Goal: Task Accomplishment & Management: Complete application form

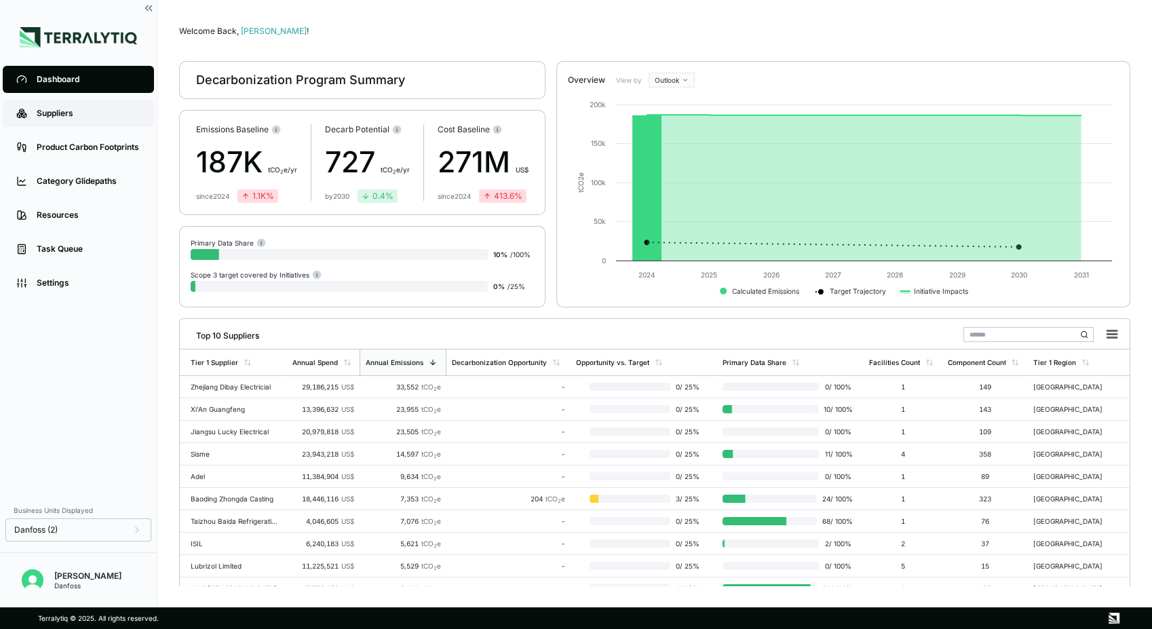
click at [47, 107] on link "Suppliers" at bounding box center [78, 113] width 151 height 27
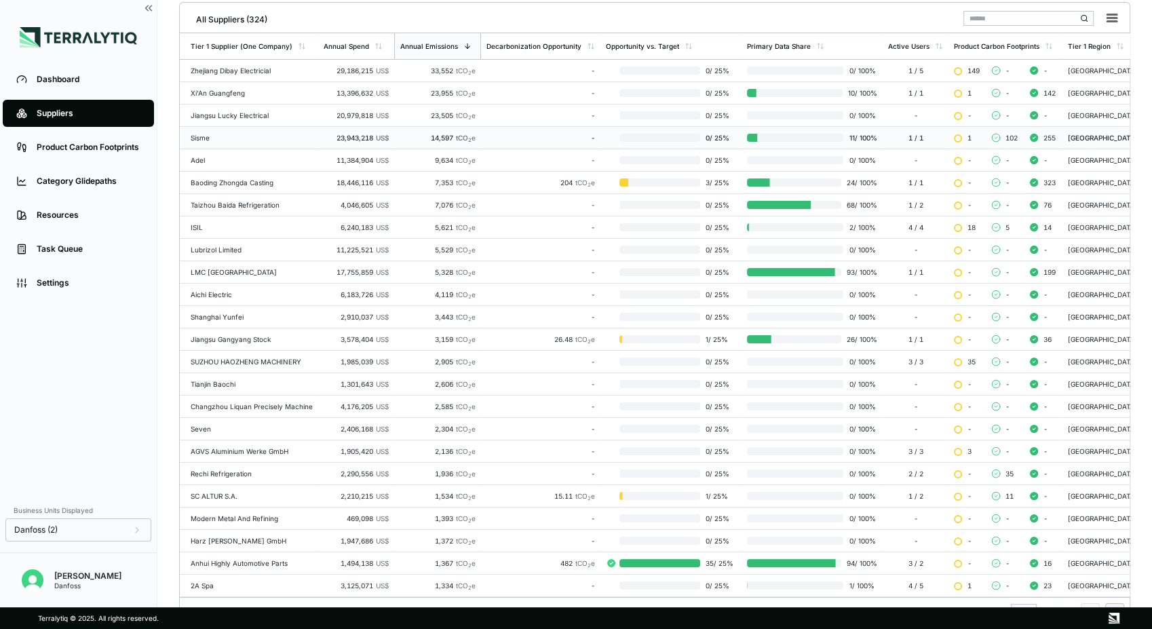
scroll to position [216, 0]
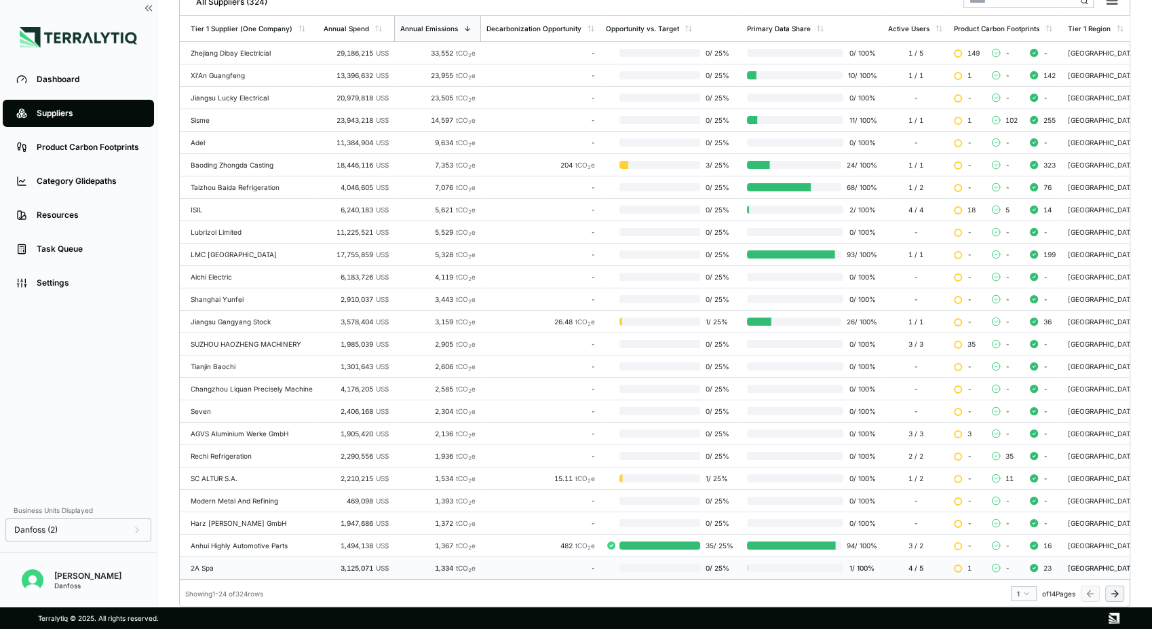
click at [247, 564] on div "2A Spa" at bounding box center [252, 568] width 122 height 8
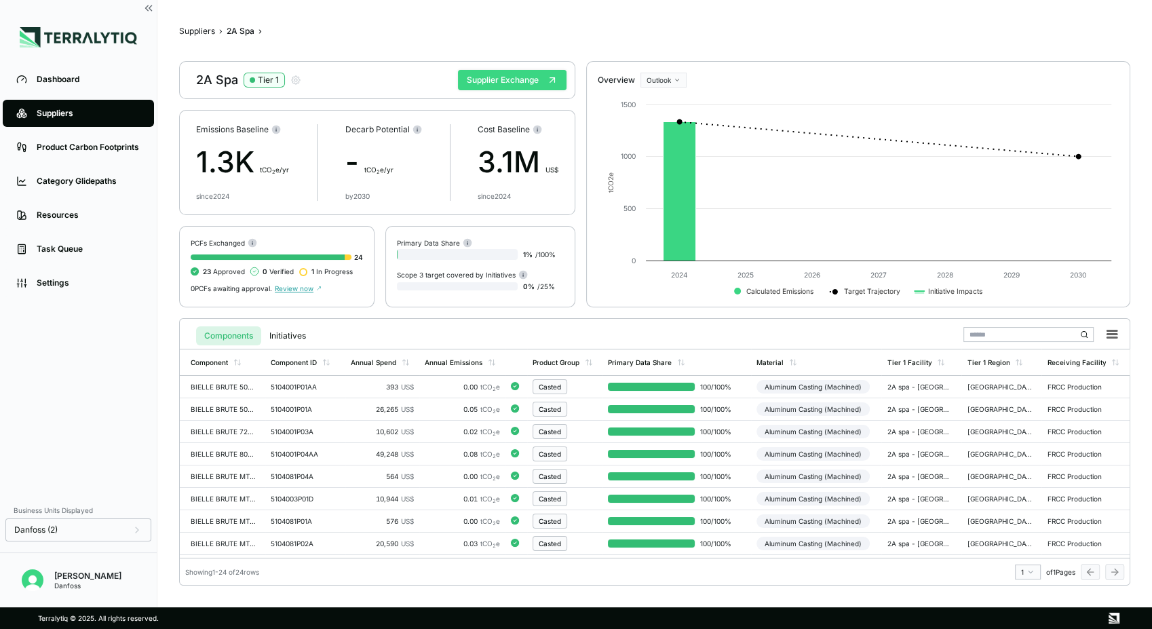
click at [493, 79] on button "Supplier Exchange" at bounding box center [512, 80] width 109 height 20
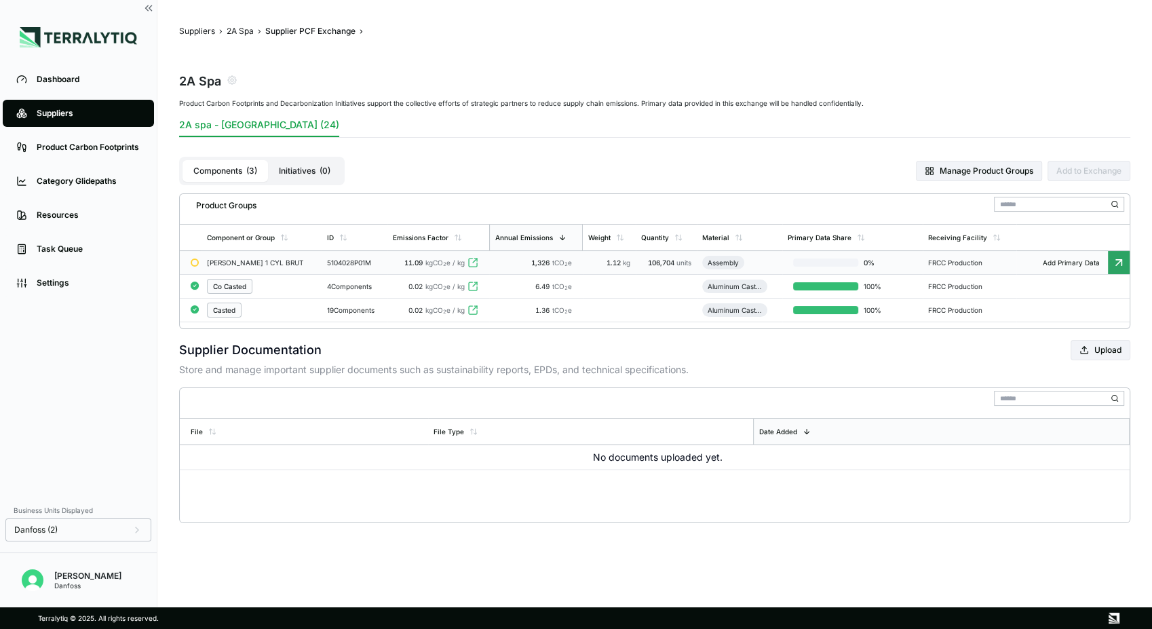
click at [281, 263] on div "[PERSON_NAME] 1 CYL BRUT" at bounding box center [256, 263] width 98 height 8
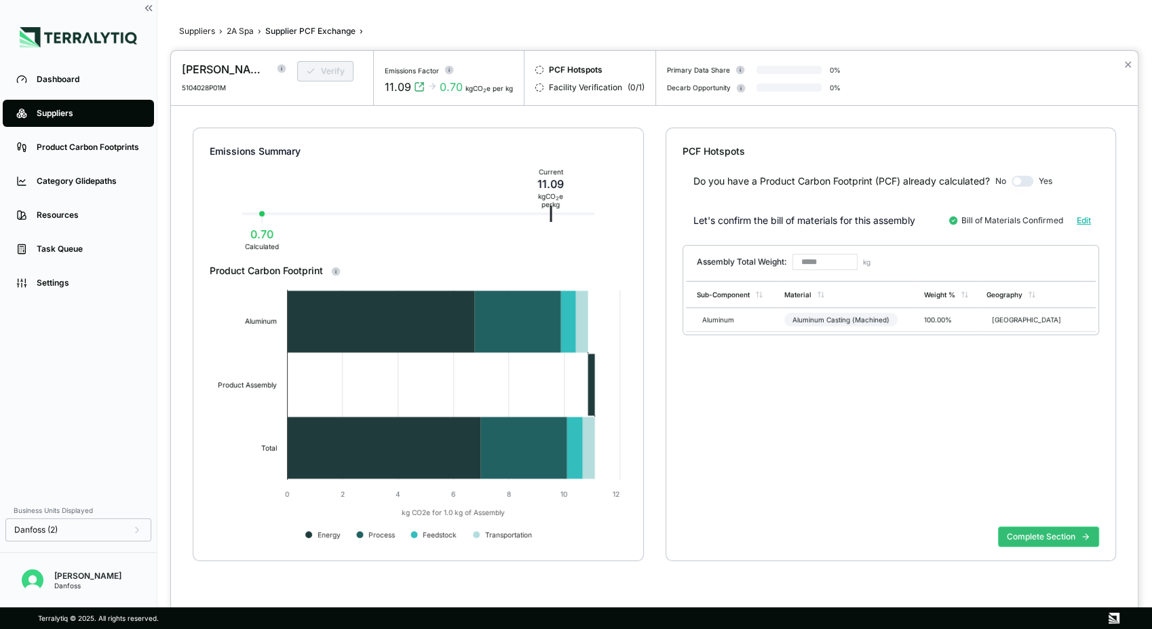
click at [243, 31] on div at bounding box center [576, 314] width 1152 height 629
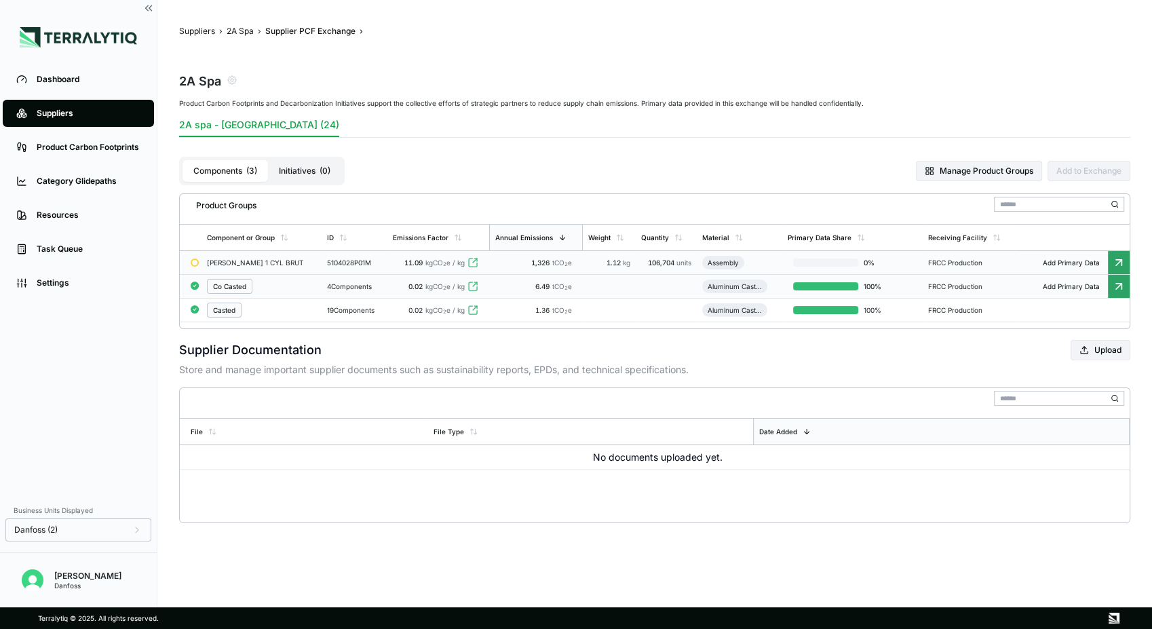
click at [275, 286] on div "Co Casted" at bounding box center [262, 286] width 110 height 15
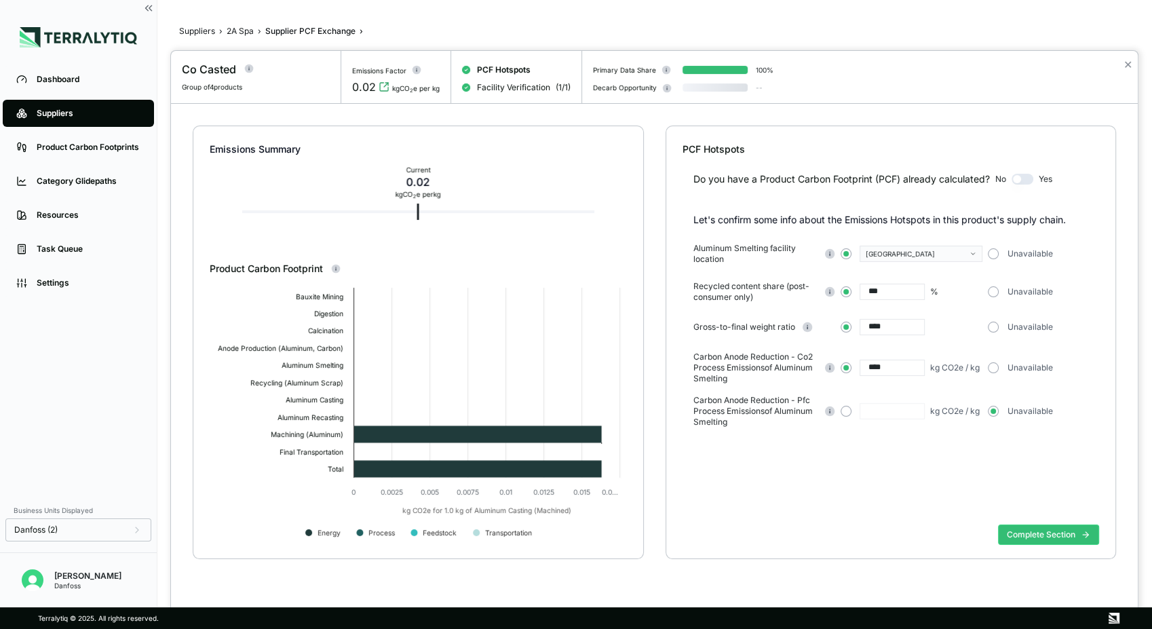
click at [237, 31] on div at bounding box center [576, 314] width 1152 height 629
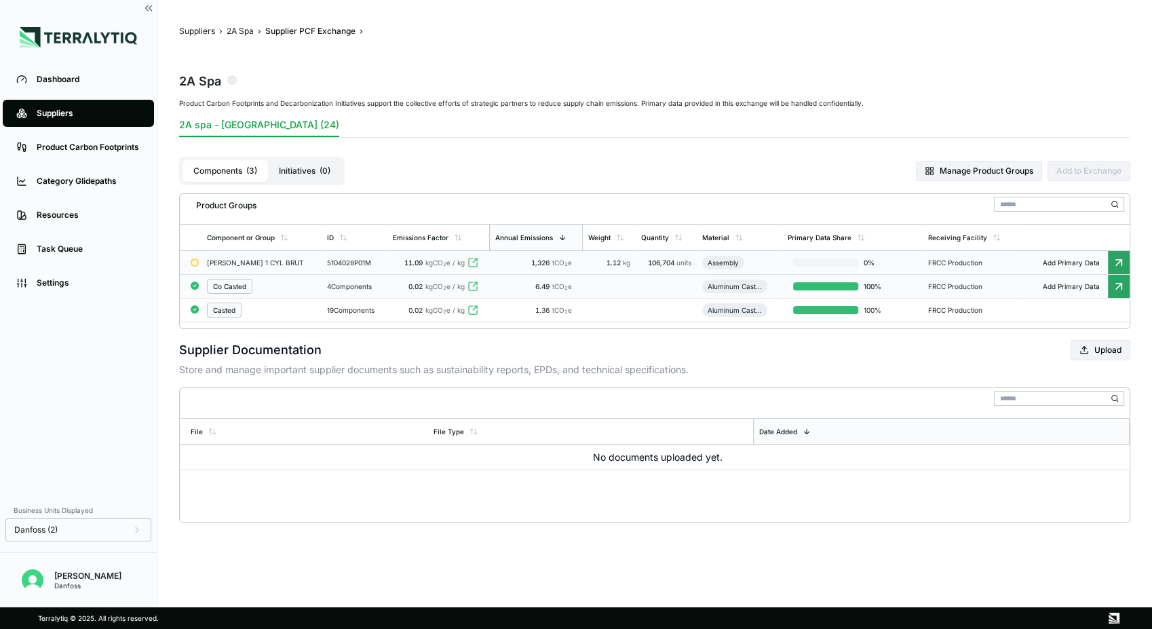
click at [220, 289] on div "Co Casted" at bounding box center [229, 286] width 33 height 8
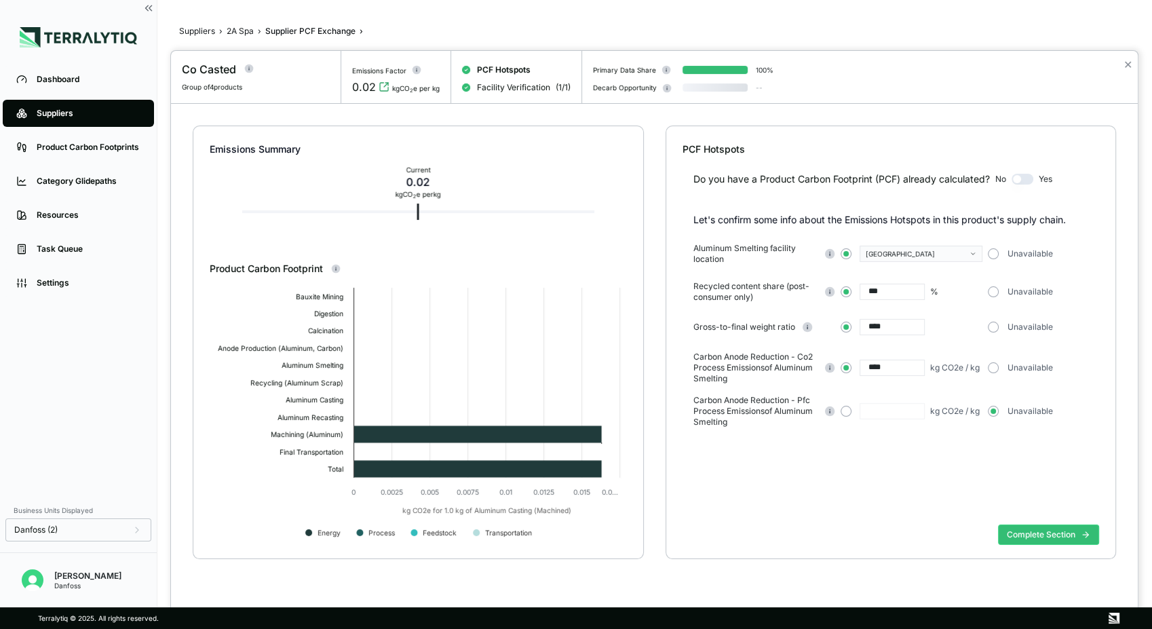
click at [251, 28] on div at bounding box center [576, 314] width 1152 height 629
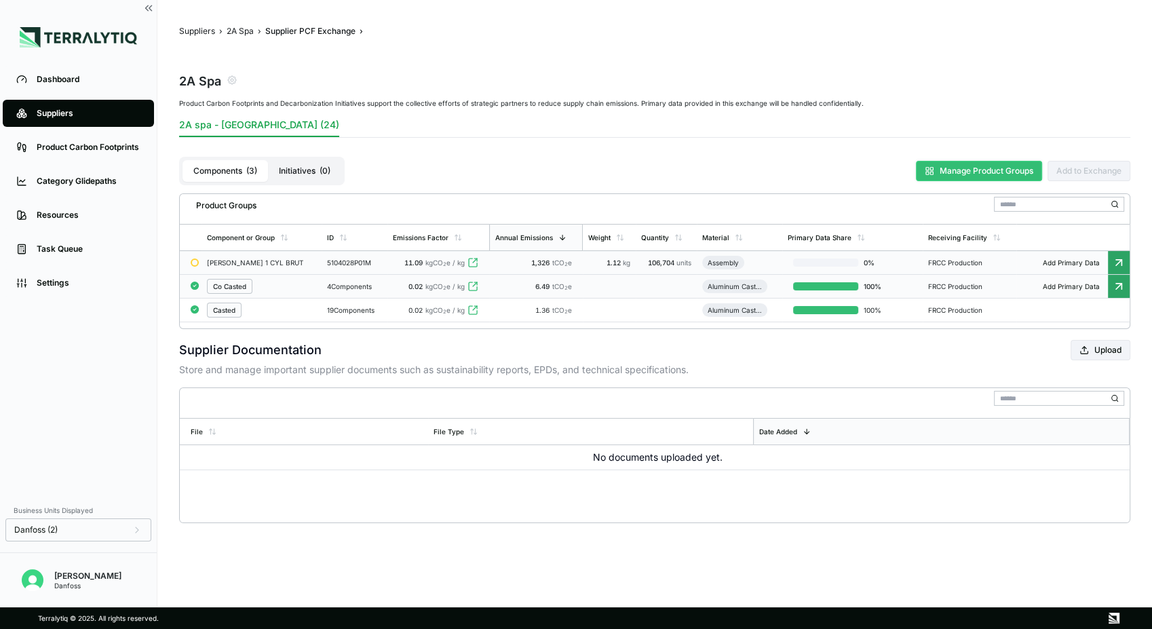
click at [982, 170] on button "Manage Product Groups" at bounding box center [979, 171] width 126 height 20
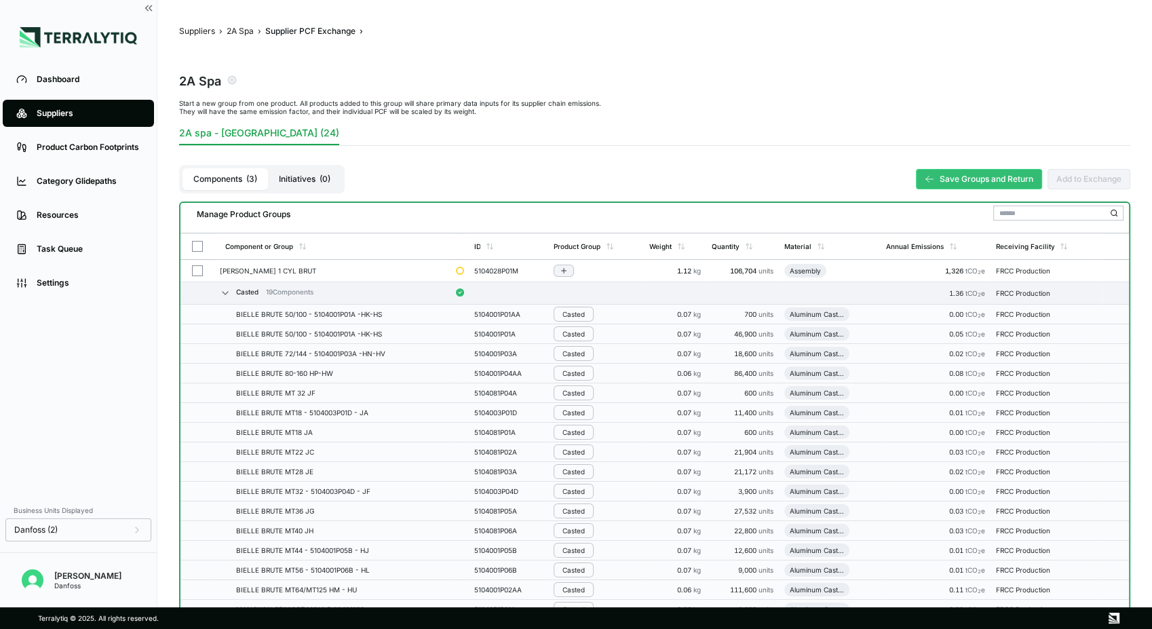
click at [369, 267] on div "[PERSON_NAME] 1 CYL BRUT" at bounding box center [332, 271] width 225 height 8
click at [992, 175] on button "Save Groups and Return" at bounding box center [979, 179] width 126 height 20
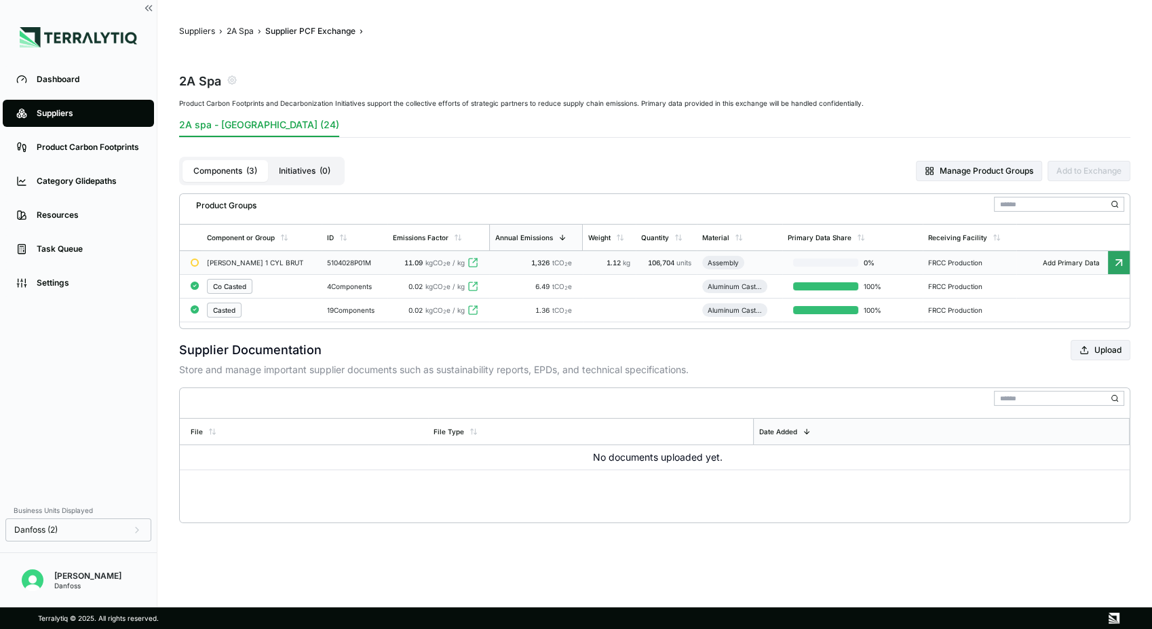
click at [282, 260] on div "[PERSON_NAME] 1 CYL BRUT" at bounding box center [256, 263] width 98 height 8
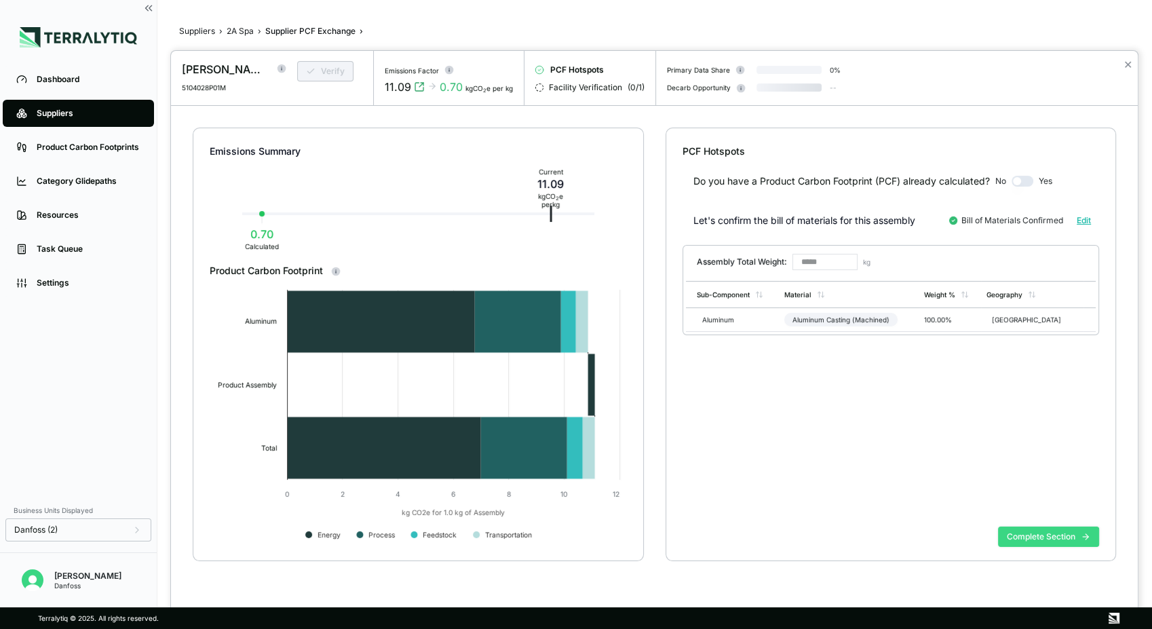
click at [1050, 537] on button "Complete Section" at bounding box center [1048, 537] width 101 height 20
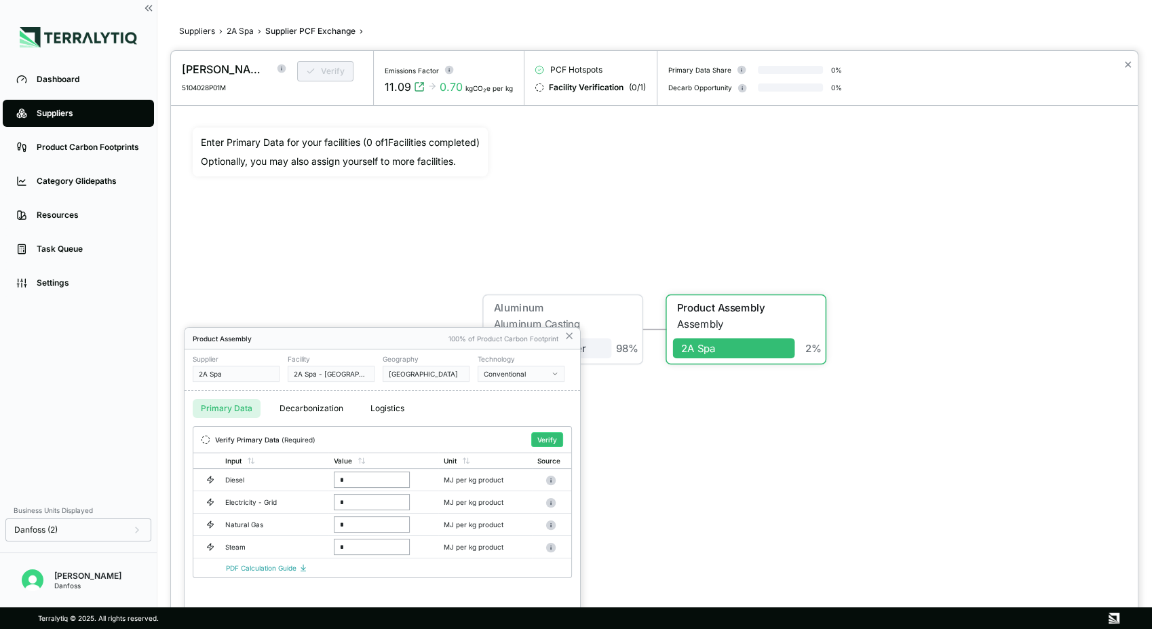
click at [330, 408] on button "Decarbonization" at bounding box center [311, 408] width 80 height 19
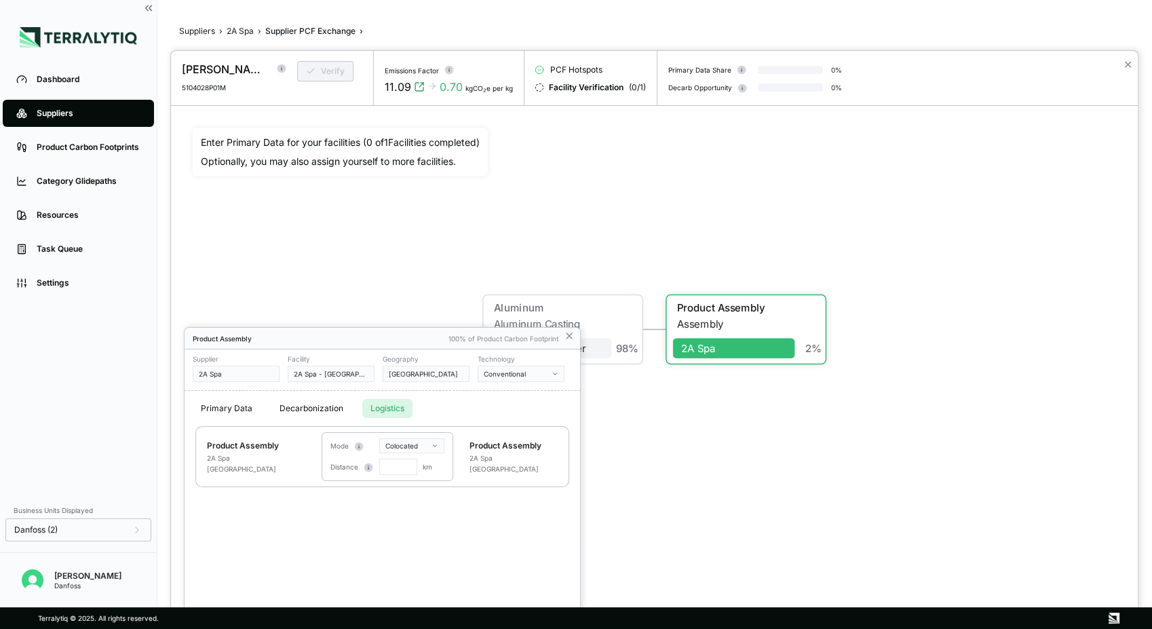
click at [387, 410] on button "Logistics" at bounding box center [387, 408] width 50 height 19
click at [296, 413] on button "Decarbonization" at bounding box center [311, 408] width 80 height 19
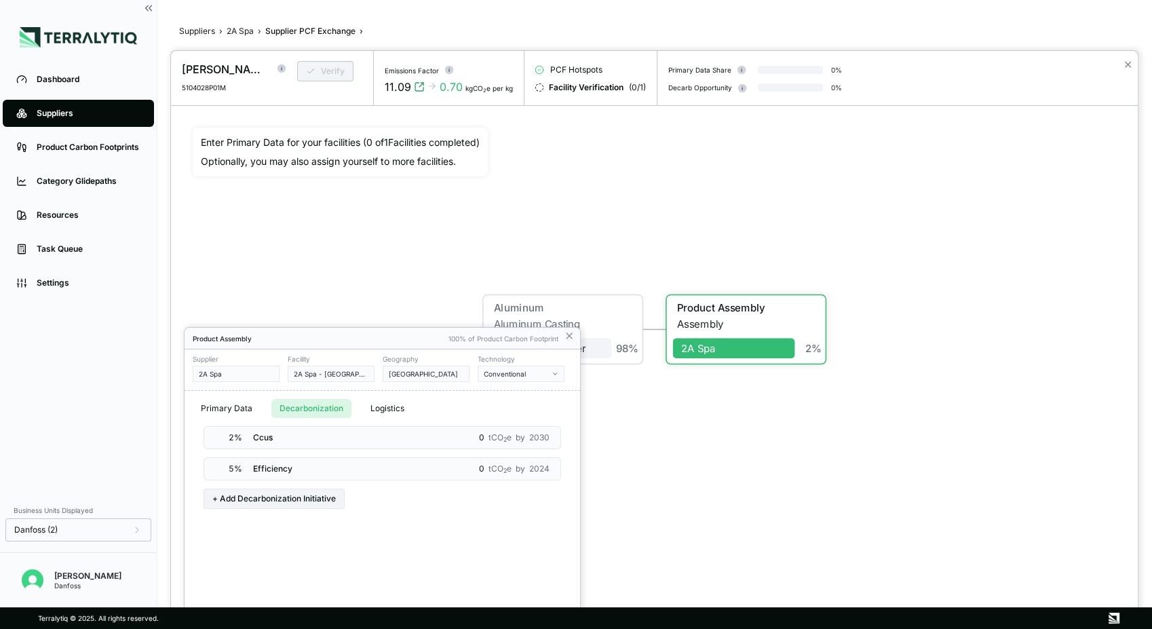
click at [372, 444] on div "2 % Ccus 0 tCO 2 e by 2030" at bounding box center [383, 437] width 358 height 23
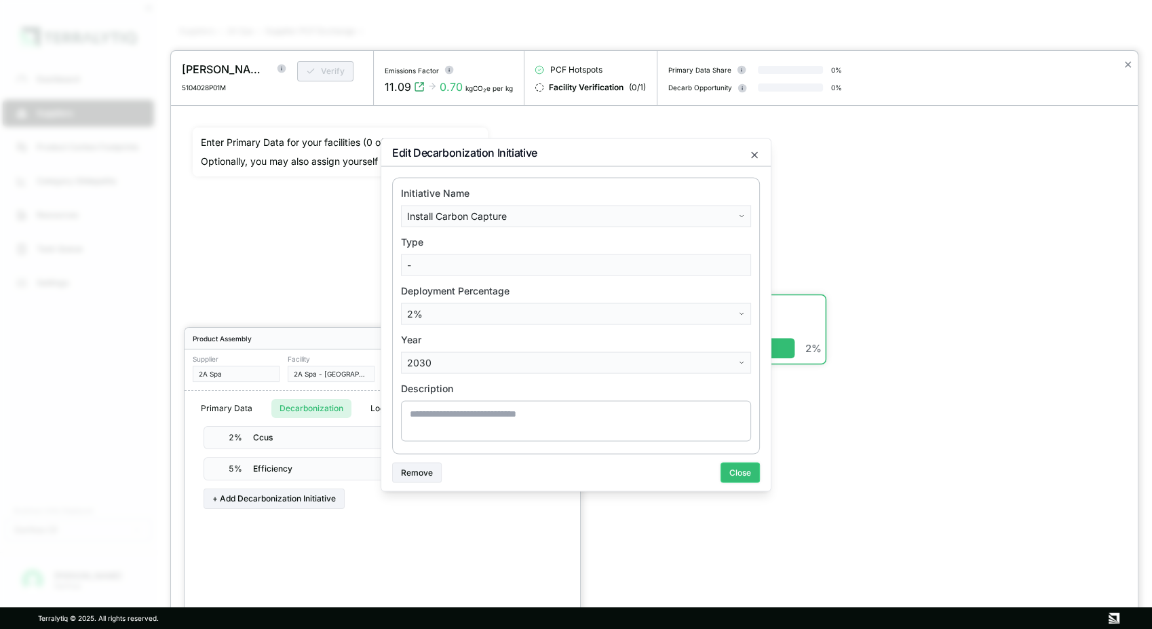
click at [728, 475] on button "Close" at bounding box center [740, 472] width 39 height 20
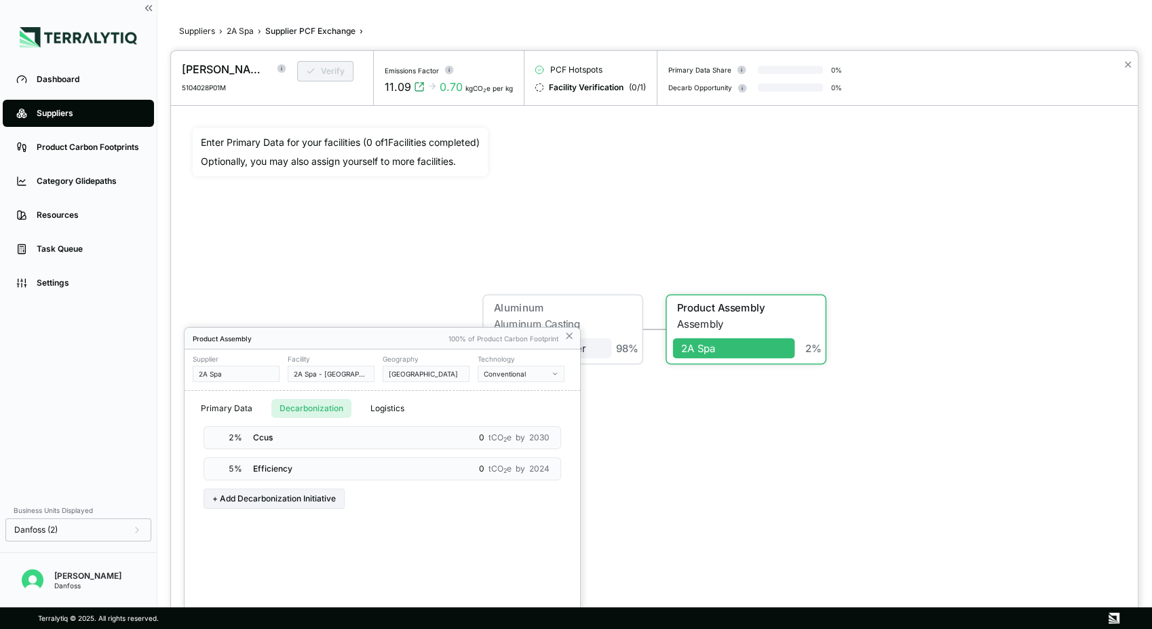
click at [359, 474] on div "5 % Efficiency 0 tCO 2 e by 2024" at bounding box center [383, 468] width 358 height 23
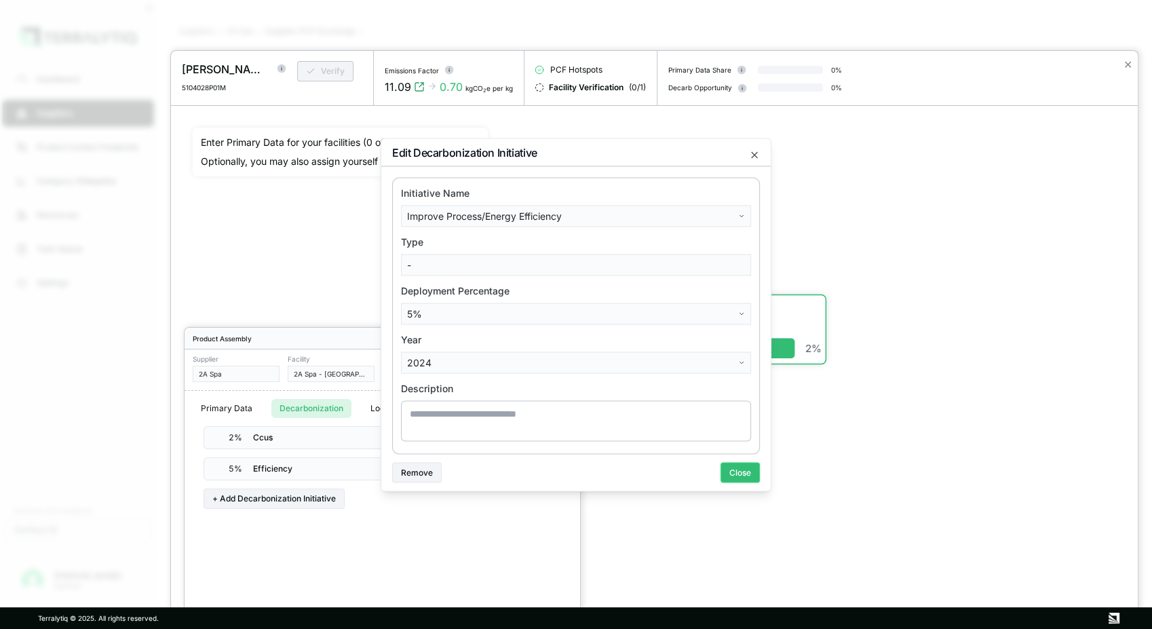
click at [751, 475] on button "Close" at bounding box center [740, 472] width 39 height 20
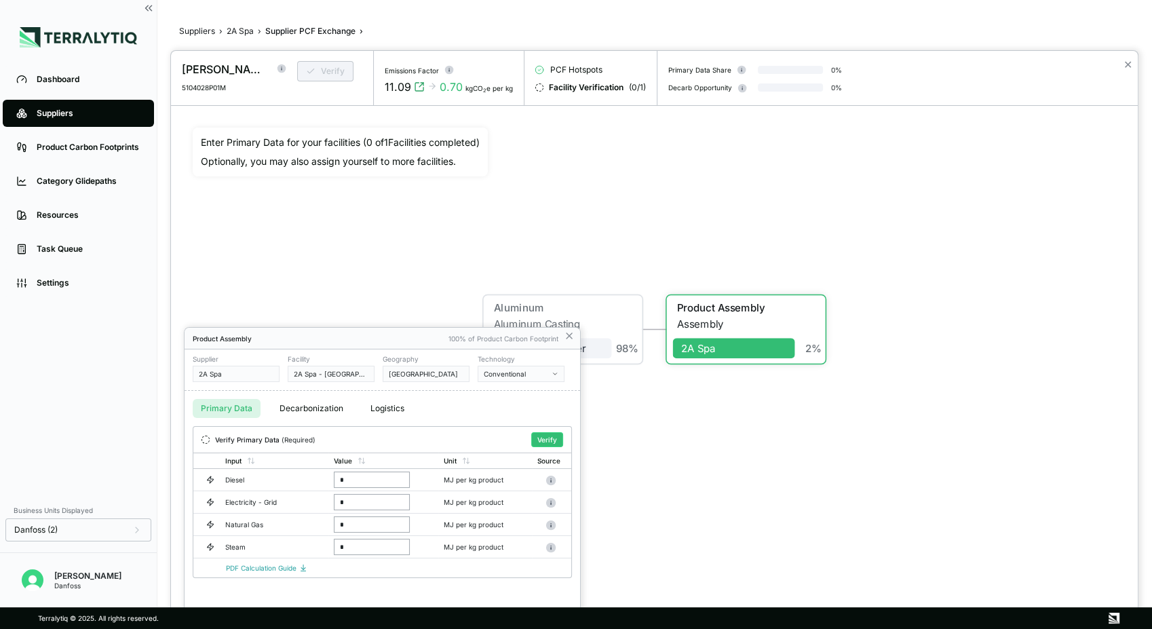
click at [234, 411] on button "Primary Data" at bounding box center [227, 408] width 68 height 19
click at [569, 340] on icon at bounding box center [569, 335] width 11 height 11
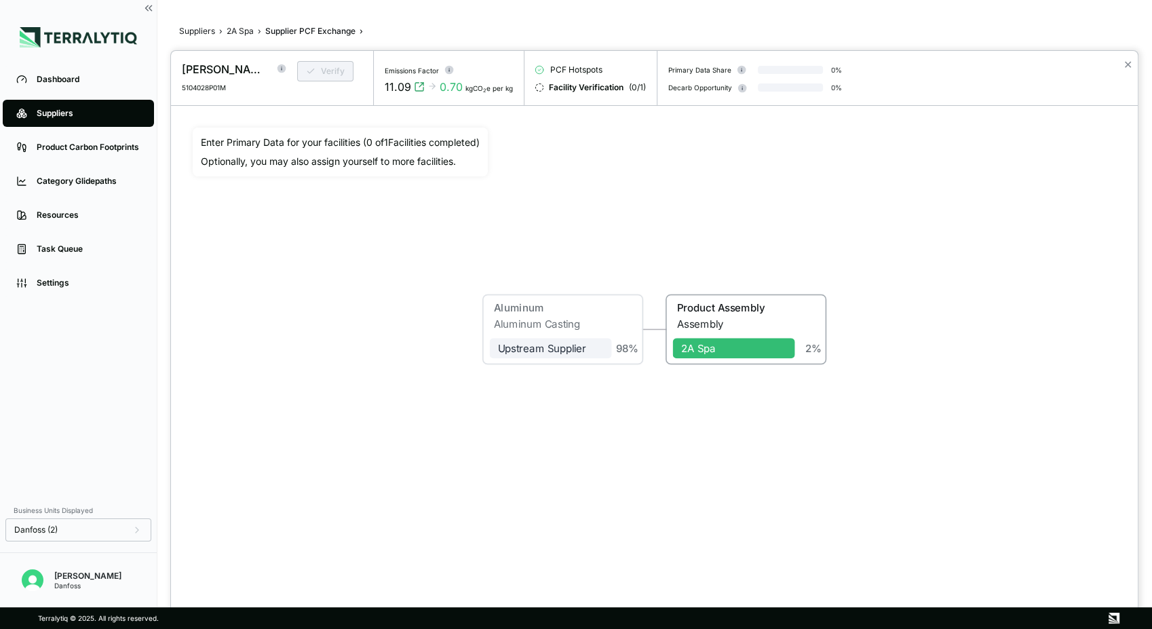
click at [653, 434] on div "Aluminum Aluminum Casting Upstream Supplier 98 % Product Assembly Assembly 2A S…" at bounding box center [654, 330] width 923 height 404
click at [588, 324] on div "Aluminum Casting" at bounding box center [553, 324] width 118 height 12
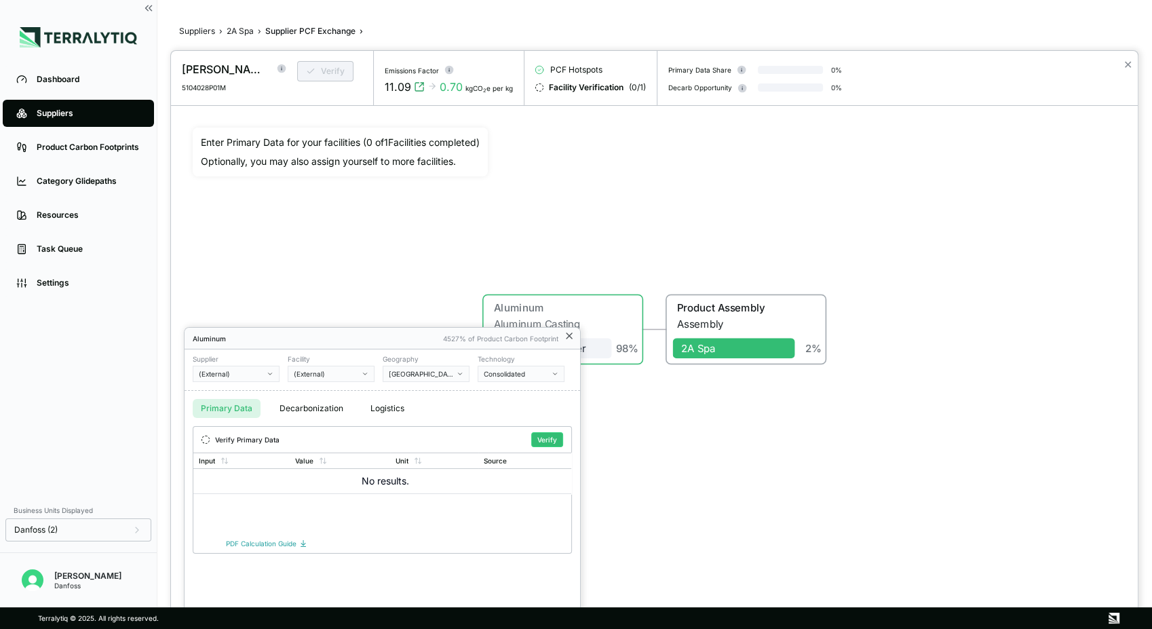
click at [570, 337] on icon at bounding box center [569, 335] width 11 height 11
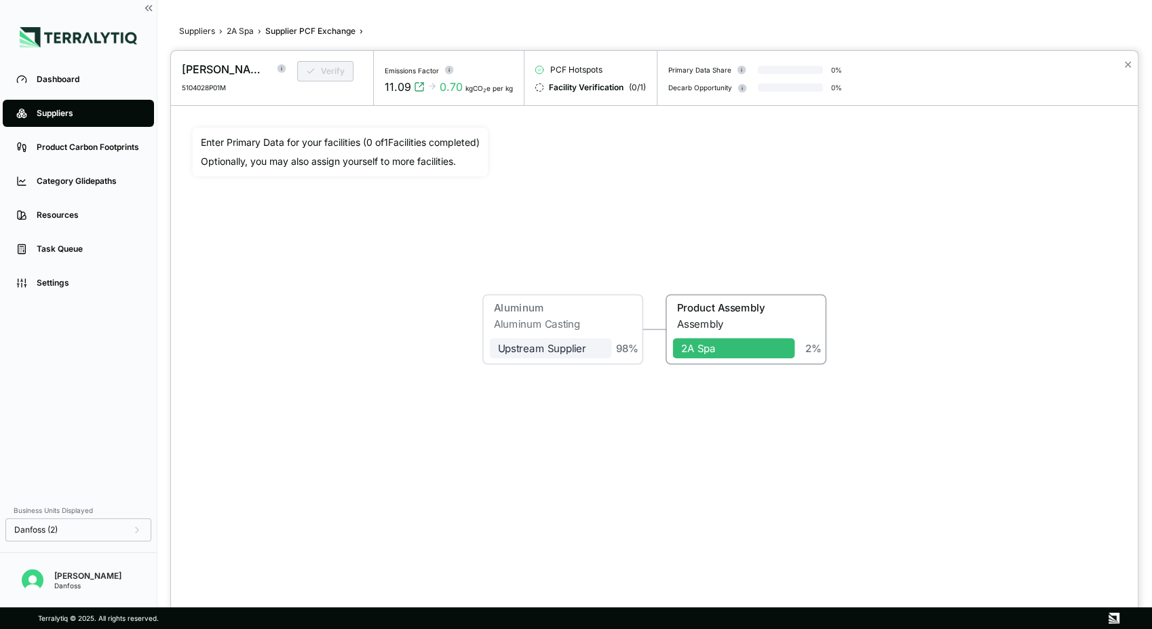
click at [239, 29] on div at bounding box center [576, 314] width 1152 height 629
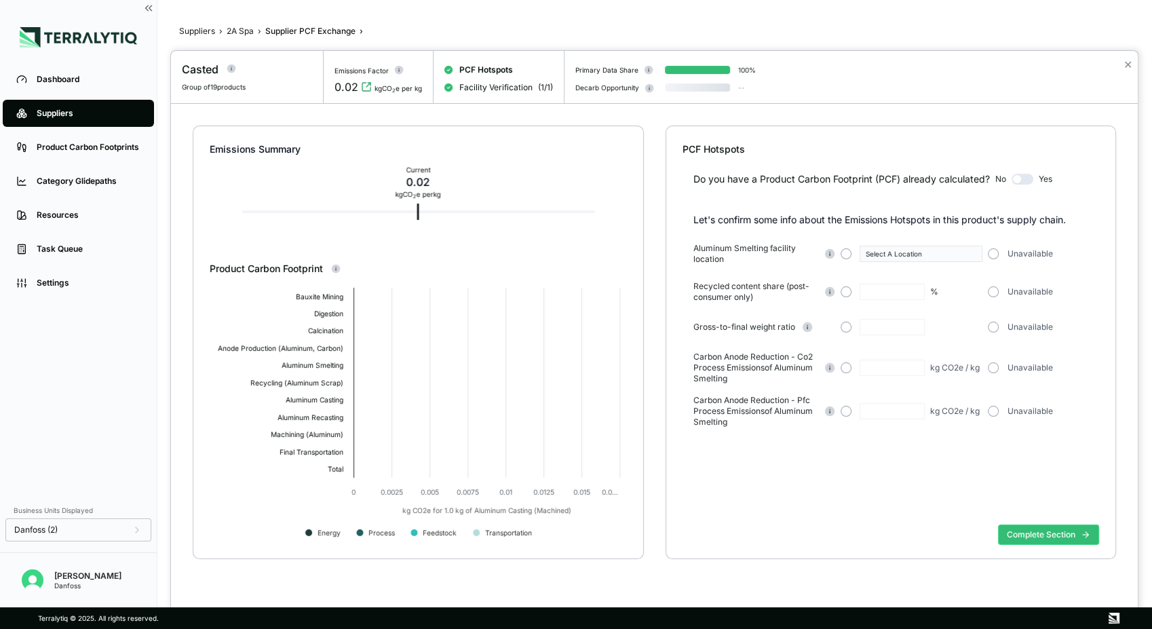
type input "***"
type input "****"
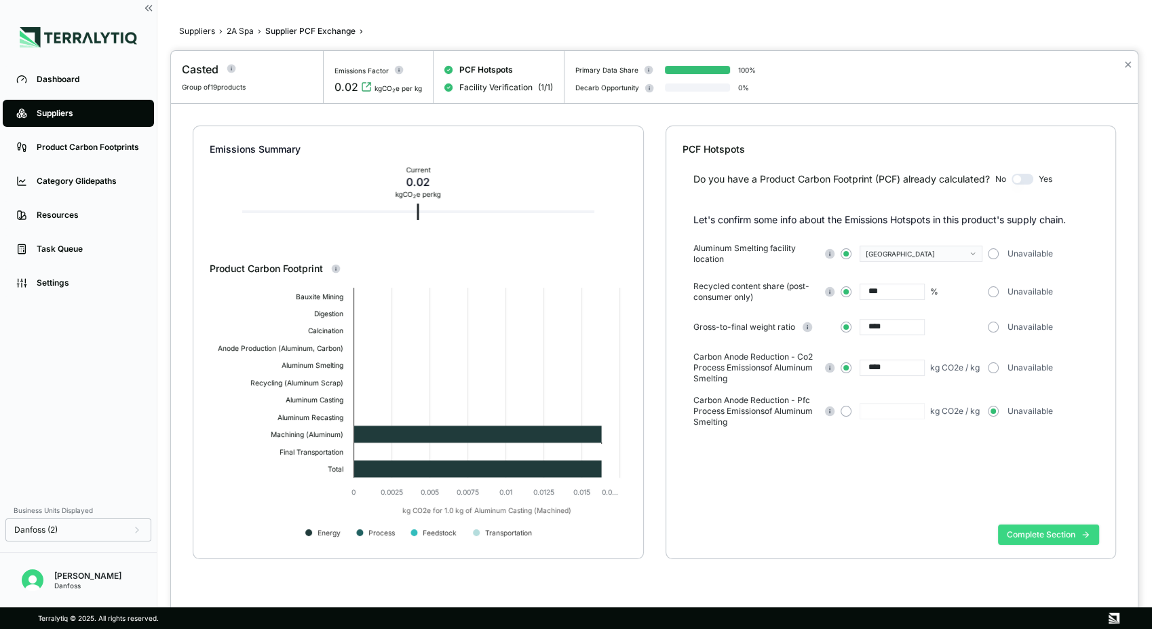
click at [1047, 528] on button "Complete Section" at bounding box center [1048, 534] width 101 height 20
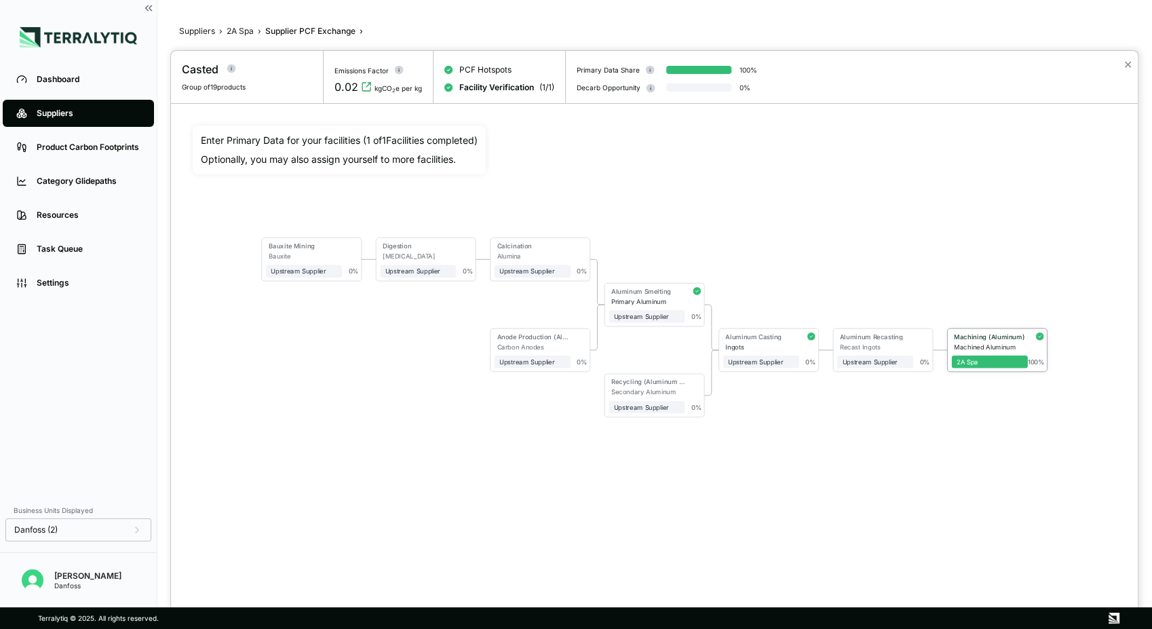
click at [990, 341] on div "Machining (Aluminum)" at bounding box center [988, 337] width 73 height 10
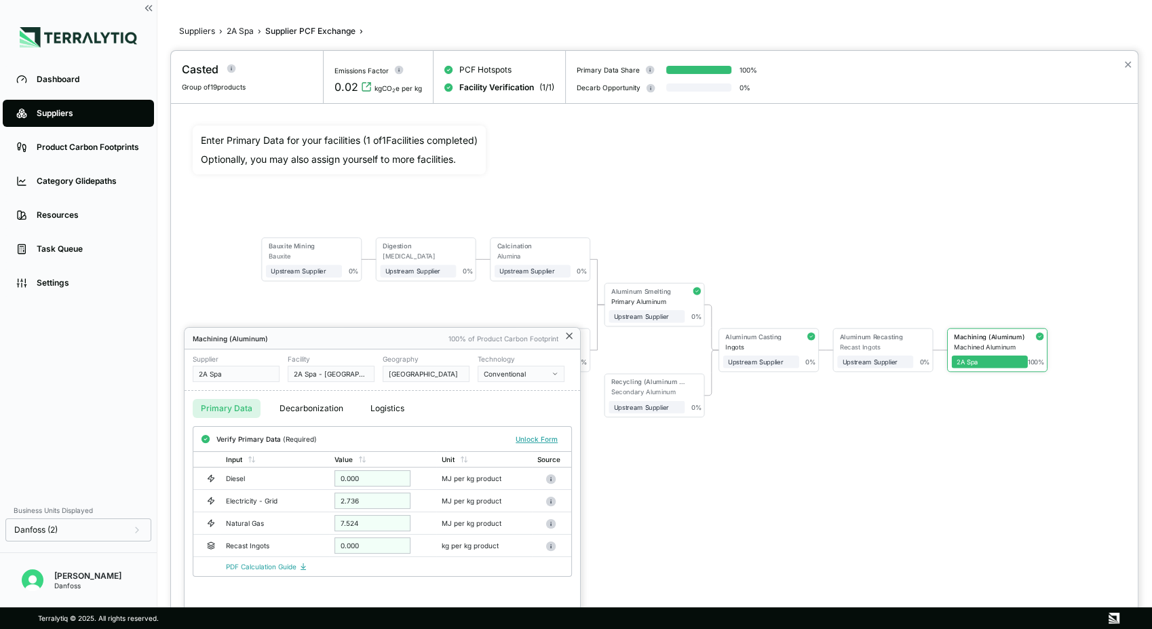
click at [570, 336] on icon at bounding box center [569, 335] width 11 height 11
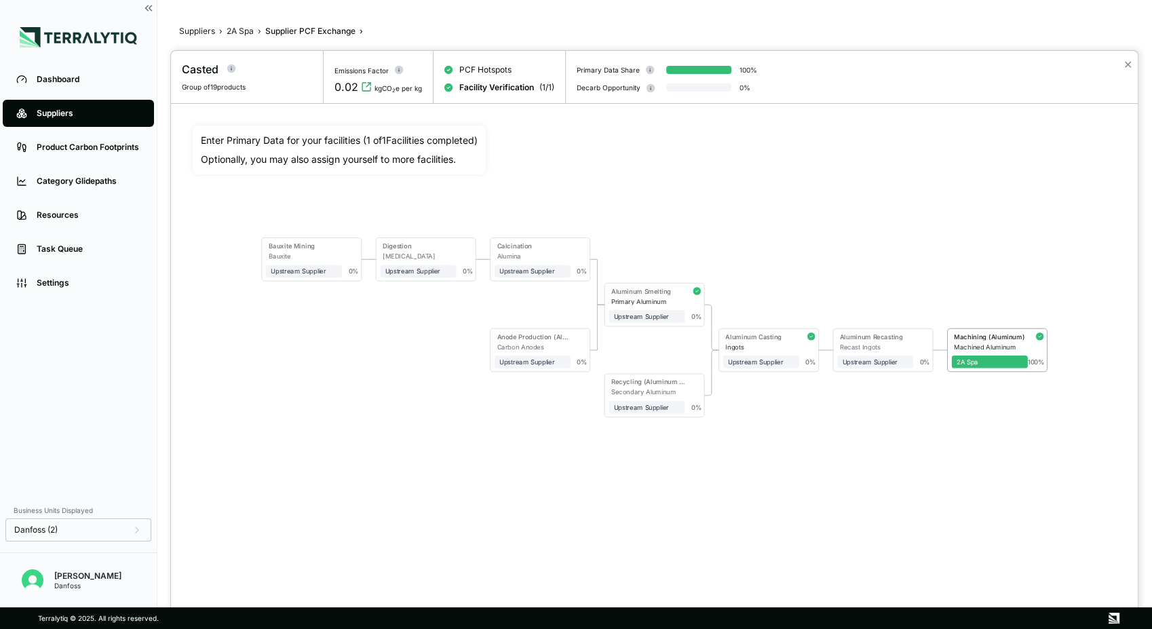
click at [503, 479] on div "Bauxite Mining Bauxite Upstream Supplier + Assign to me 0 % Digestion [MEDICAL_…" at bounding box center [654, 328] width 923 height 404
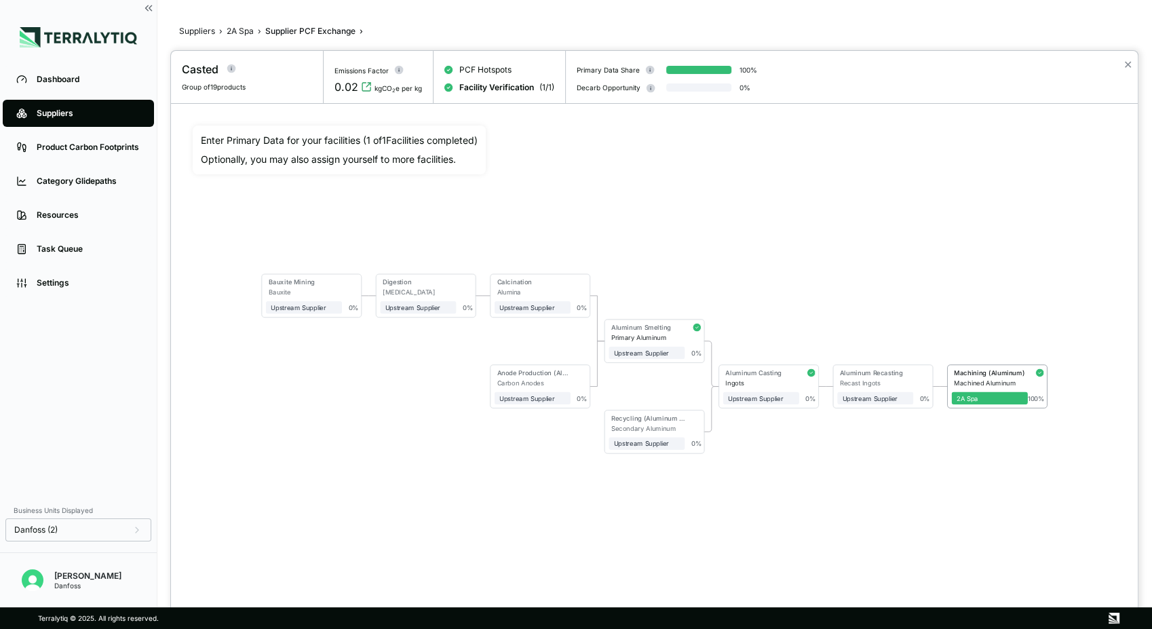
click at [239, 27] on div at bounding box center [576, 314] width 1152 height 629
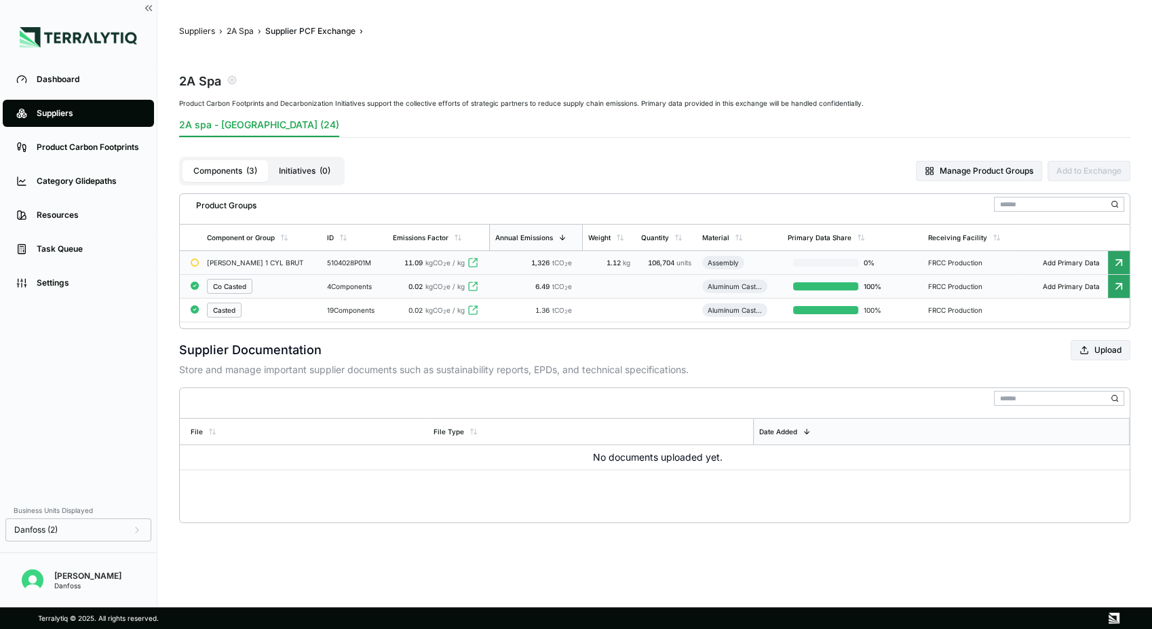
click at [275, 282] on div "Co Casted" at bounding box center [262, 286] width 110 height 15
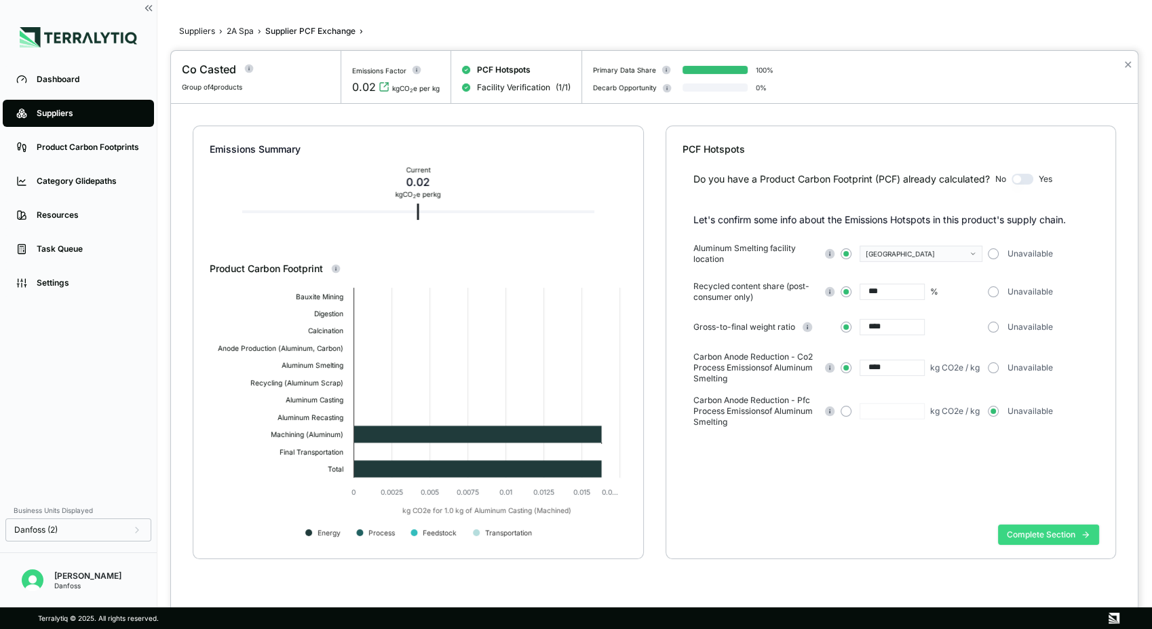
click at [1037, 532] on button "Complete Section" at bounding box center [1048, 534] width 101 height 20
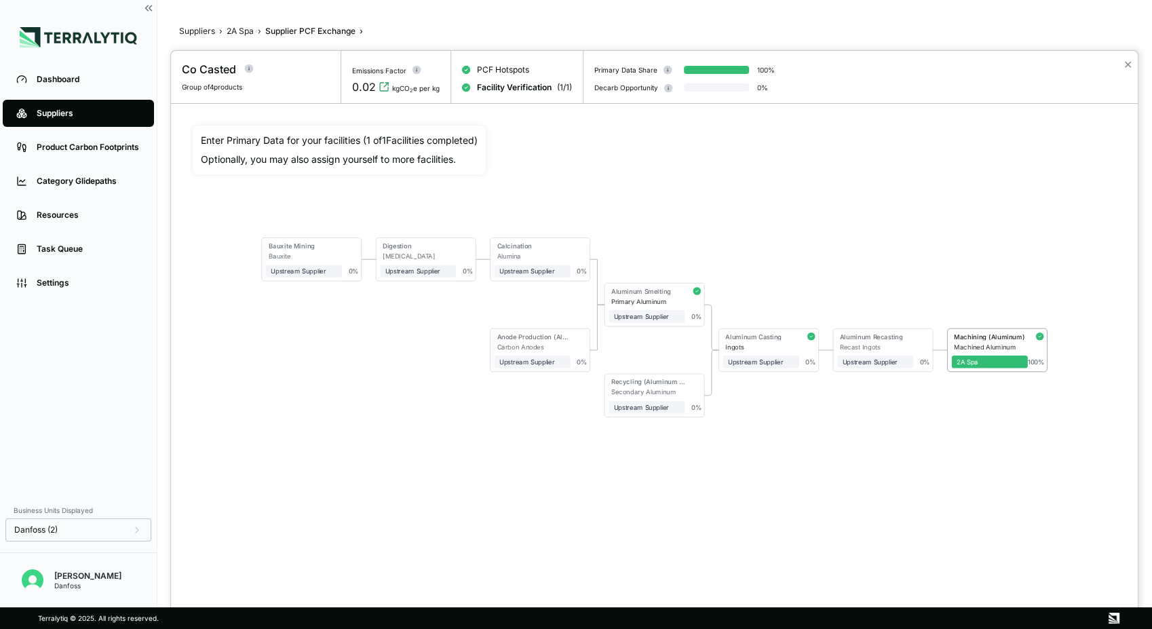
click at [980, 343] on div "Machined Aluminum" at bounding box center [991, 346] width 74 height 7
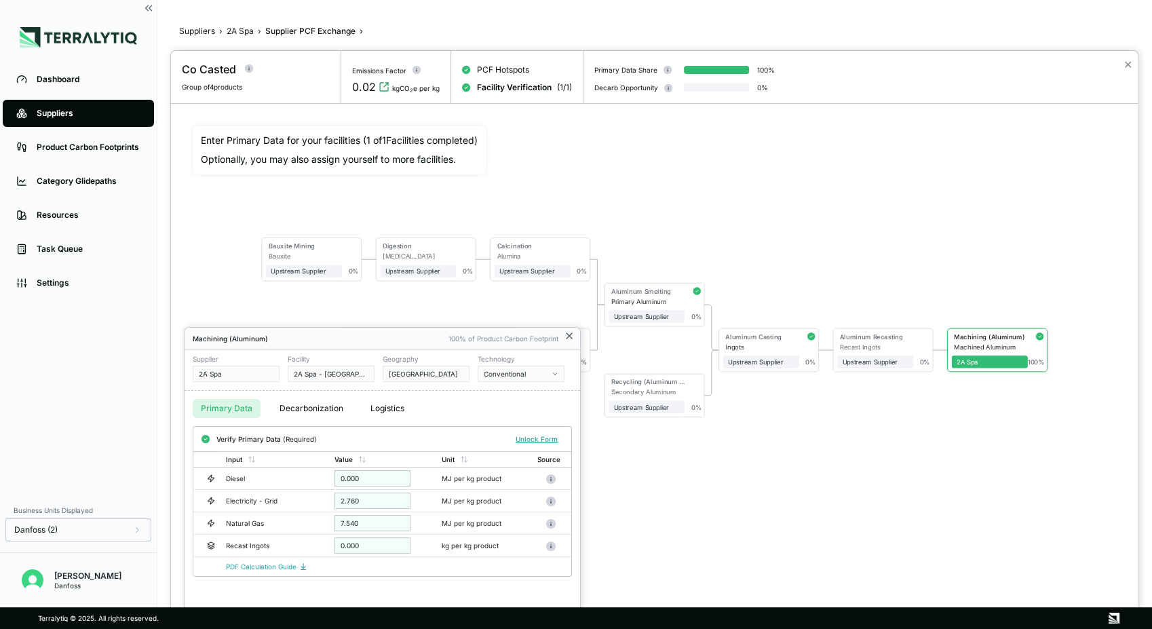
click at [572, 334] on icon at bounding box center [569, 335] width 11 height 11
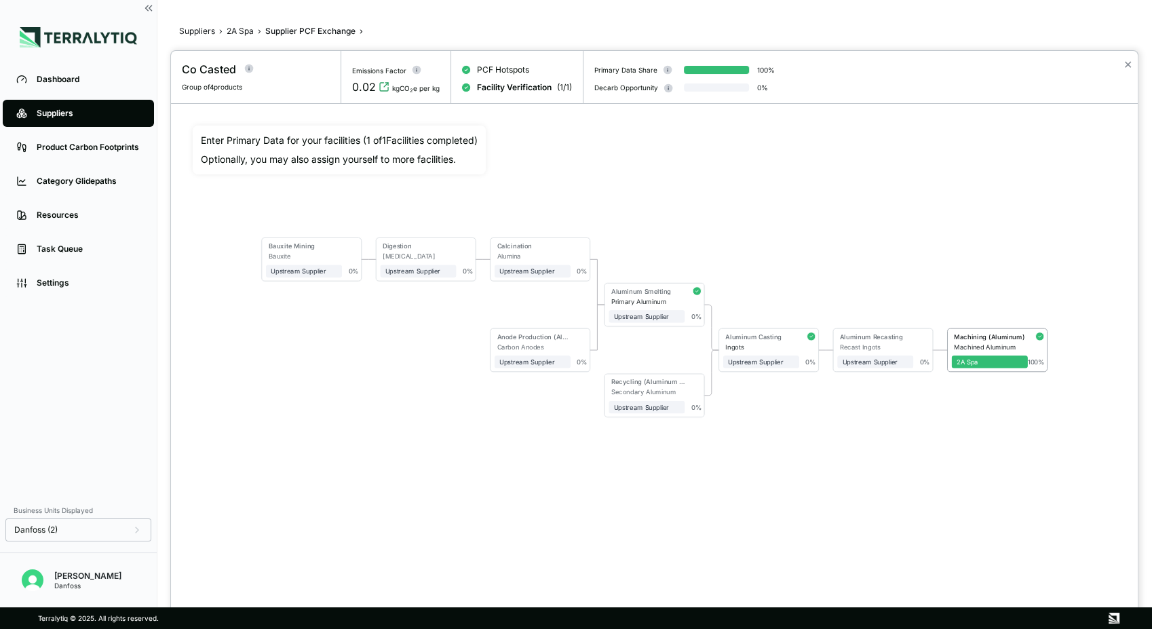
click at [245, 30] on div at bounding box center [576, 314] width 1152 height 629
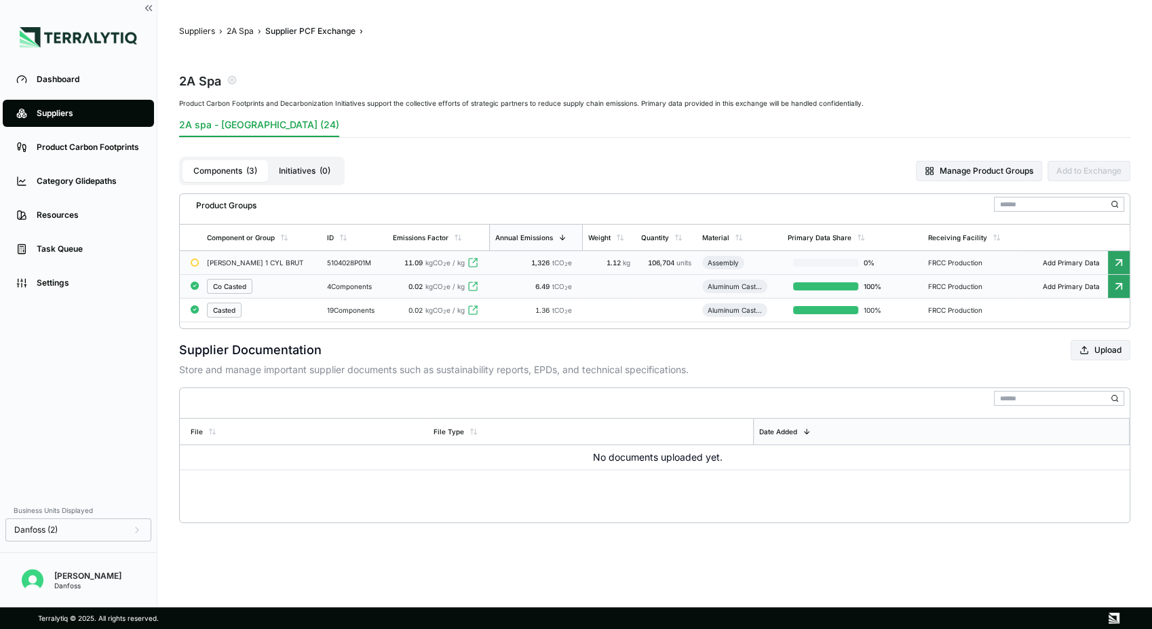
click at [1073, 283] on span "Add Primary Data" at bounding box center [1071, 286] width 73 height 8
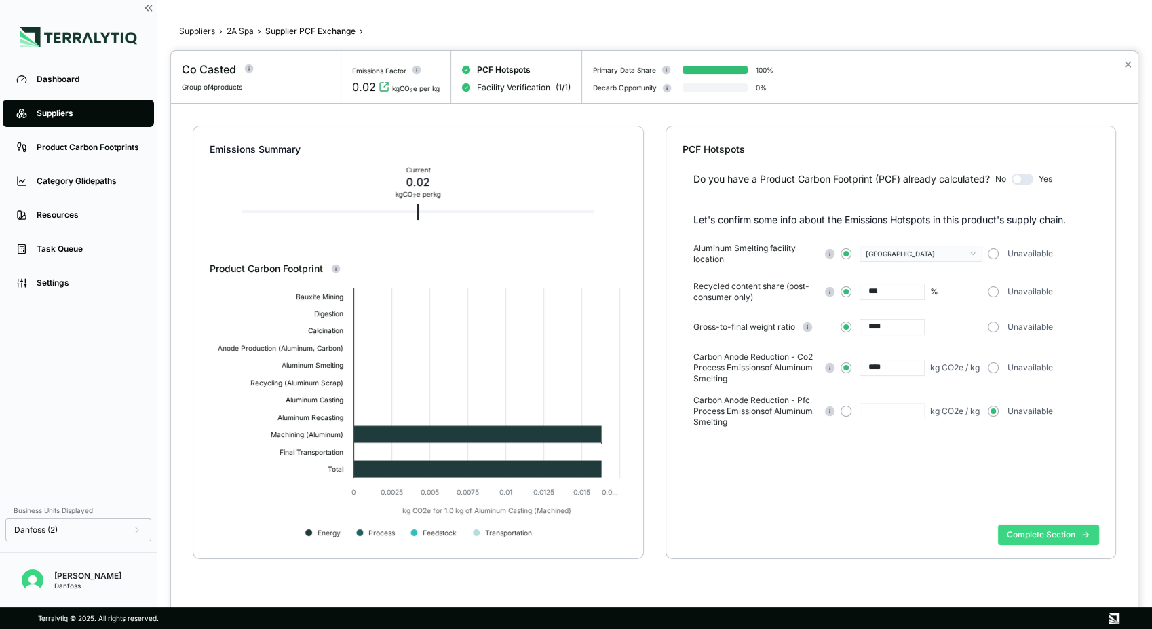
click at [1044, 532] on button "Complete Section" at bounding box center [1048, 534] width 101 height 20
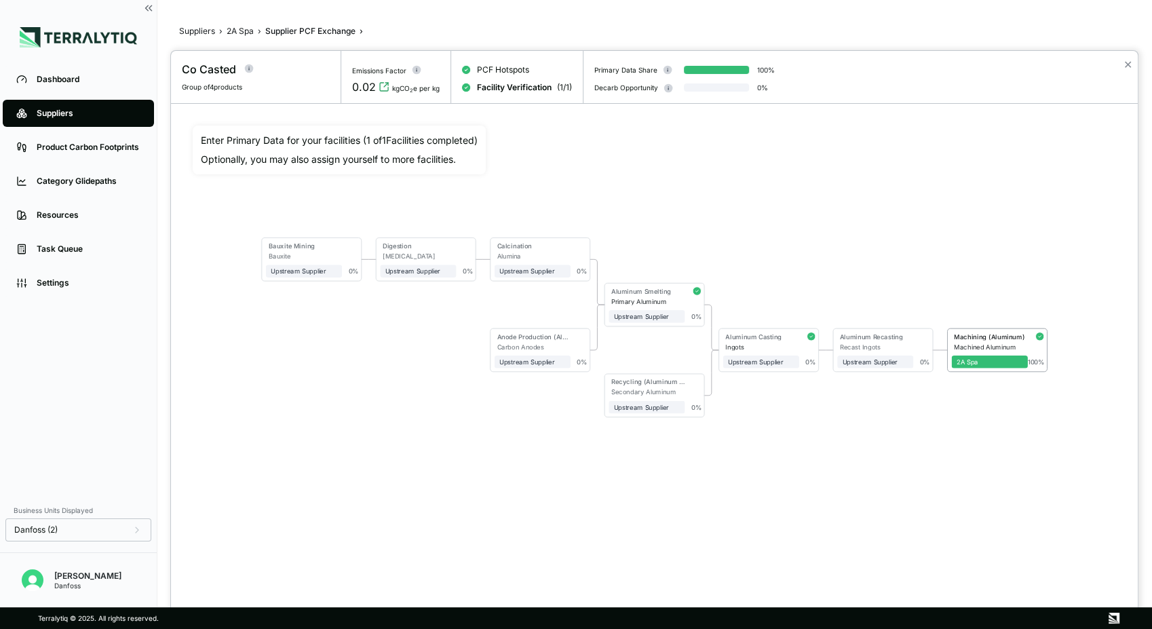
click at [852, 524] on div "Bauxite Mining Bauxite Upstream Supplier + Assign to me 0 % Digestion [MEDICAL_…" at bounding box center [654, 328] width 923 height 404
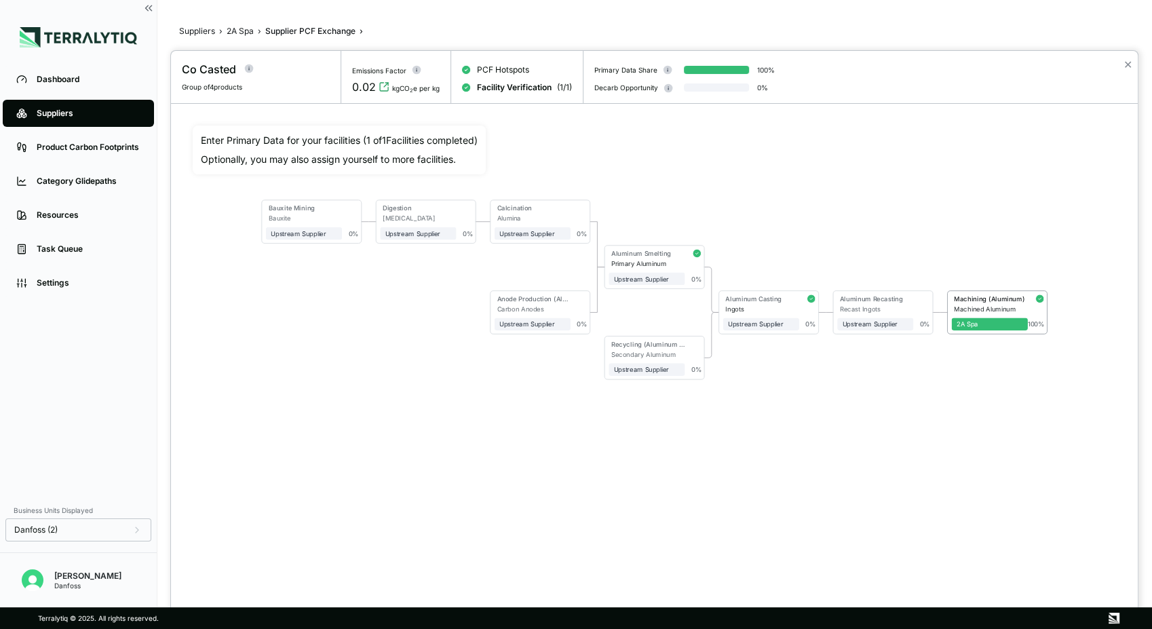
click at [235, 30] on div at bounding box center [576, 314] width 1152 height 629
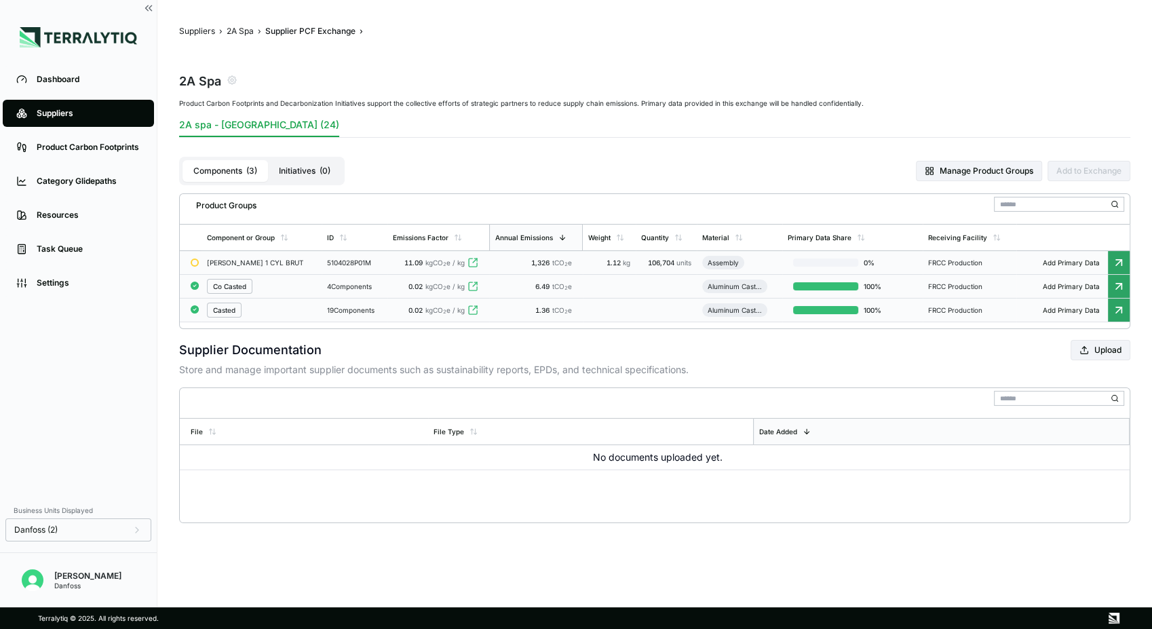
click at [232, 311] on div "Casted" at bounding box center [224, 310] width 22 height 8
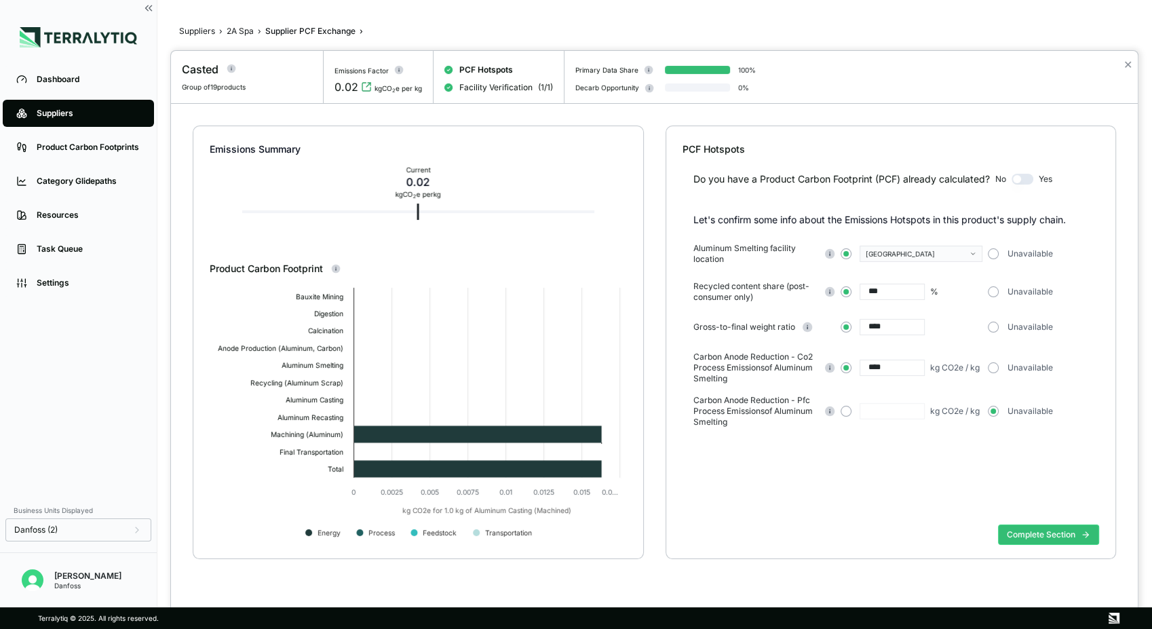
click at [242, 30] on div at bounding box center [576, 314] width 1152 height 629
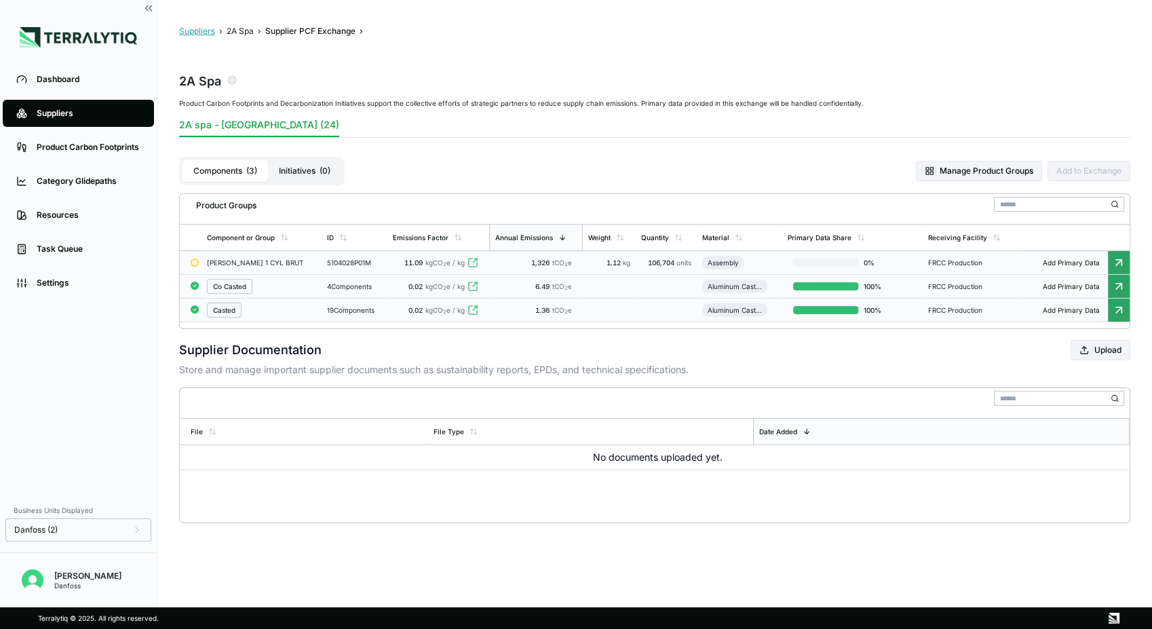
click at [210, 33] on button "Suppliers" at bounding box center [197, 31] width 36 height 11
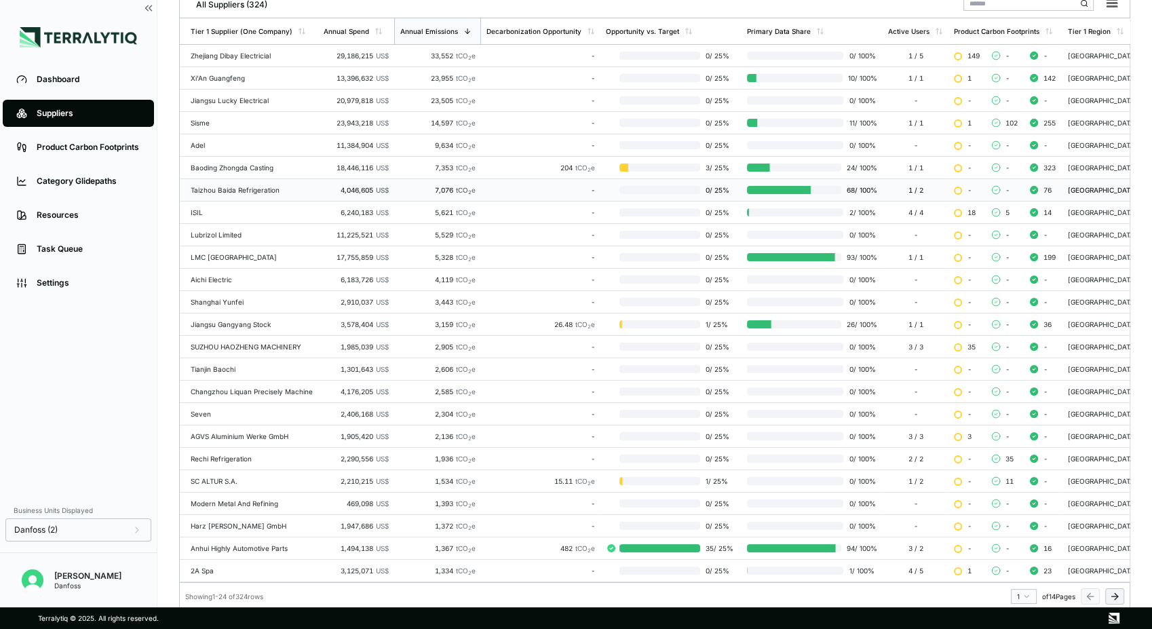
scroll to position [216, 0]
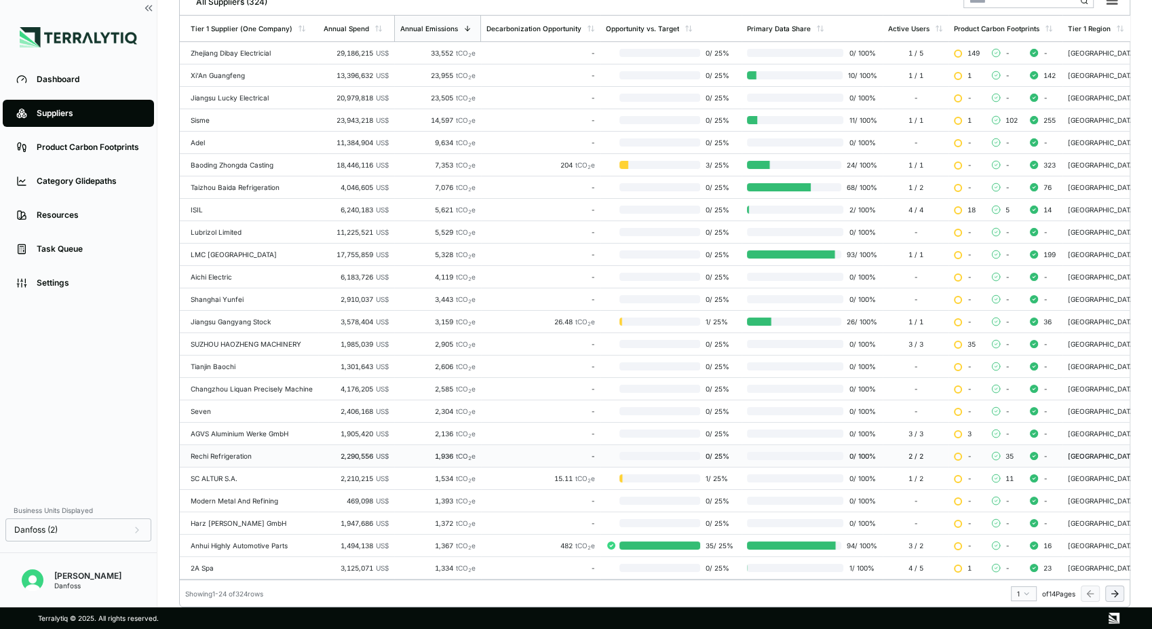
click at [271, 452] on div "Rechi Refrigeration" at bounding box center [252, 456] width 122 height 8
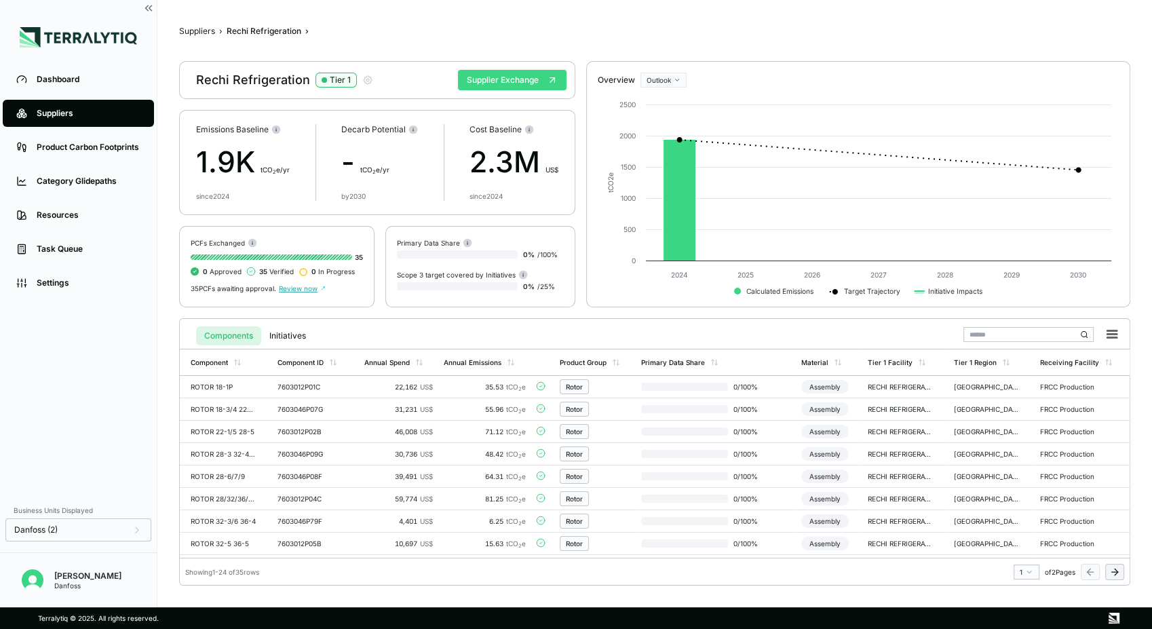
click at [507, 83] on button "Supplier Exchange" at bounding box center [512, 80] width 109 height 20
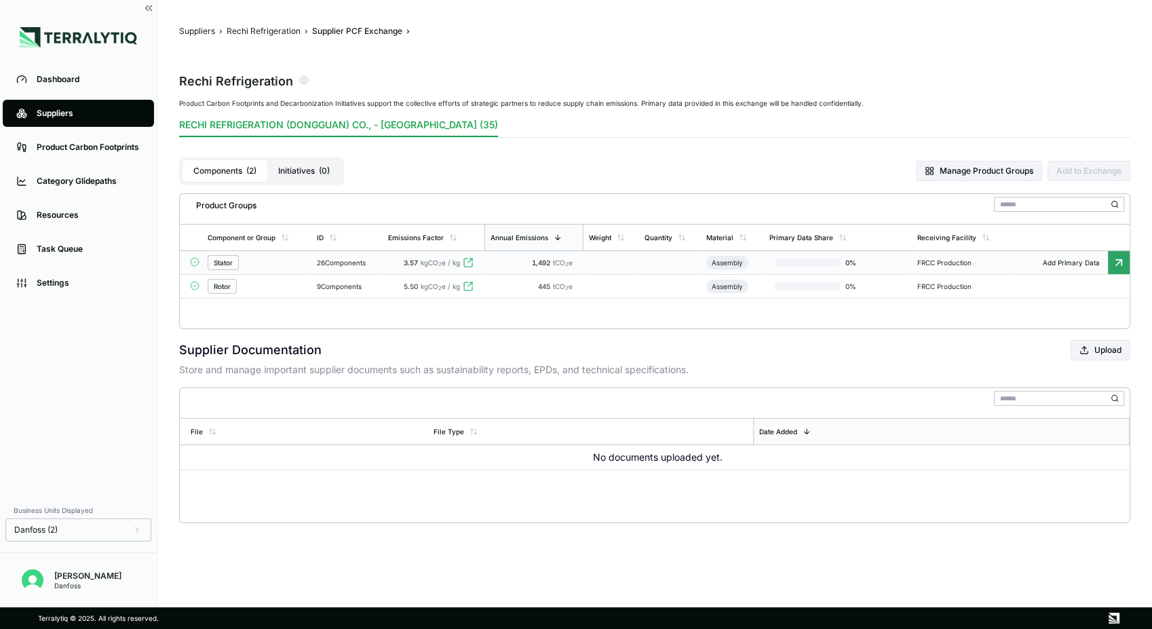
click at [226, 262] on div "Stator" at bounding box center [223, 263] width 19 height 8
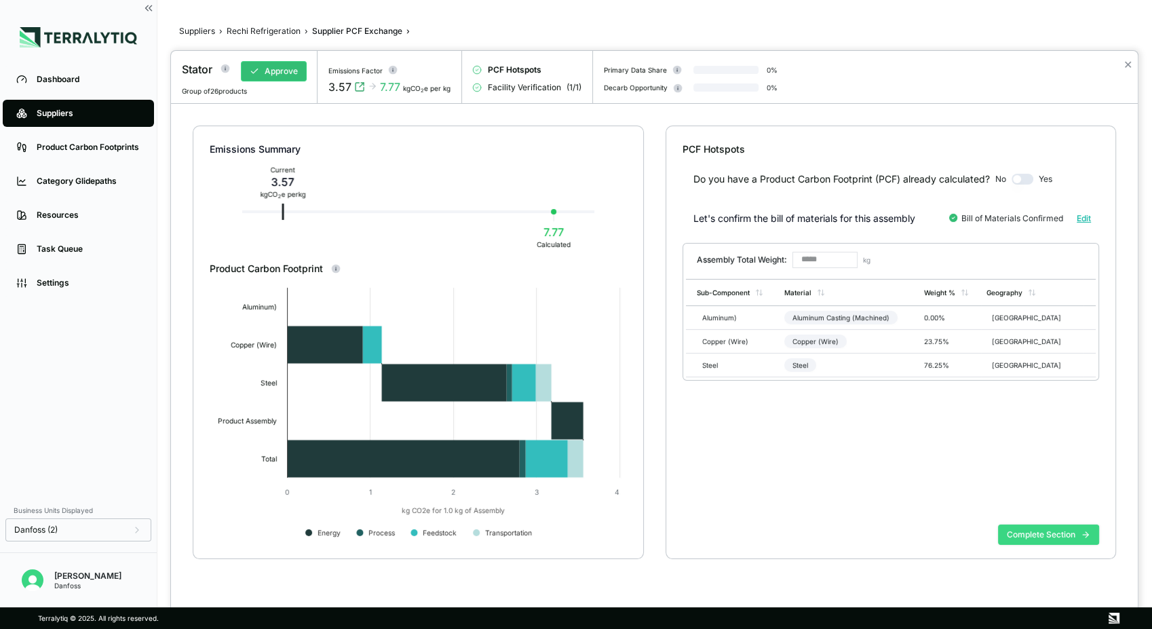
click at [1035, 530] on button "Complete Section" at bounding box center [1048, 534] width 101 height 20
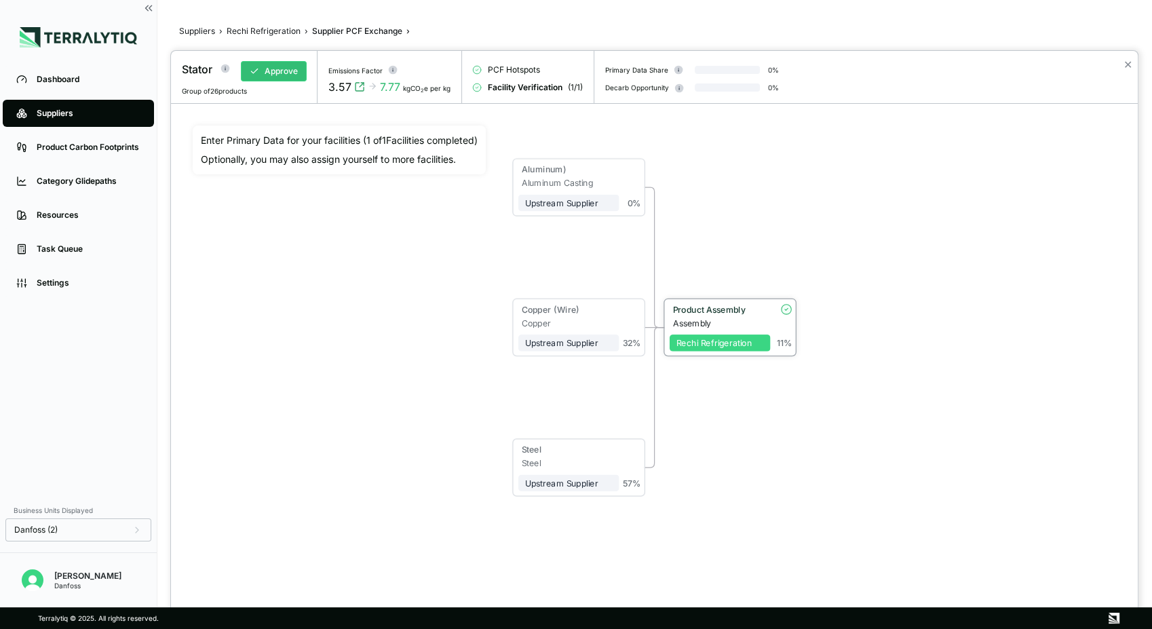
click at [738, 341] on div "Rechi Refrigeration" at bounding box center [720, 343] width 88 height 10
click at [730, 343] on div "Rechi Refrigeration" at bounding box center [720, 342] width 88 height 10
click at [735, 322] on div "Assembly" at bounding box center [722, 322] width 98 height 10
click at [733, 331] on div "Rechi Refrigeration" at bounding box center [719, 338] width 101 height 24
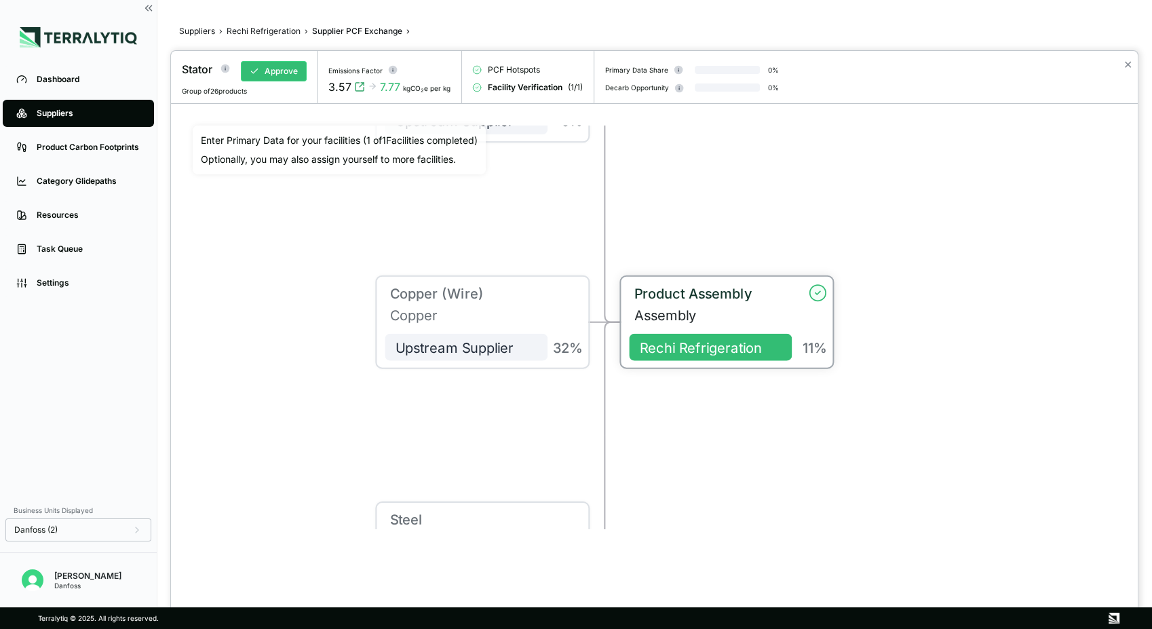
click at [695, 301] on div "Product Assembly" at bounding box center [705, 295] width 152 height 22
click at [695, 301] on div at bounding box center [654, 340] width 967 height 578
click at [695, 301] on div "Product Assembly" at bounding box center [705, 295] width 152 height 22
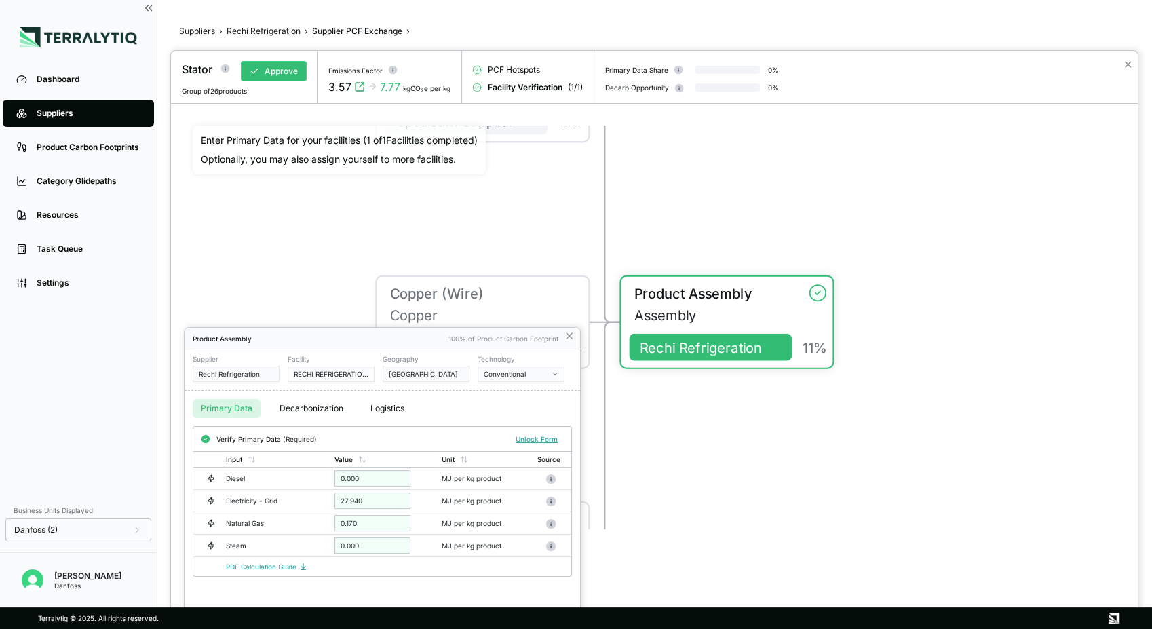
click at [571, 332] on icon at bounding box center [569, 335] width 11 height 11
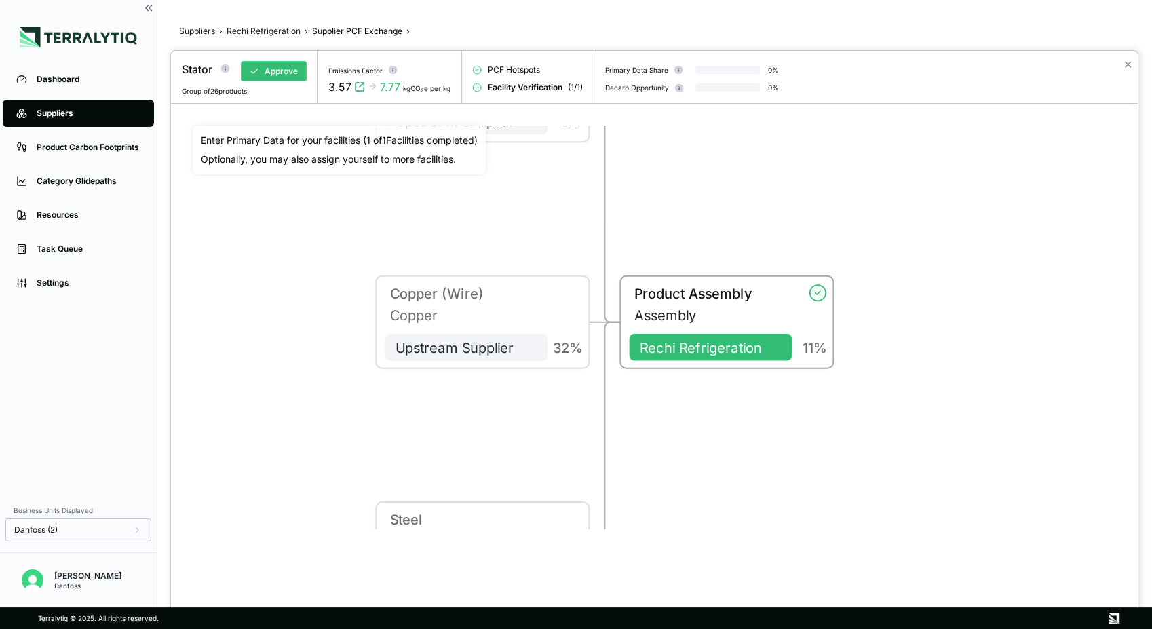
click at [720, 426] on div "Aluminum) Aluminum Casting Upstream Supplier 0 % Copper (Wire) Copper Upstream …" at bounding box center [654, 328] width 923 height 404
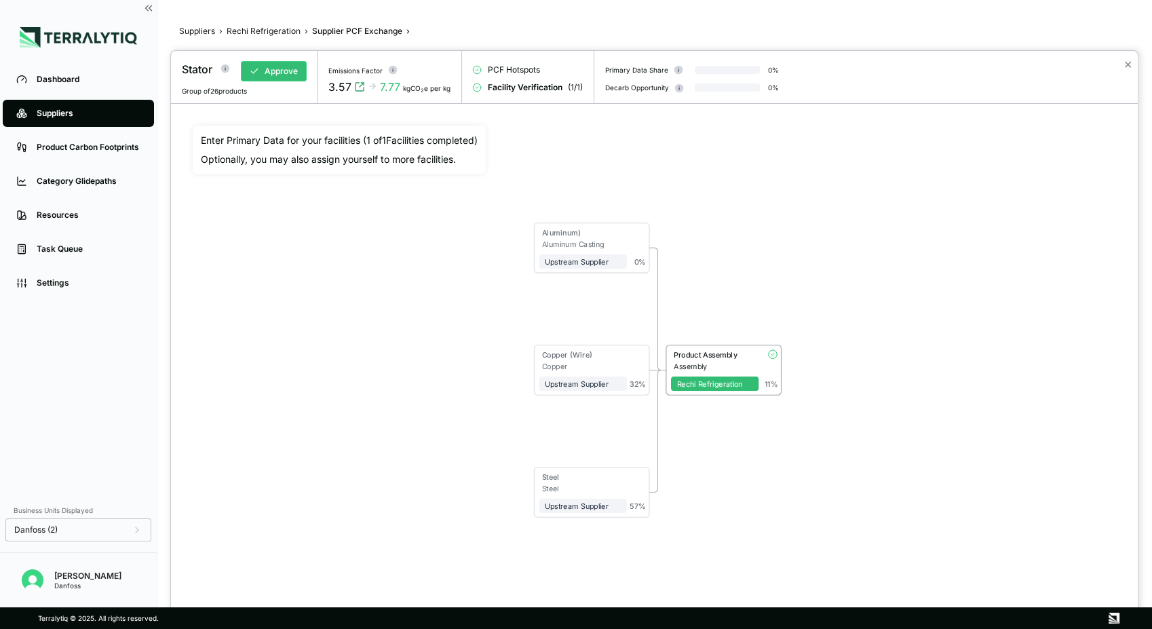
click at [760, 538] on div "Enter Primary Data for your facilities ( 1 of 1 Facilities completed) Optionall…" at bounding box center [654, 327] width 945 height 425
click at [427, 402] on div "Aluminum) Aluminum Casting Upstream Supplier 0 % Copper (Wire) Copper Upstream …" at bounding box center [654, 328] width 923 height 404
click at [265, 32] on div at bounding box center [576, 314] width 1152 height 629
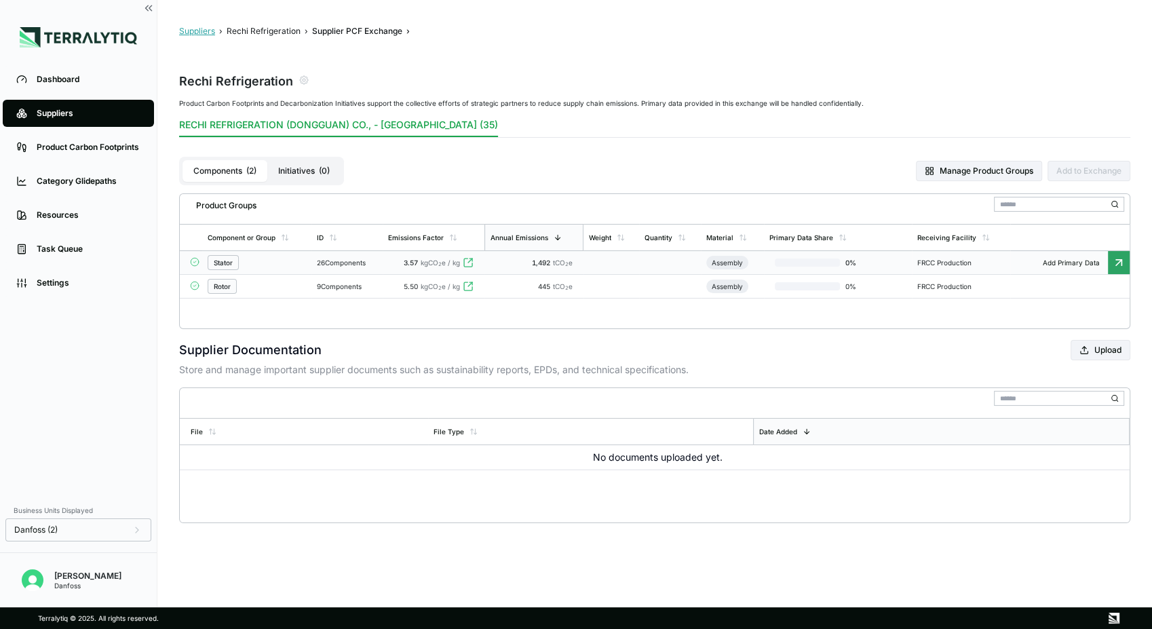
click at [198, 31] on button "Suppliers" at bounding box center [197, 31] width 36 height 11
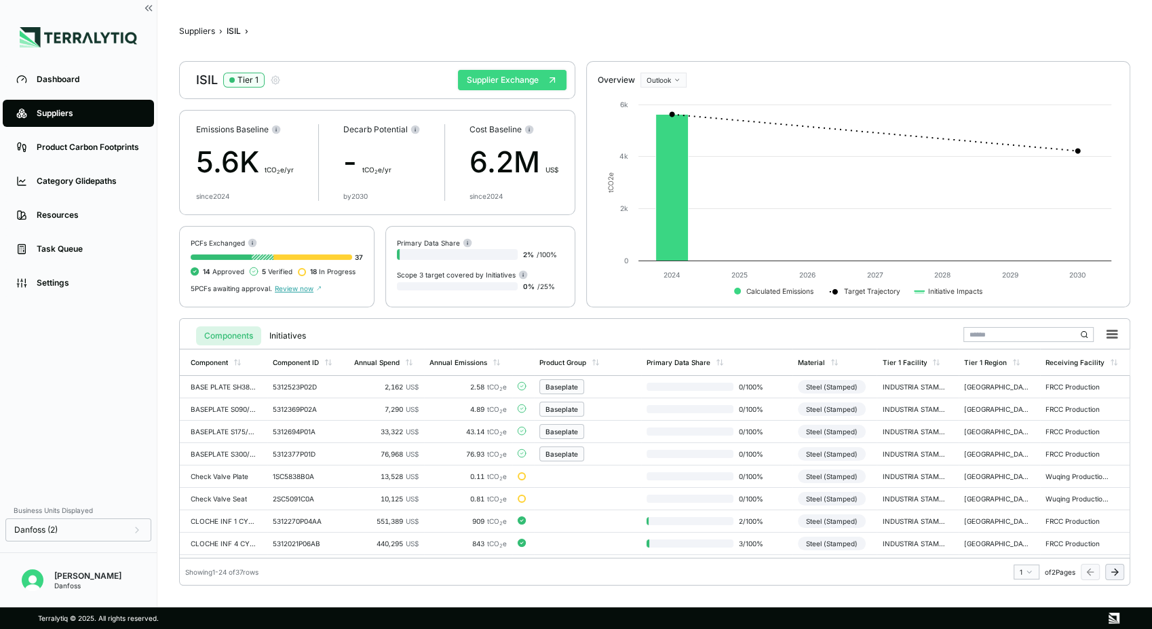
click at [503, 80] on button "Supplier Exchange" at bounding box center [512, 80] width 109 height 20
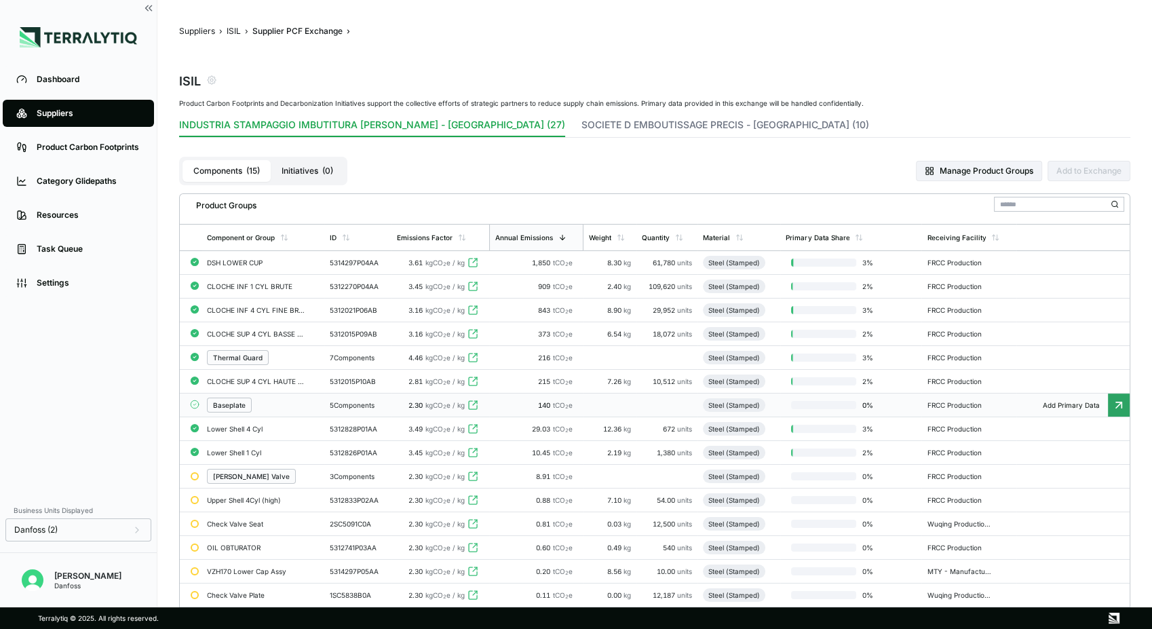
click at [240, 409] on div "Baseplate" at bounding box center [229, 405] width 33 height 8
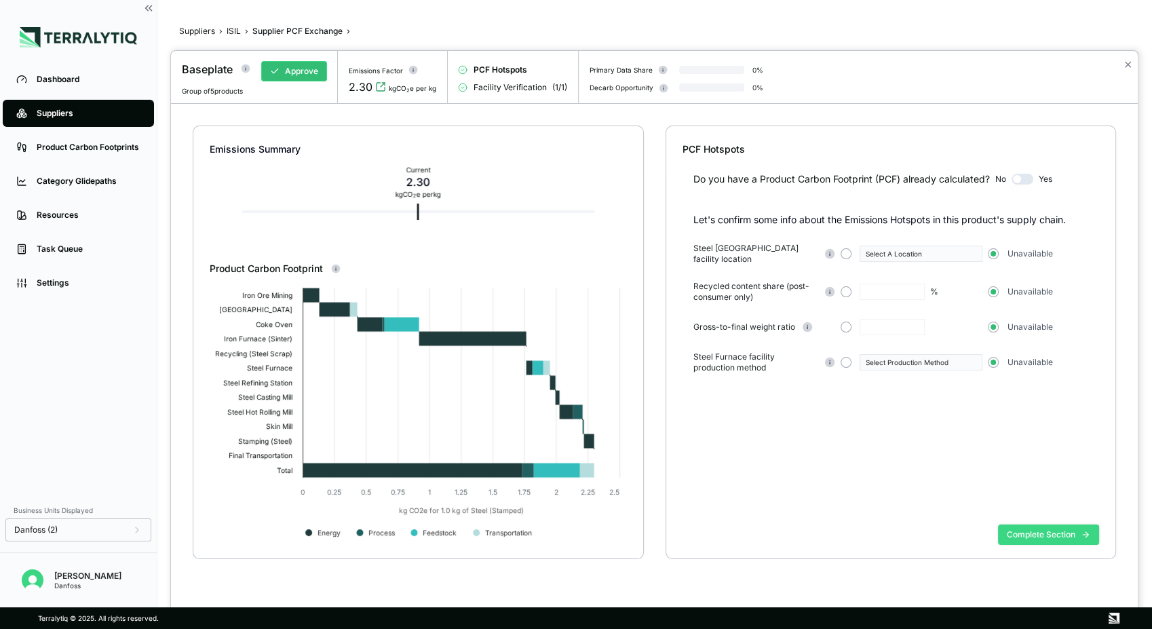
click at [1043, 535] on button "Complete Section" at bounding box center [1048, 534] width 101 height 20
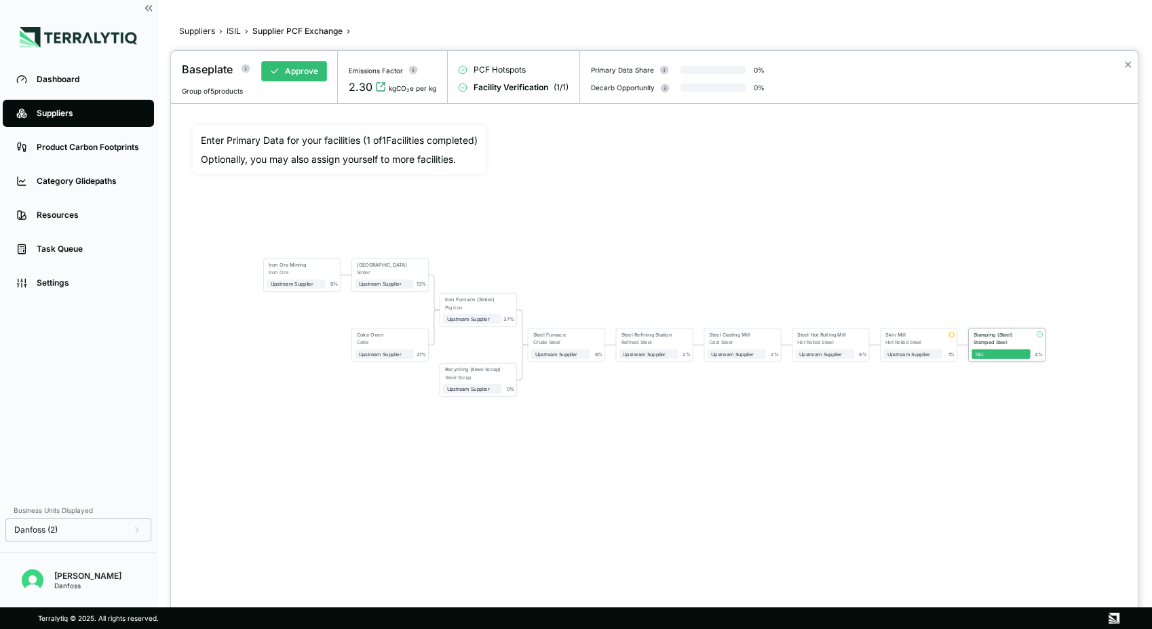
click at [991, 359] on div "Stamping (Steel) Stamped Steel ISIL 4 %" at bounding box center [1007, 344] width 77 height 33
click at [999, 340] on div "Stamped Steel" at bounding box center [1002, 341] width 57 height 6
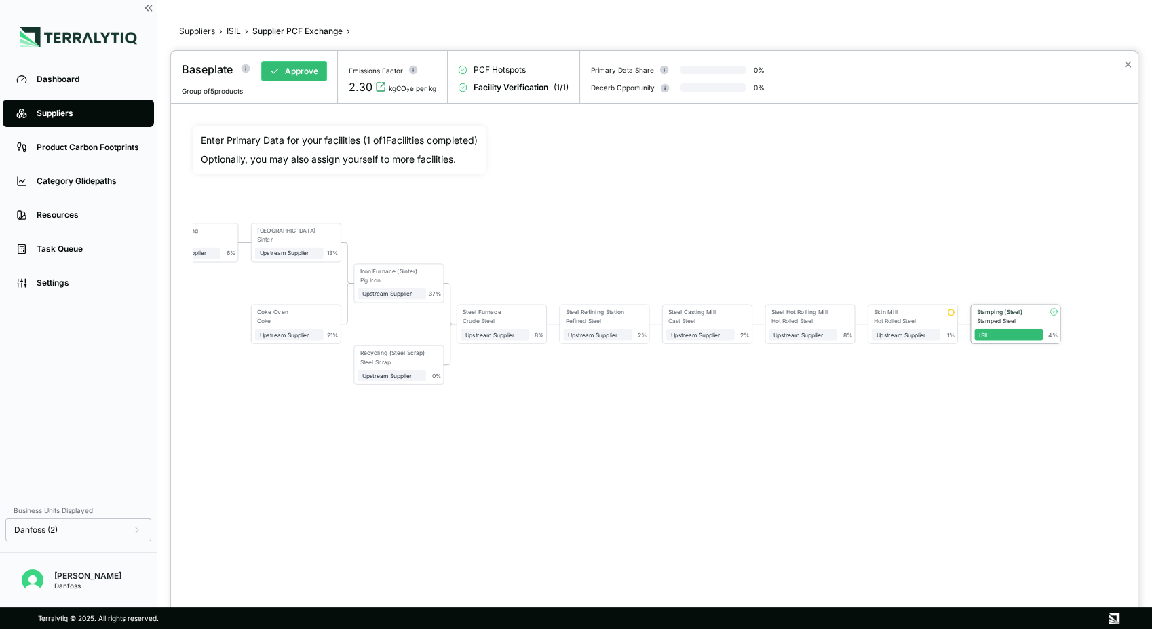
click at [1014, 313] on div "Stamping (Steel)" at bounding box center [1008, 311] width 62 height 7
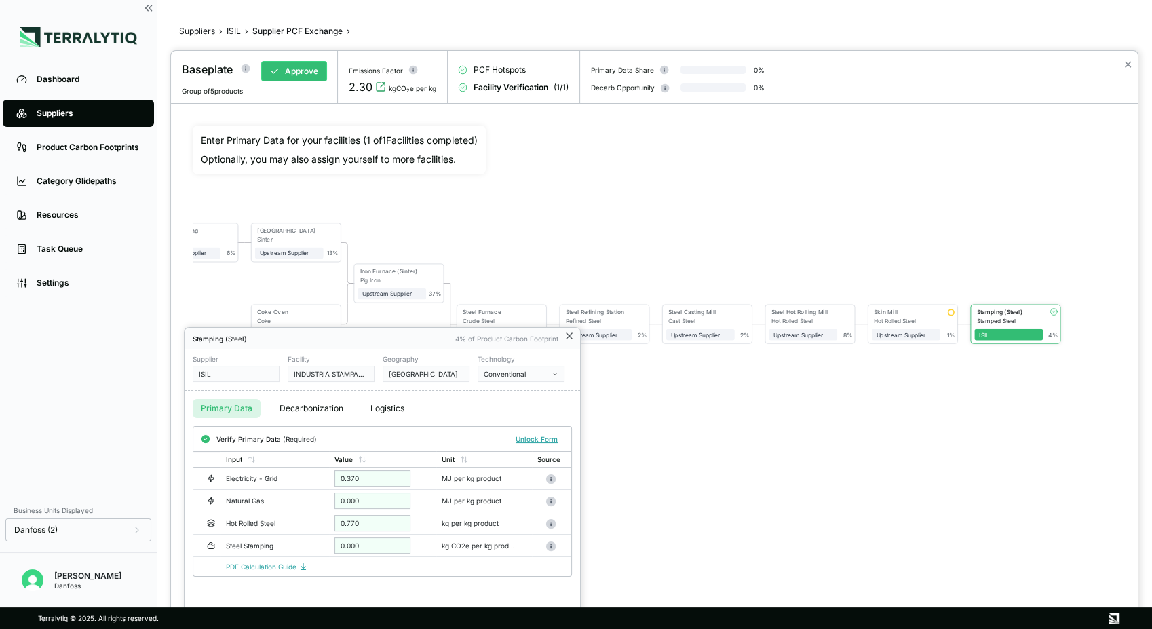
click at [566, 337] on icon at bounding box center [569, 335] width 11 height 11
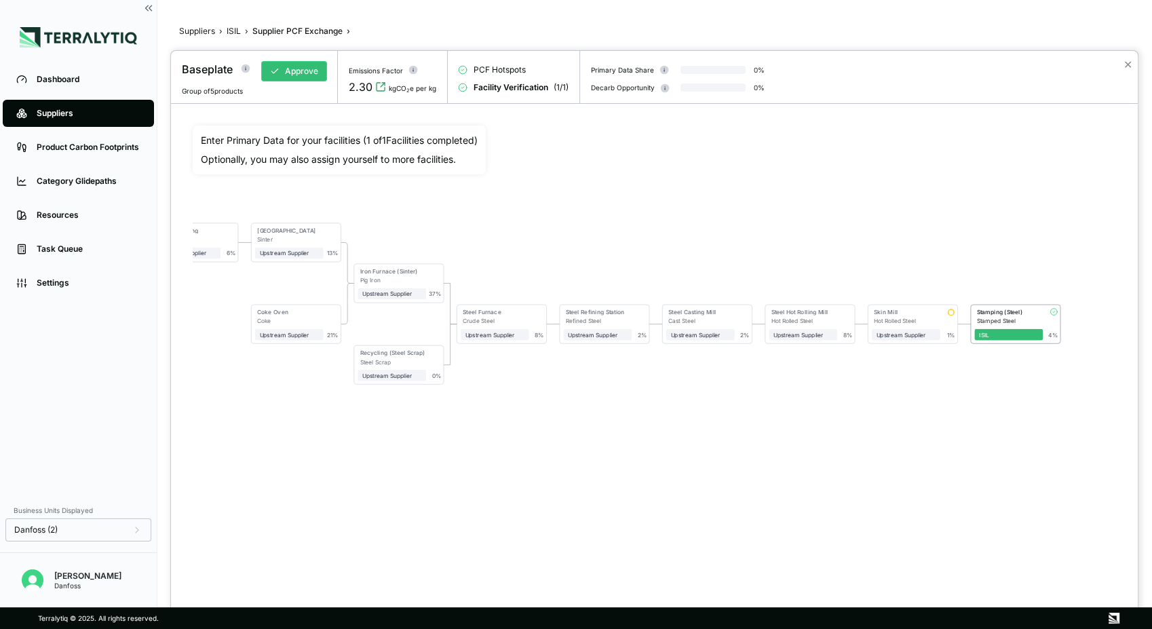
click at [233, 31] on div at bounding box center [576, 314] width 1152 height 629
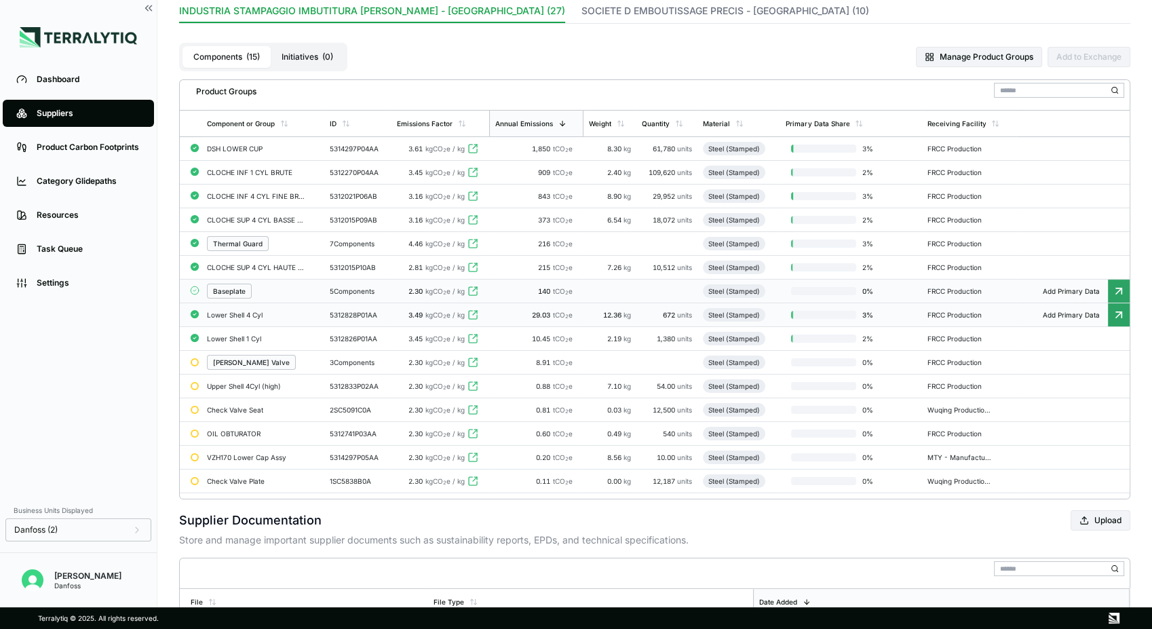
scroll to position [92, 0]
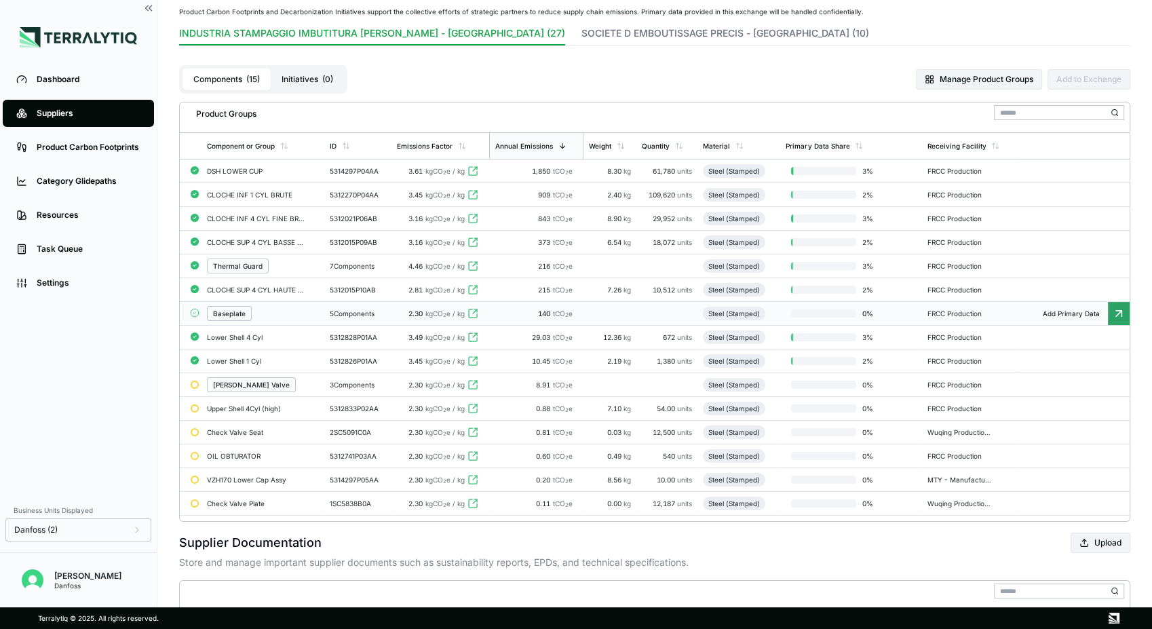
click at [227, 315] on div "Baseplate" at bounding box center [229, 313] width 33 height 8
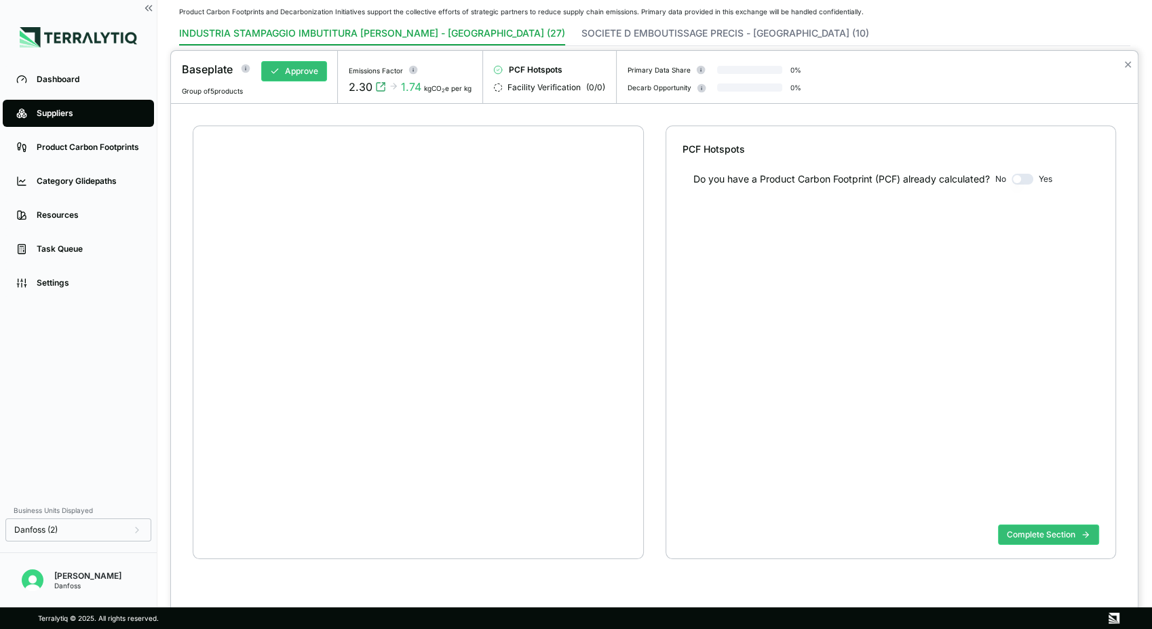
scroll to position [26, 0]
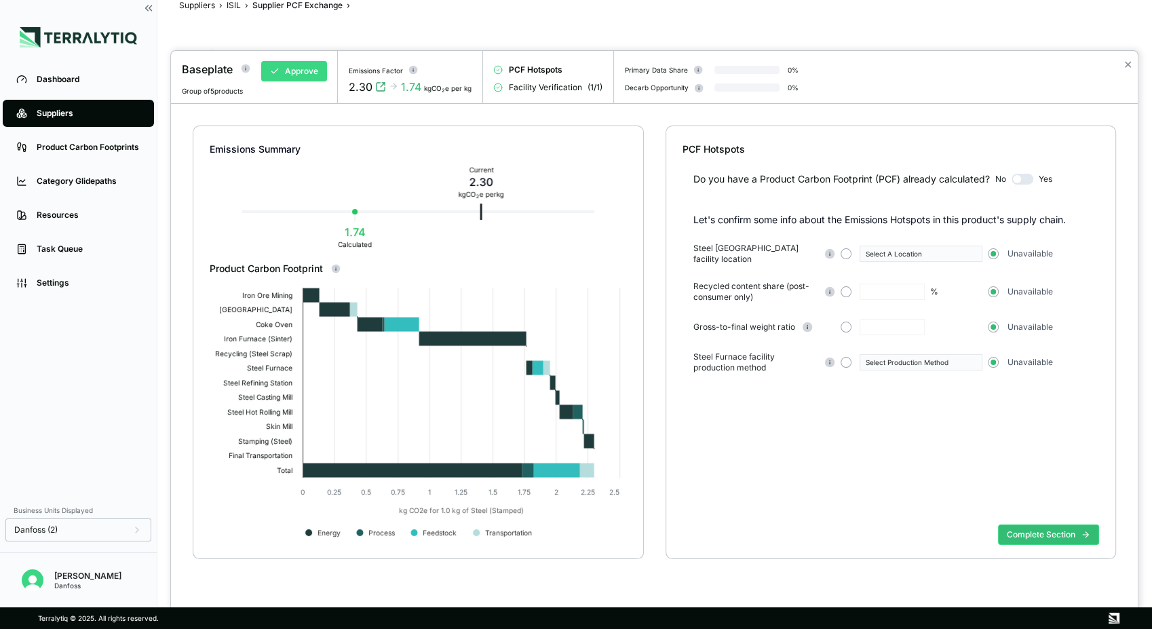
click at [304, 70] on button "Approve" at bounding box center [294, 71] width 66 height 20
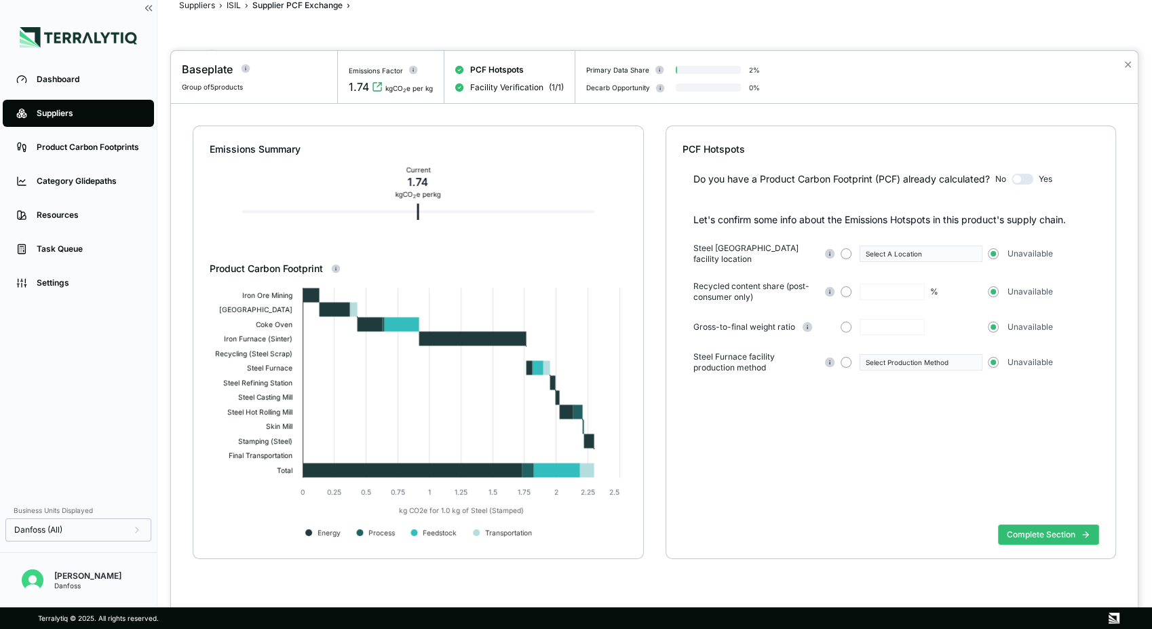
click at [232, 8] on div at bounding box center [576, 314] width 1152 height 629
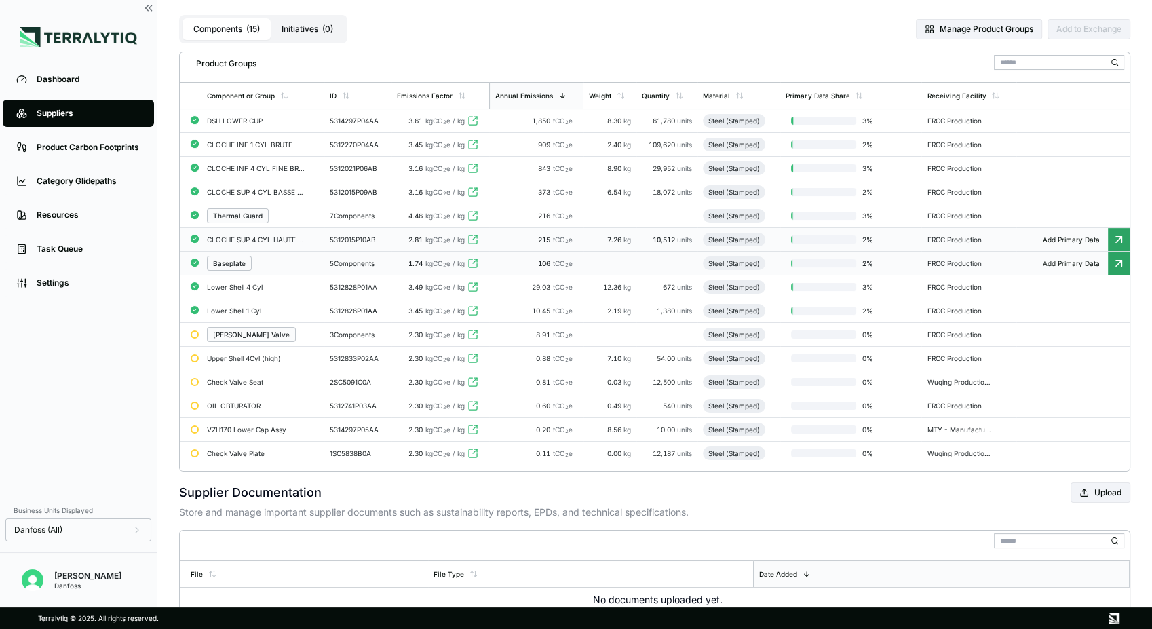
scroll to position [176, 0]
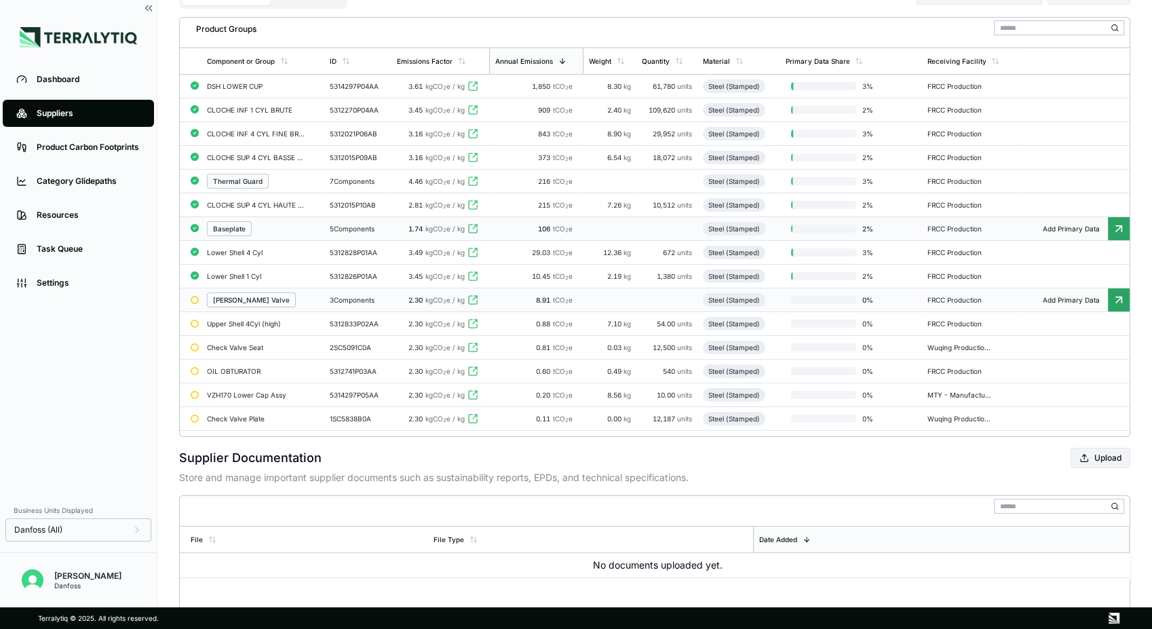
click at [242, 303] on div "[PERSON_NAME] Valve" at bounding box center [251, 300] width 77 height 8
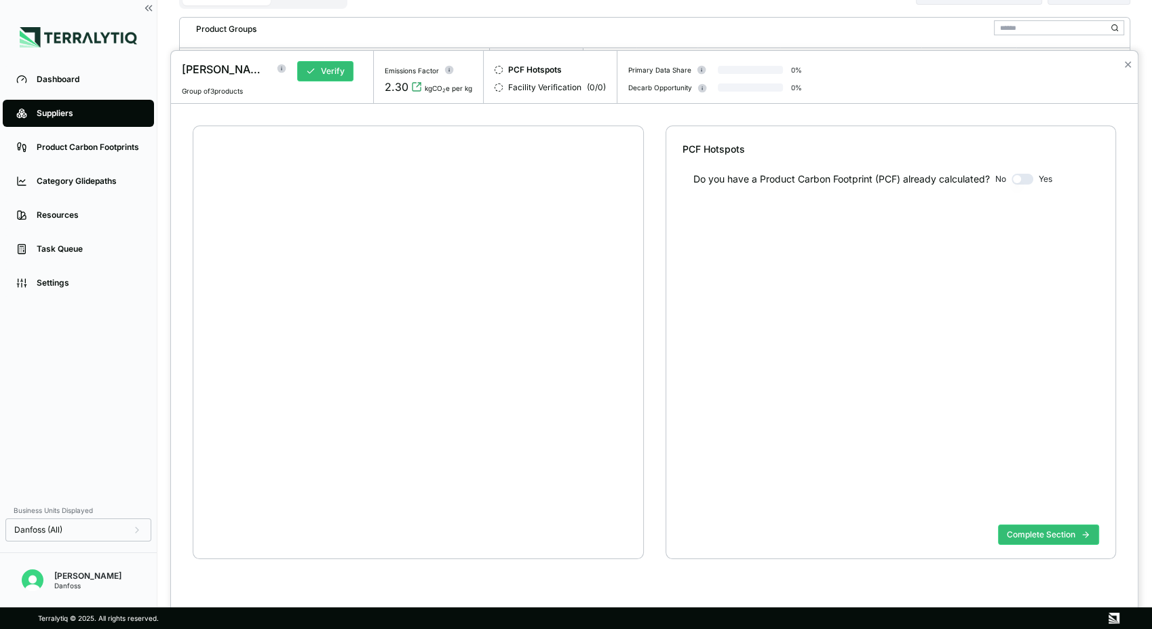
scroll to position [26, 0]
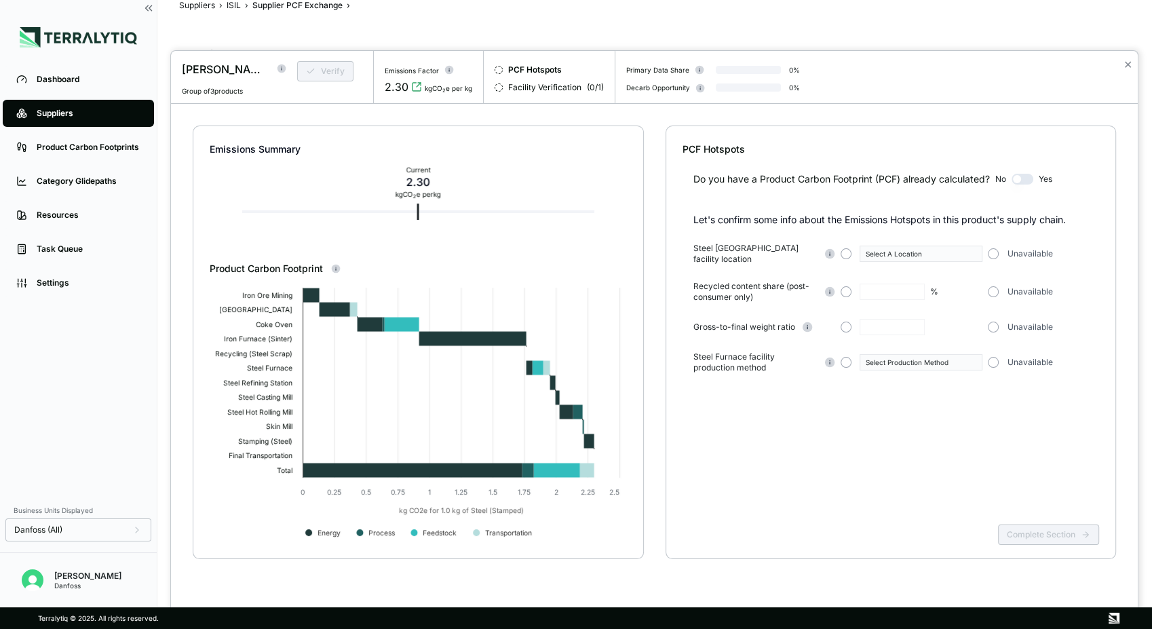
click at [233, 5] on div at bounding box center [576, 314] width 1152 height 629
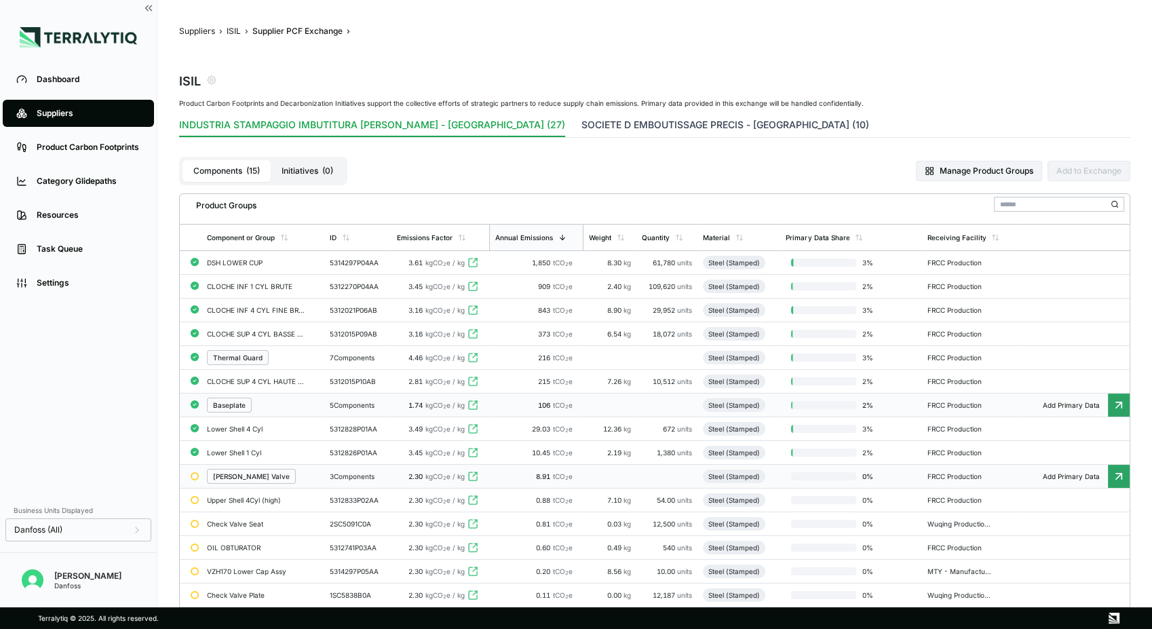
click at [581, 122] on button "SOCIETE D EMBOUTISSAGE PRECIS - [GEOGRAPHIC_DATA] (10)" at bounding box center [725, 127] width 288 height 19
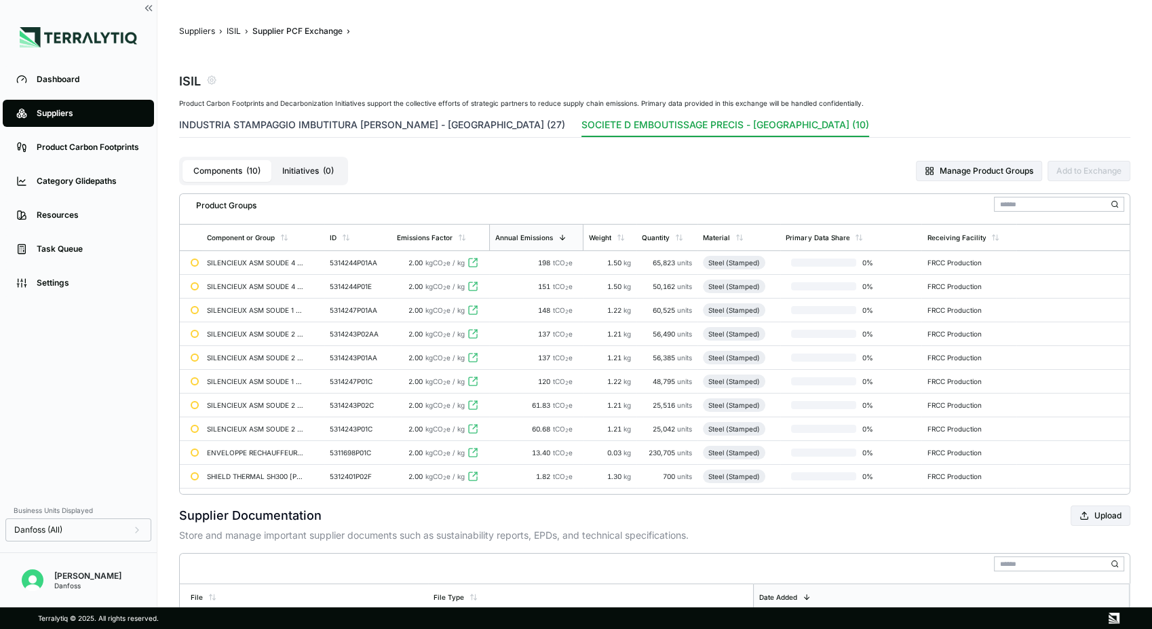
click at [353, 126] on button "INDUSTRIA STAMPAGGIO IMBUTITURA [PERSON_NAME] - [GEOGRAPHIC_DATA] (27)" at bounding box center [372, 127] width 386 height 19
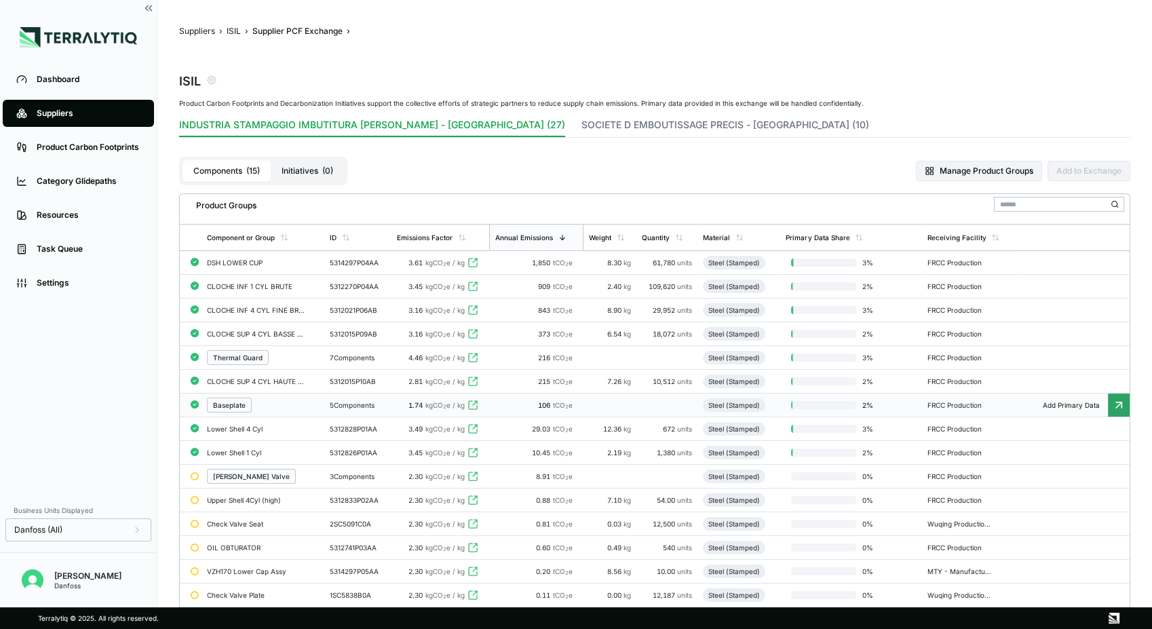
click at [242, 409] on div "Baseplate" at bounding box center [229, 405] width 33 height 8
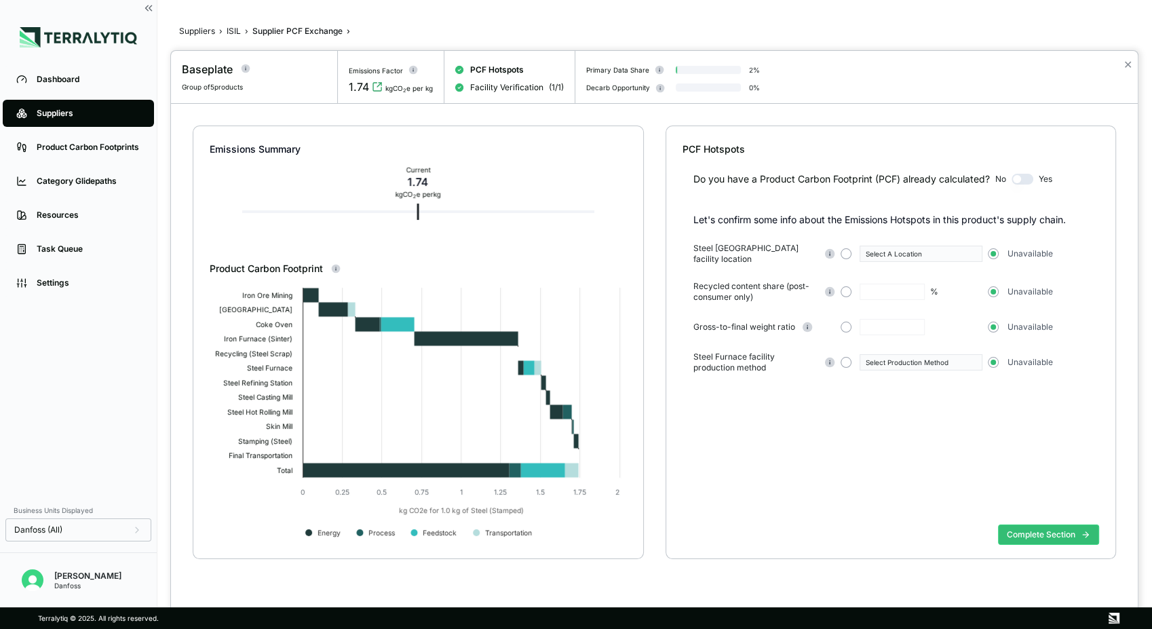
click at [1037, 543] on button "Complete Section" at bounding box center [1048, 534] width 101 height 20
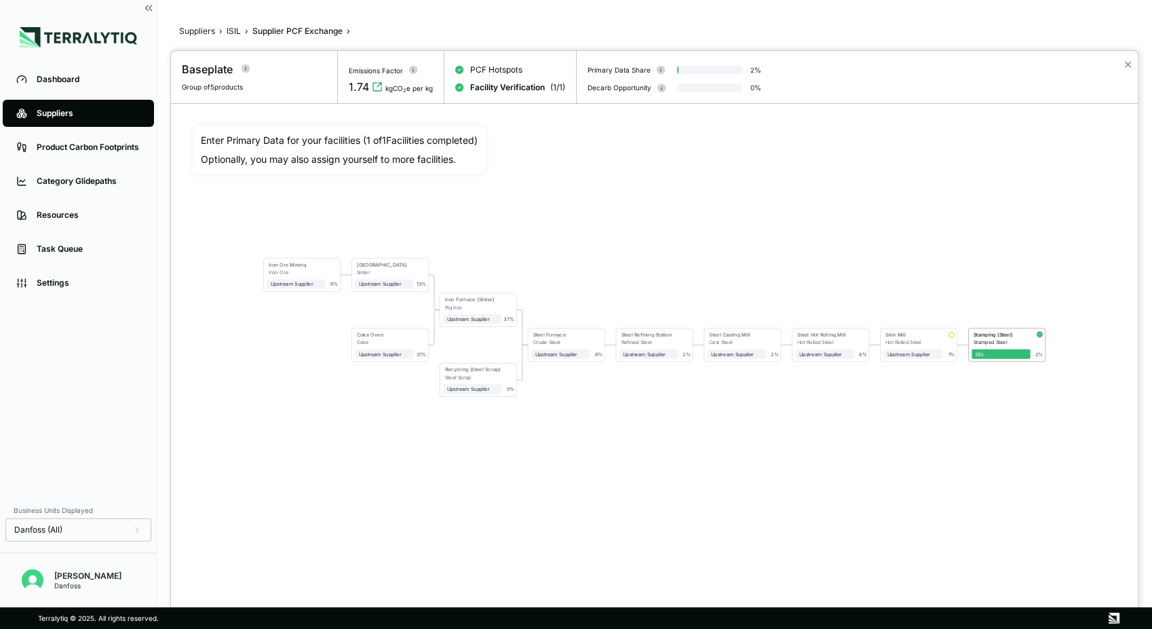
click at [228, 37] on div at bounding box center [576, 314] width 1152 height 629
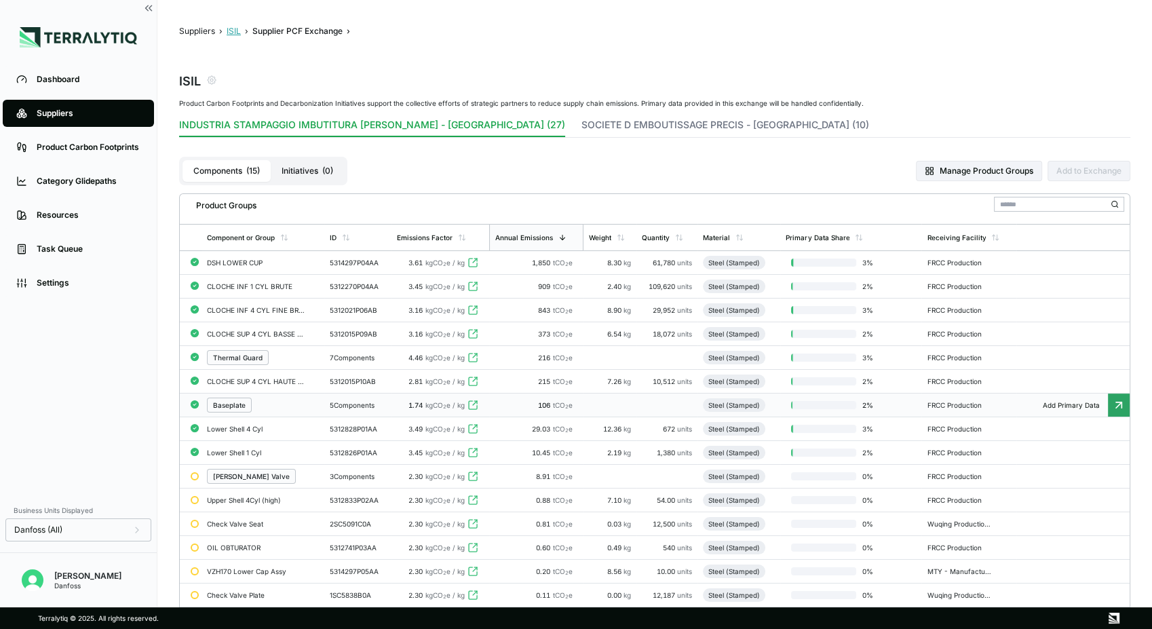
click at [237, 31] on button "ISIL" at bounding box center [234, 31] width 14 height 11
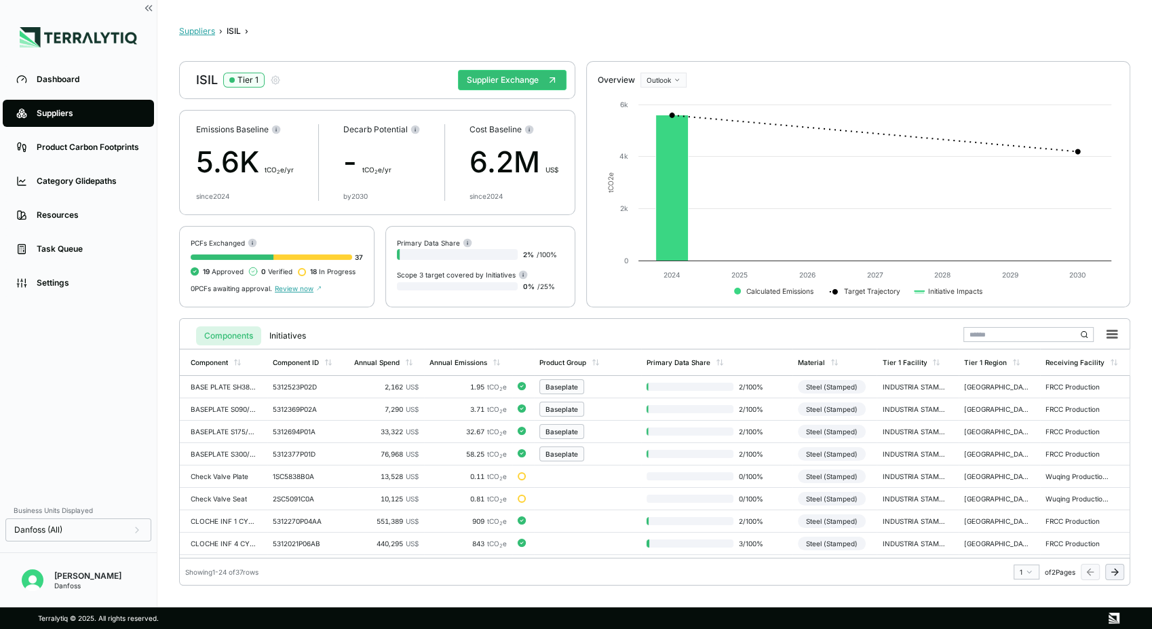
click at [197, 34] on button "Suppliers" at bounding box center [197, 31] width 36 height 11
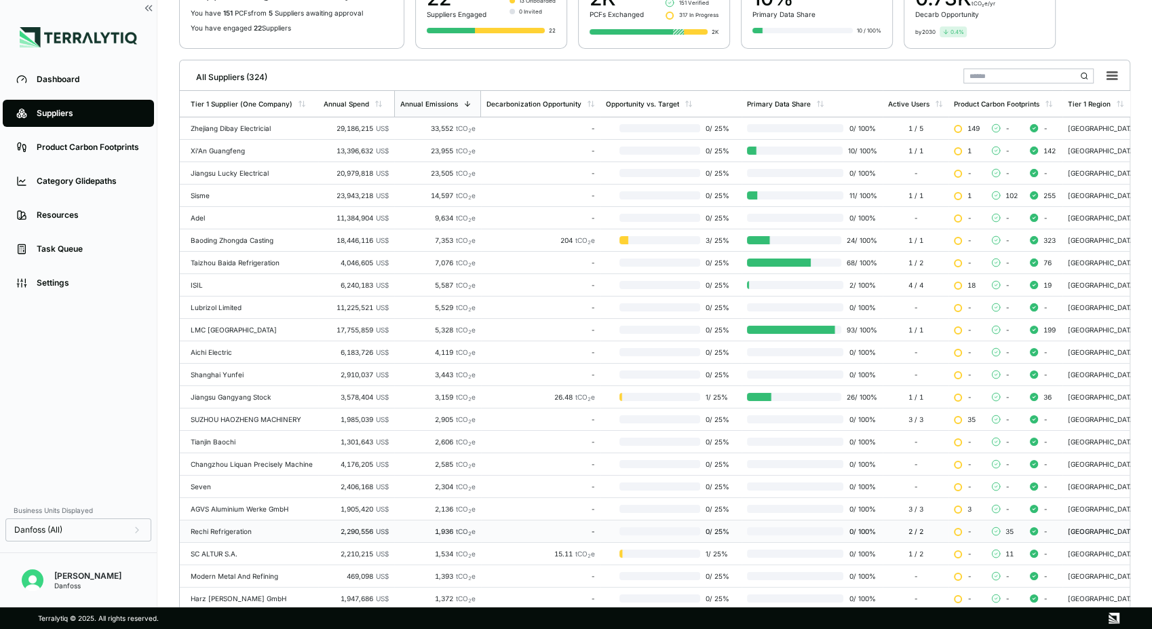
scroll to position [216, 0]
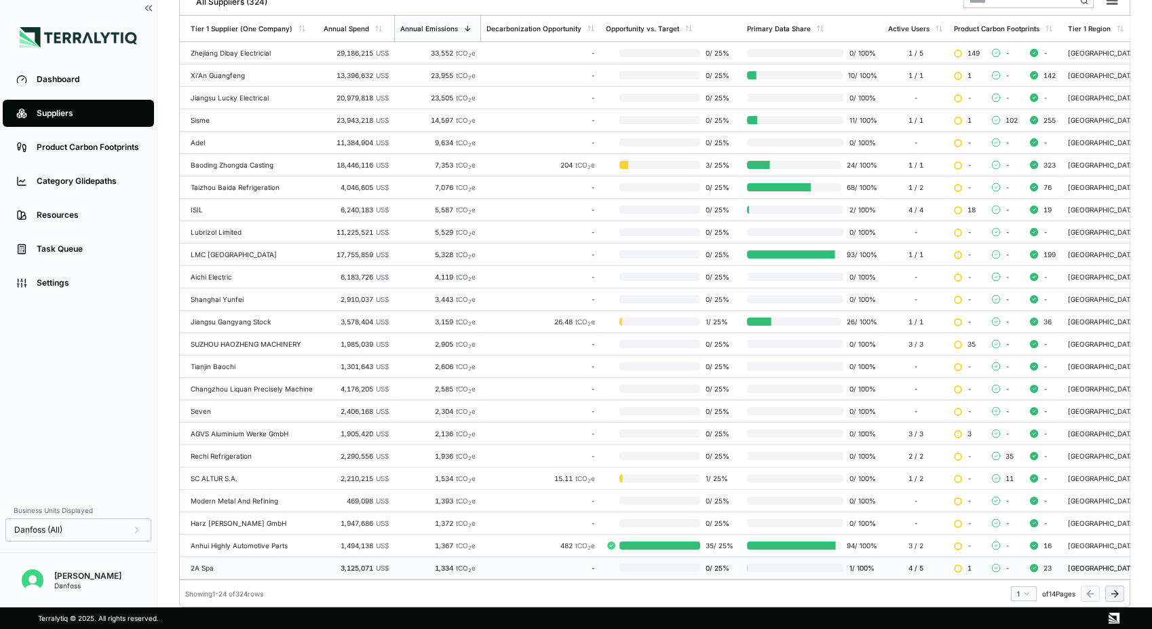
click at [256, 557] on td "2A Spa" at bounding box center [249, 568] width 138 height 22
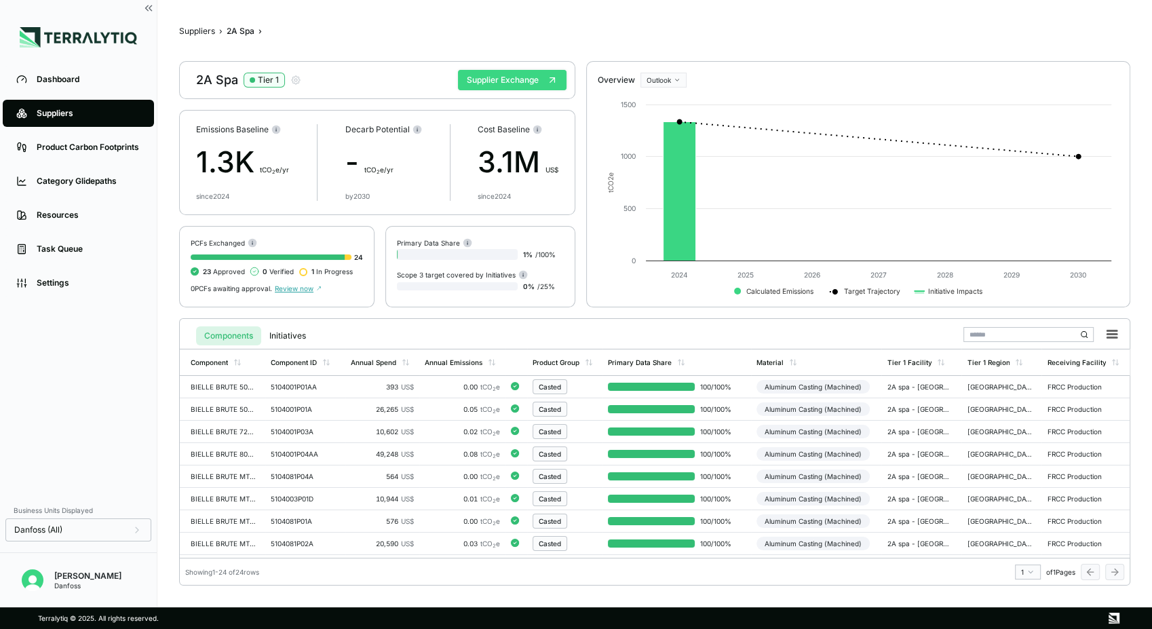
click at [510, 73] on button "Supplier Exchange" at bounding box center [512, 80] width 109 height 20
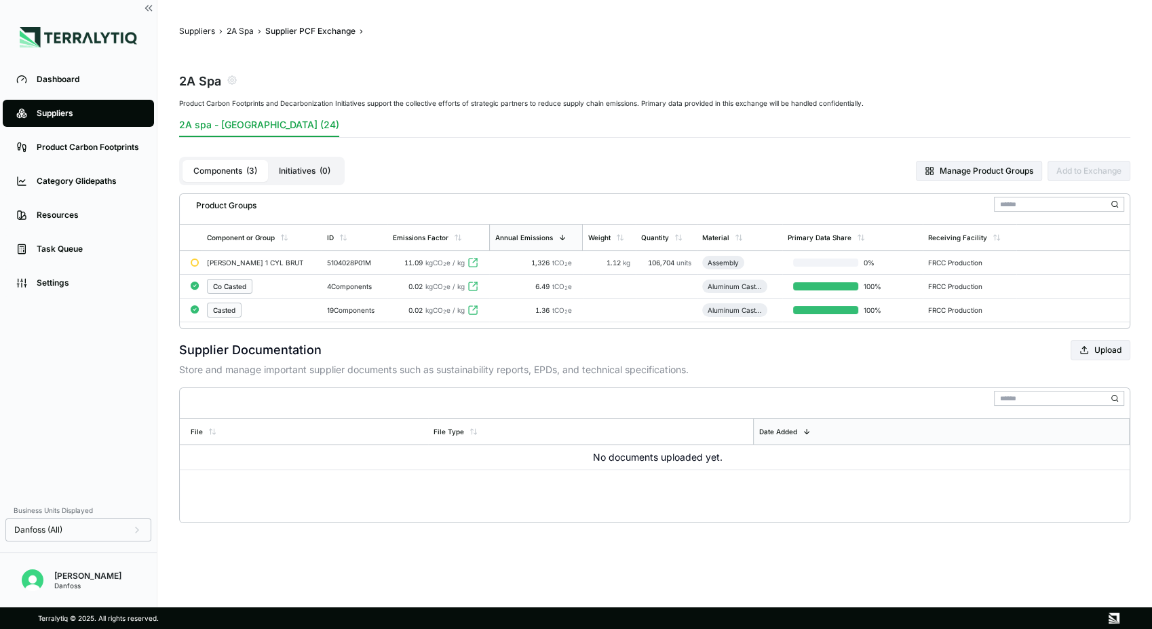
click at [457, 160] on div "Components ( 3 ) Initiatives ( 0 ) Manage Product Groups Add to Exchange" at bounding box center [654, 171] width 951 height 45
click at [229, 311] on div "Casted" at bounding box center [224, 310] width 22 height 8
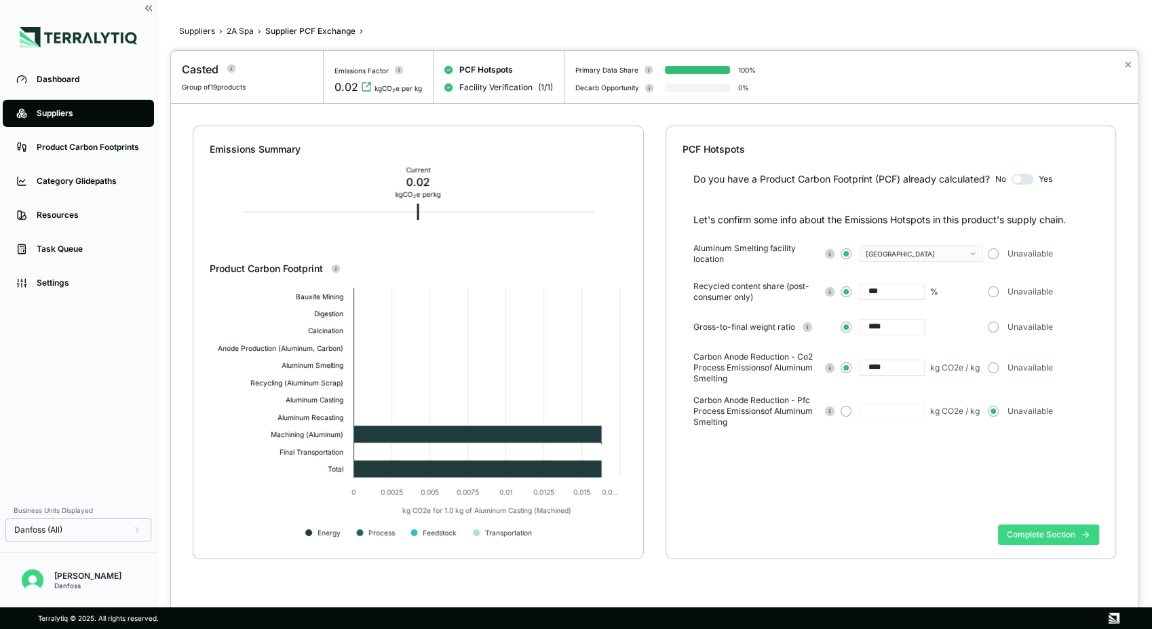
click at [1035, 530] on button "Complete Section" at bounding box center [1048, 534] width 101 height 20
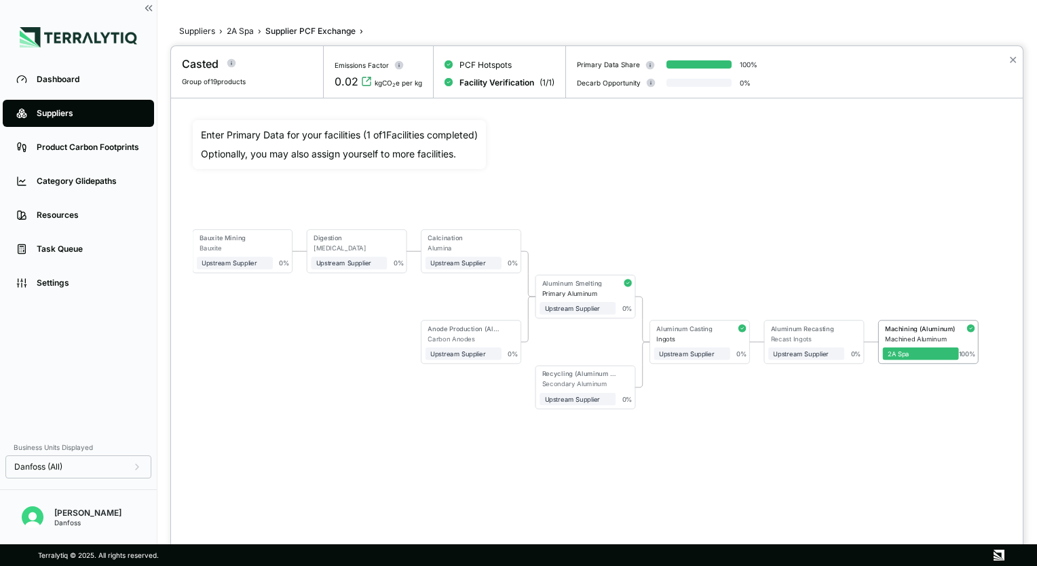
drag, startPoint x: 936, startPoint y: 424, endPoint x: 866, endPoint y: 421, distance: 69.3
click at [866, 421] on div "Bauxite Mining Bauxite Upstream Supplier + Assign to me 0 % Digestion [MEDICAL_…" at bounding box center [597, 290] width 808 height 341
click at [246, 31] on div at bounding box center [518, 283] width 1037 height 566
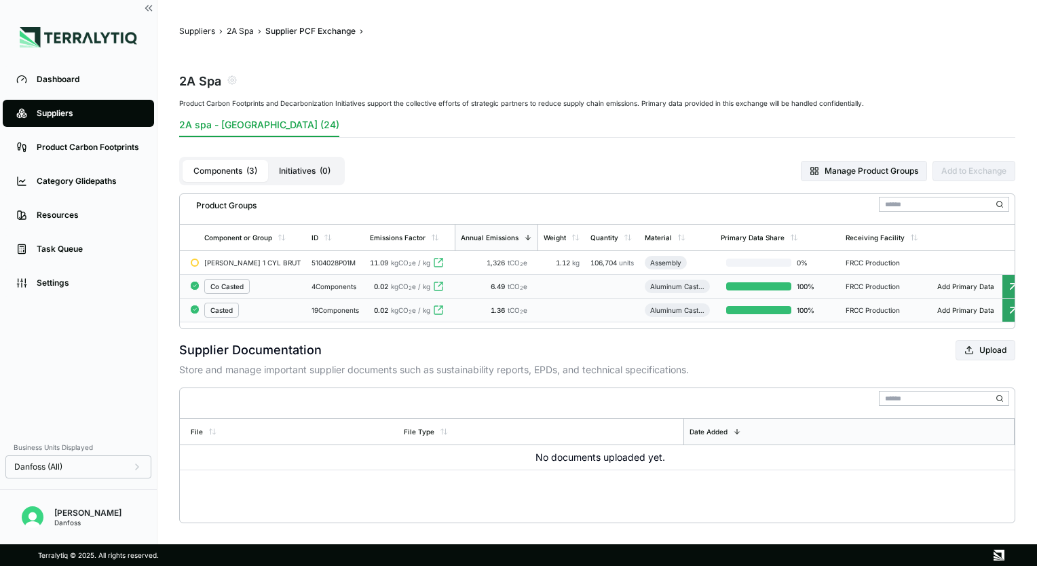
click at [235, 288] on div "Co Casted" at bounding box center [226, 286] width 33 height 8
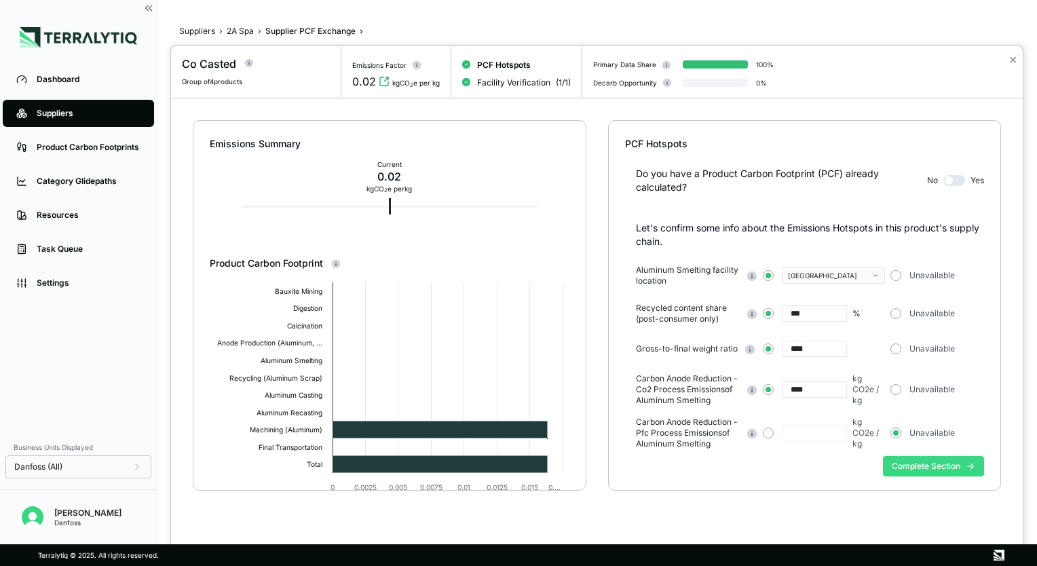
click at [954, 461] on button "Complete Section" at bounding box center [933, 466] width 101 height 20
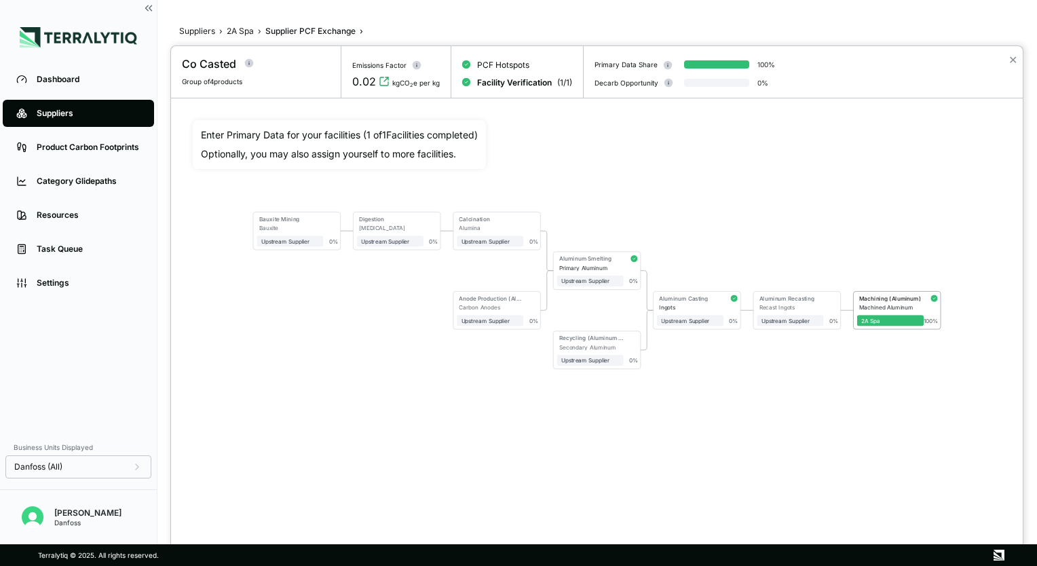
click at [243, 31] on div at bounding box center [518, 283] width 1037 height 566
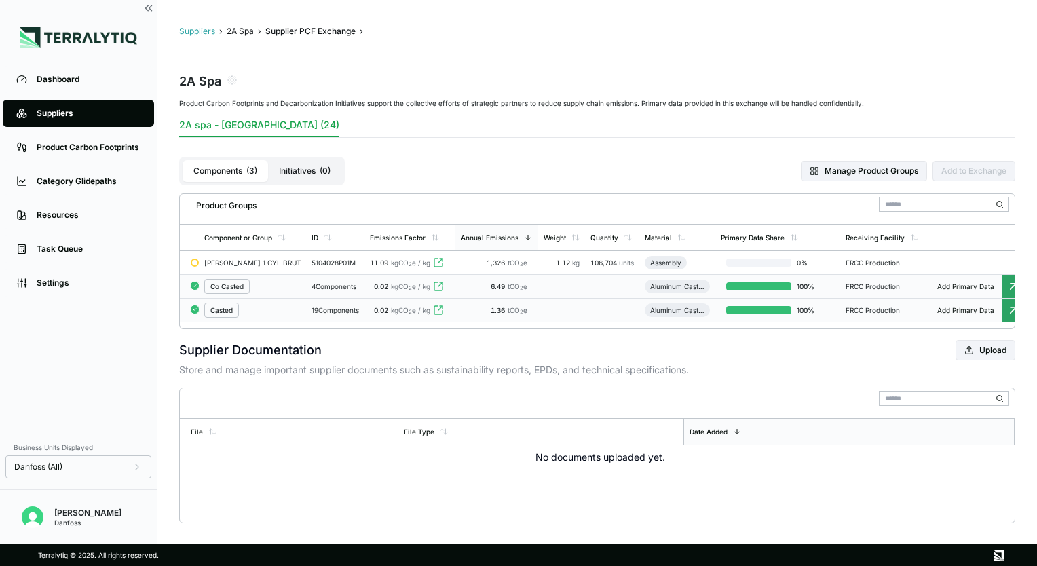
click at [203, 33] on button "Suppliers" at bounding box center [197, 31] width 36 height 11
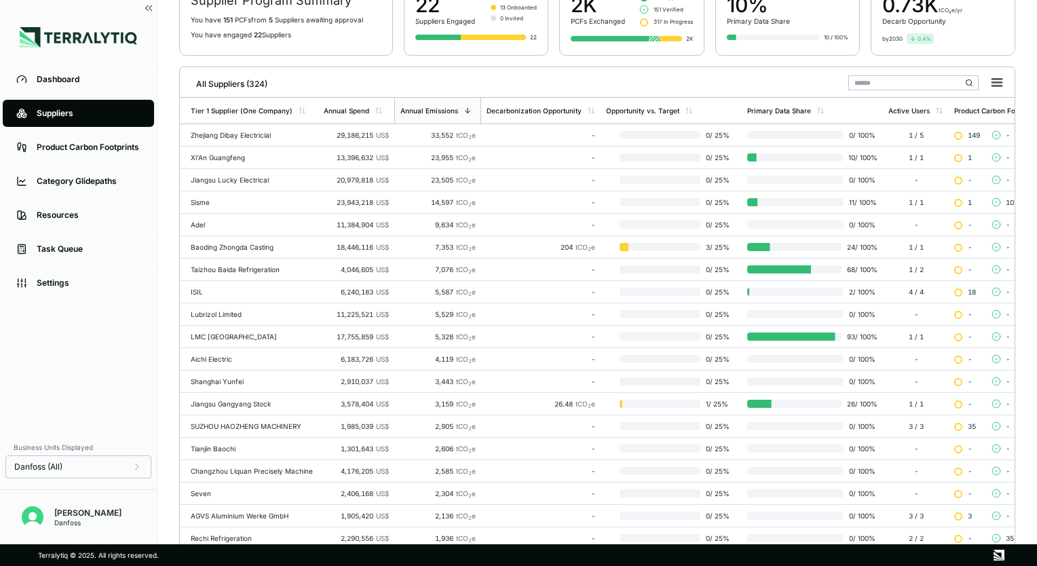
scroll to position [277, 0]
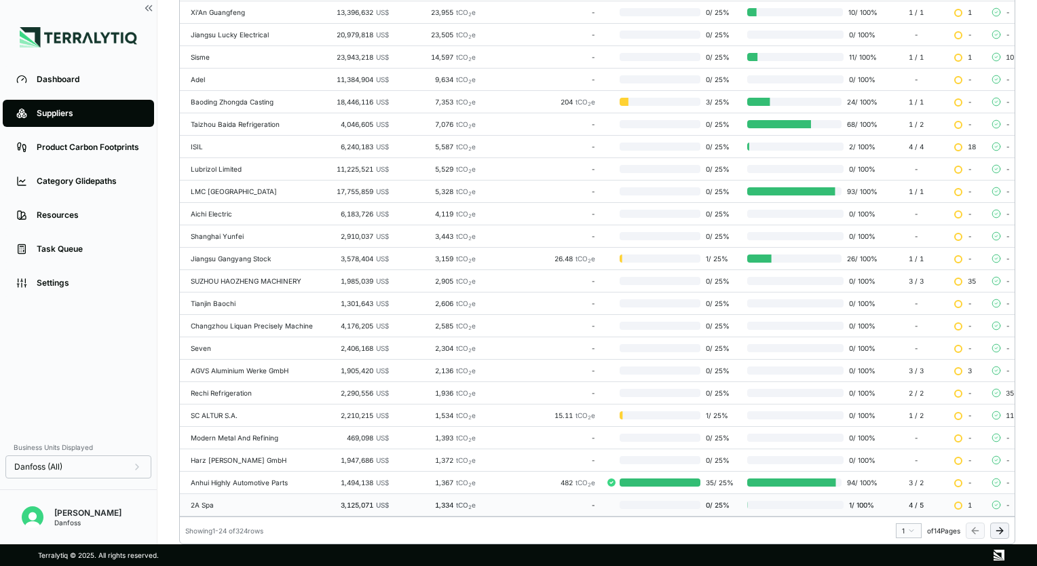
click at [280, 501] on div "2A Spa" at bounding box center [252, 505] width 122 height 8
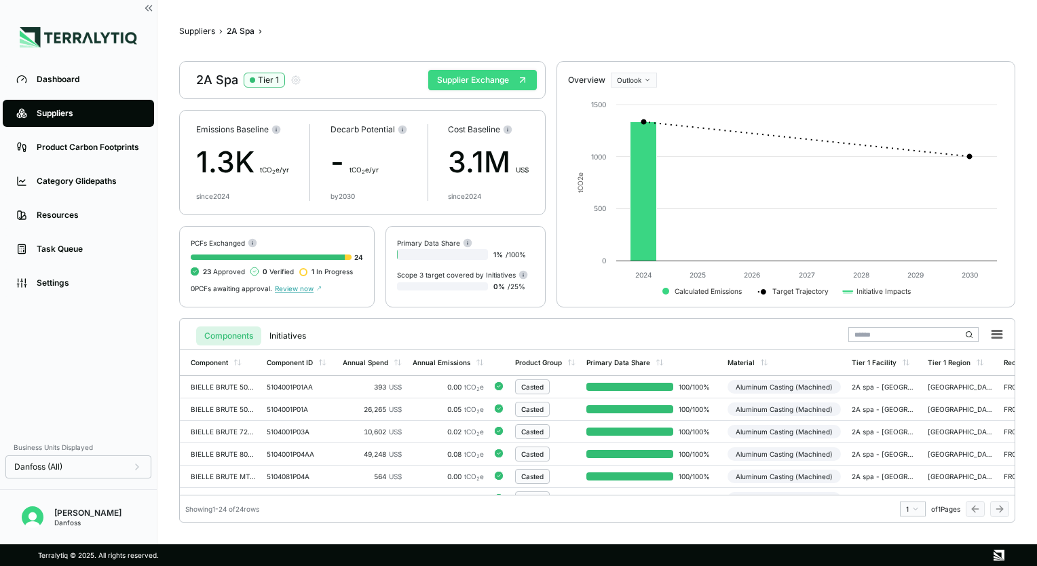
click at [451, 81] on button "Supplier Exchange" at bounding box center [482, 80] width 109 height 20
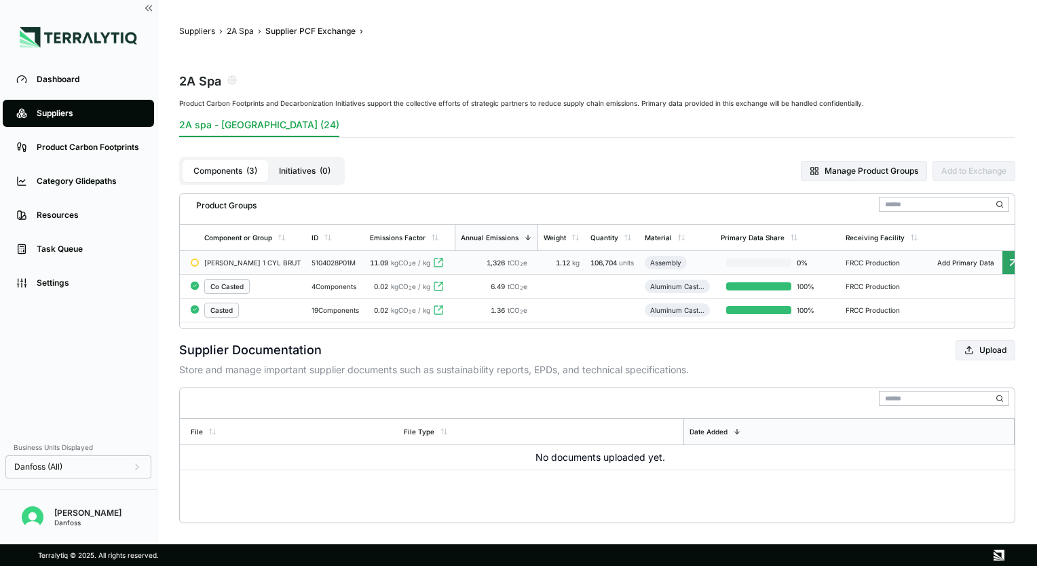
click at [261, 265] on div "[PERSON_NAME] 1 CYL BRUT" at bounding box center [252, 263] width 96 height 8
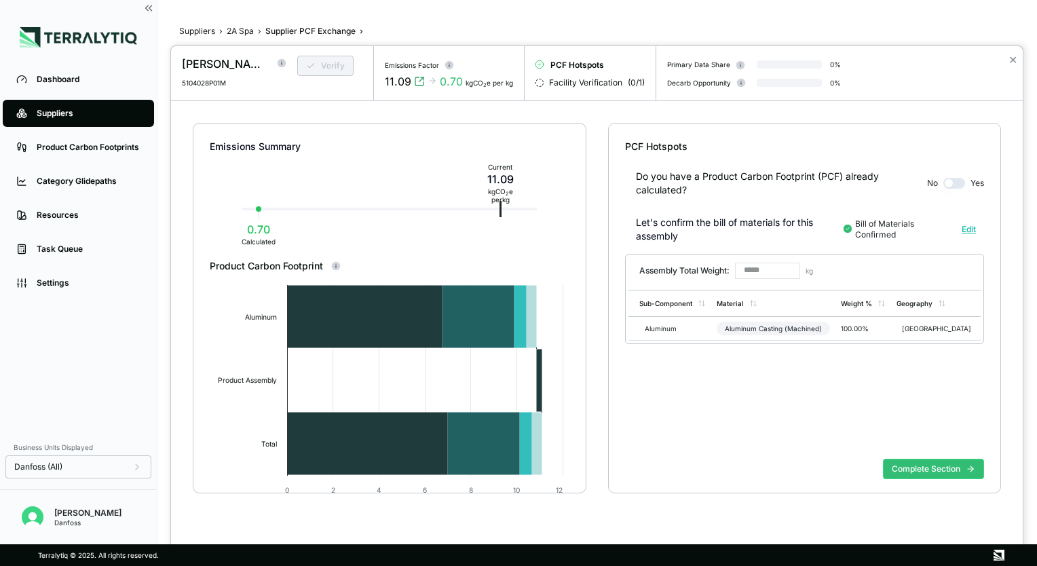
click at [240, 32] on div at bounding box center [518, 283] width 1037 height 566
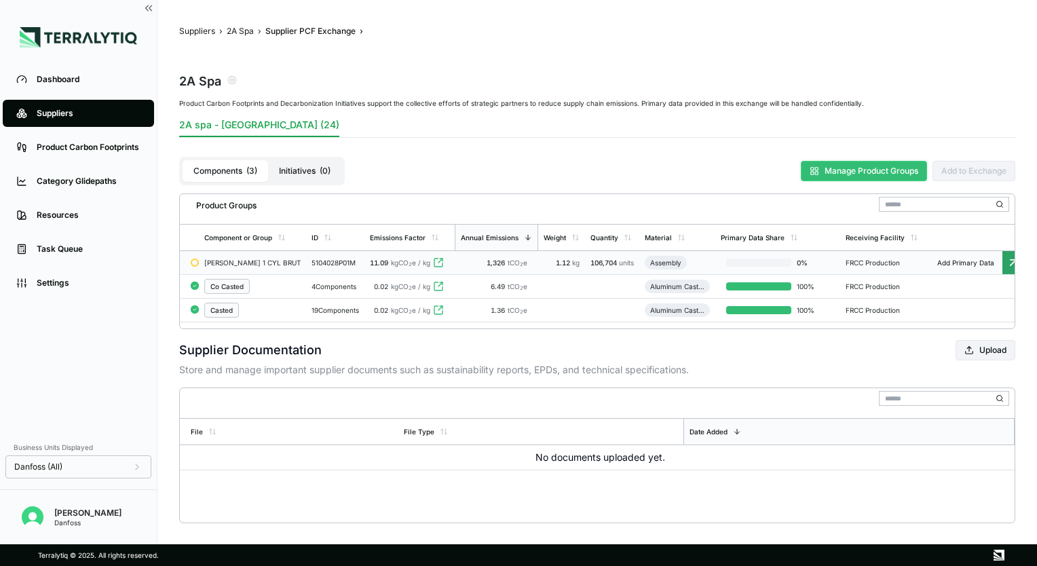
click at [841, 166] on button "Manage Product Groups" at bounding box center [864, 171] width 126 height 20
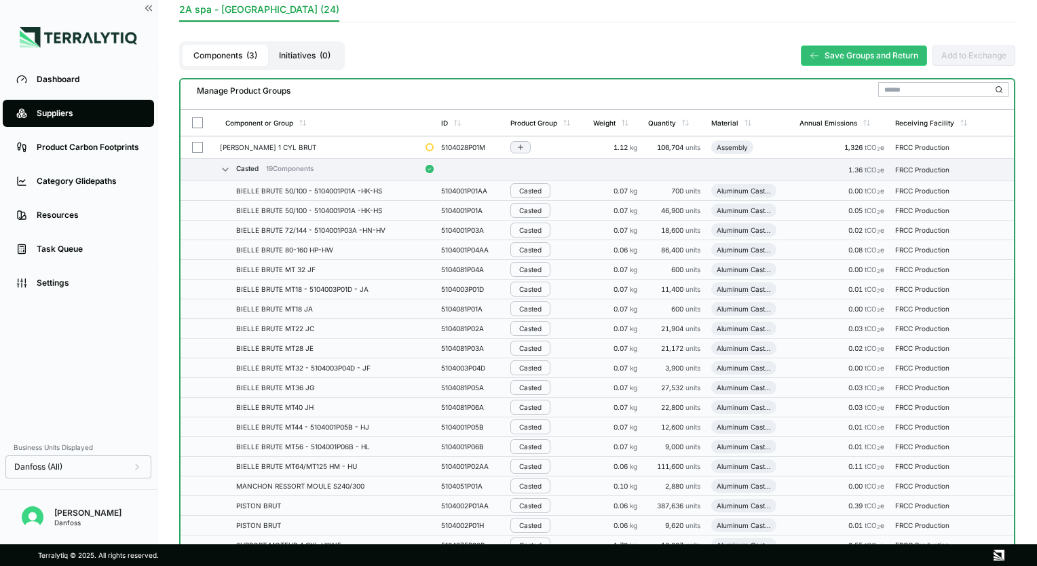
scroll to position [68, 0]
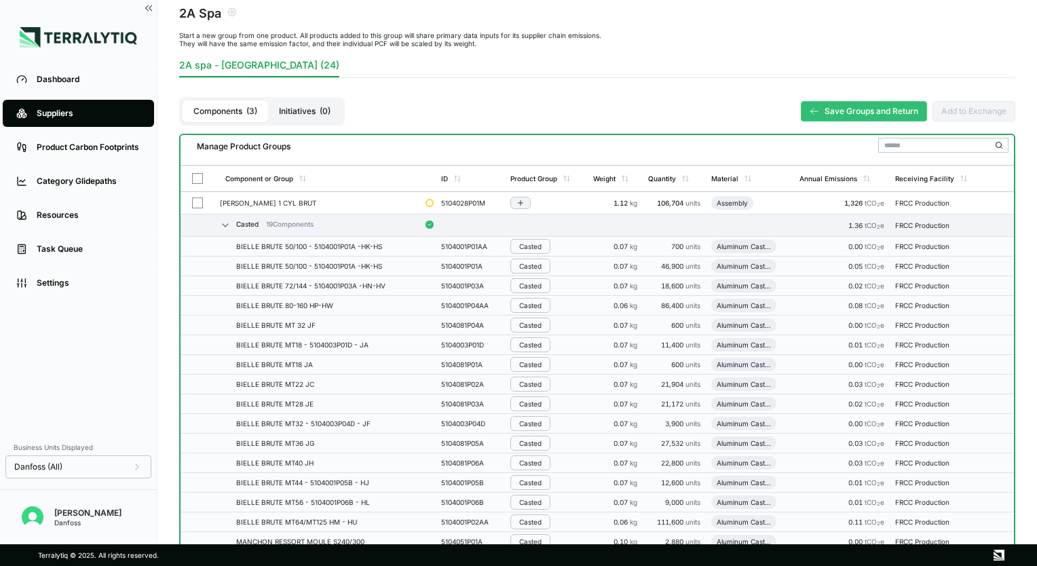
click at [849, 109] on button "Save Groups and Return" at bounding box center [864, 111] width 126 height 20
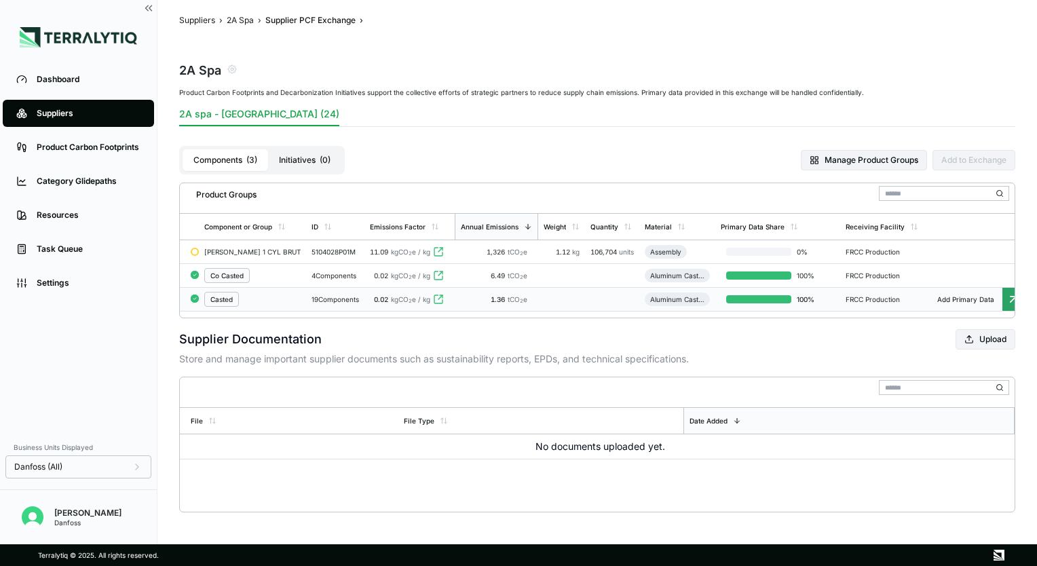
click at [231, 300] on div "Casted" at bounding box center [221, 299] width 22 height 8
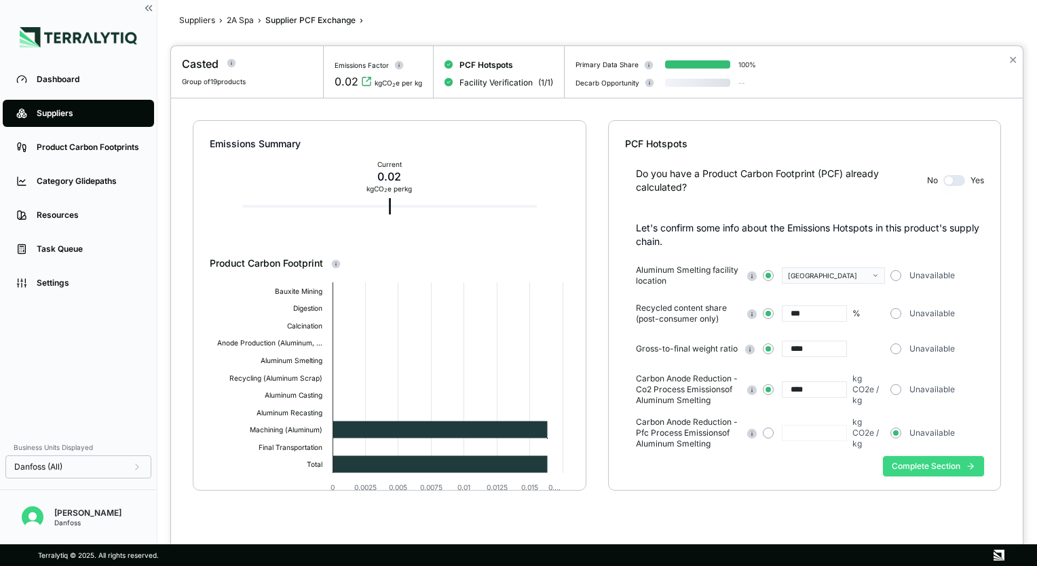
click at [898, 465] on button "Complete Section" at bounding box center [933, 466] width 101 height 20
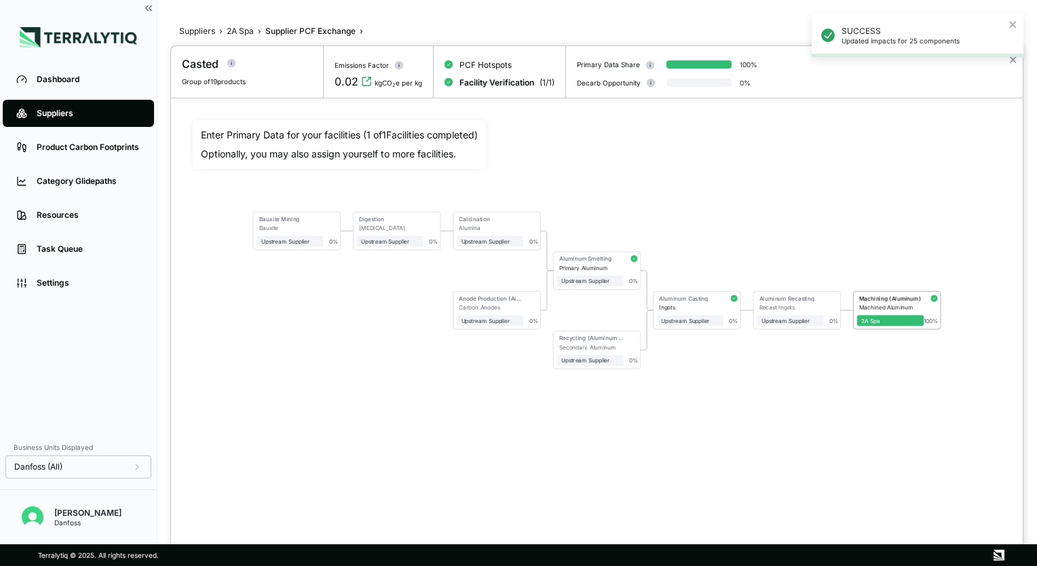
scroll to position [11, 0]
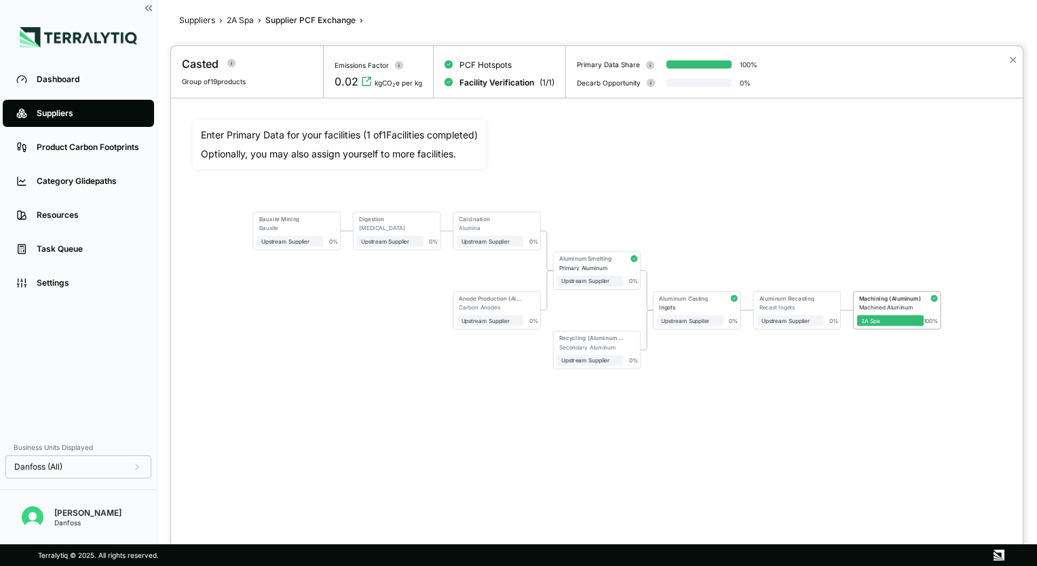
click at [204, 16] on div at bounding box center [518, 283] width 1037 height 566
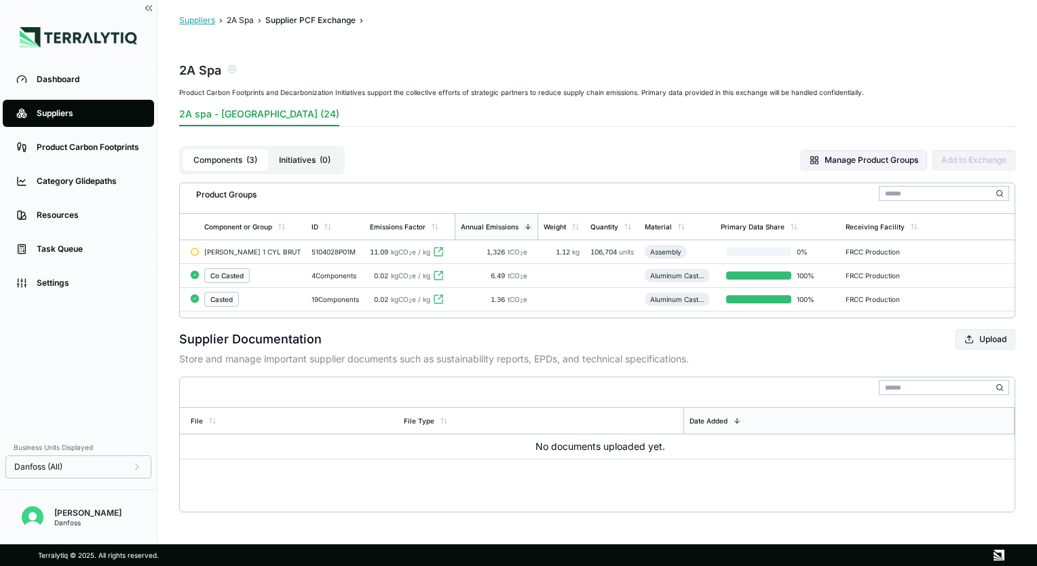
click at [206, 19] on button "Suppliers" at bounding box center [197, 20] width 36 height 11
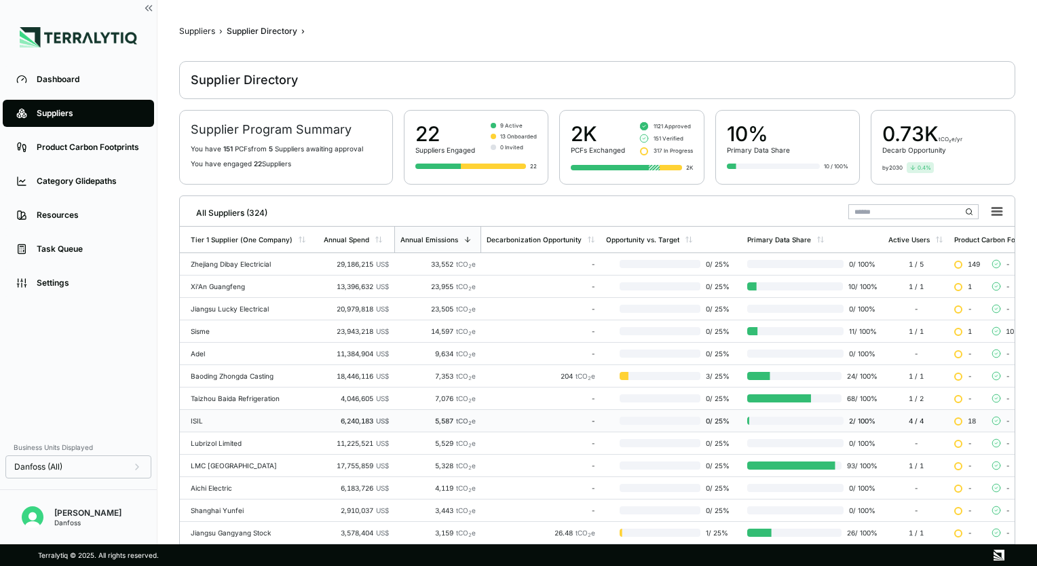
click at [263, 418] on div "ISIL" at bounding box center [252, 421] width 122 height 8
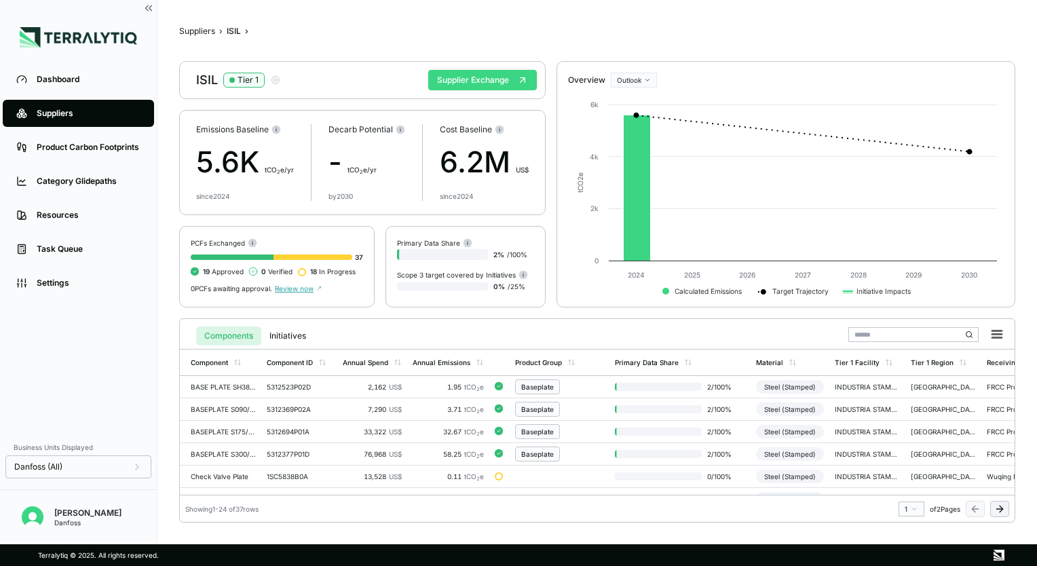
click at [471, 78] on button "Supplier Exchange" at bounding box center [482, 80] width 109 height 20
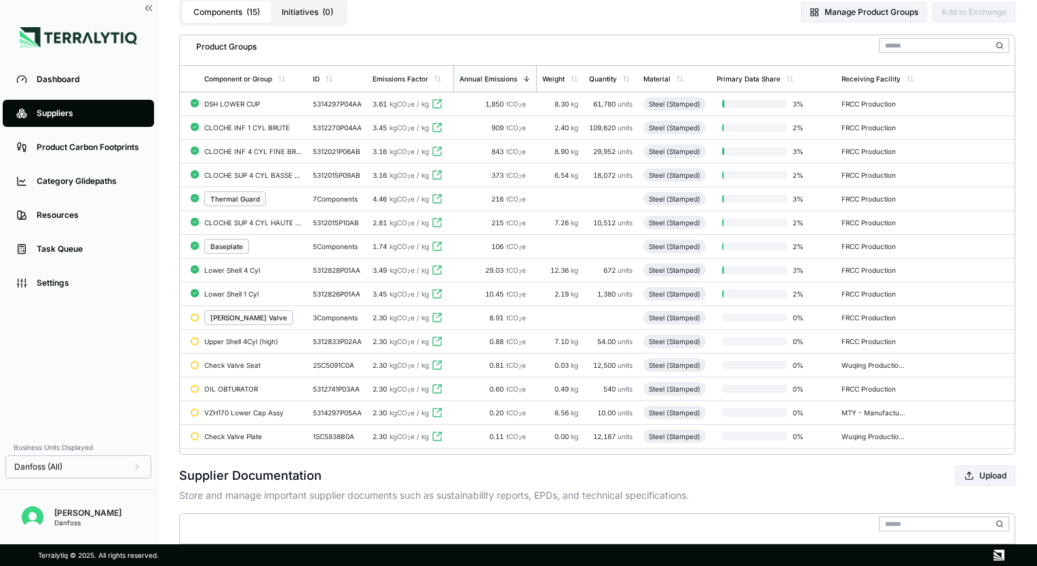
scroll to position [136, 0]
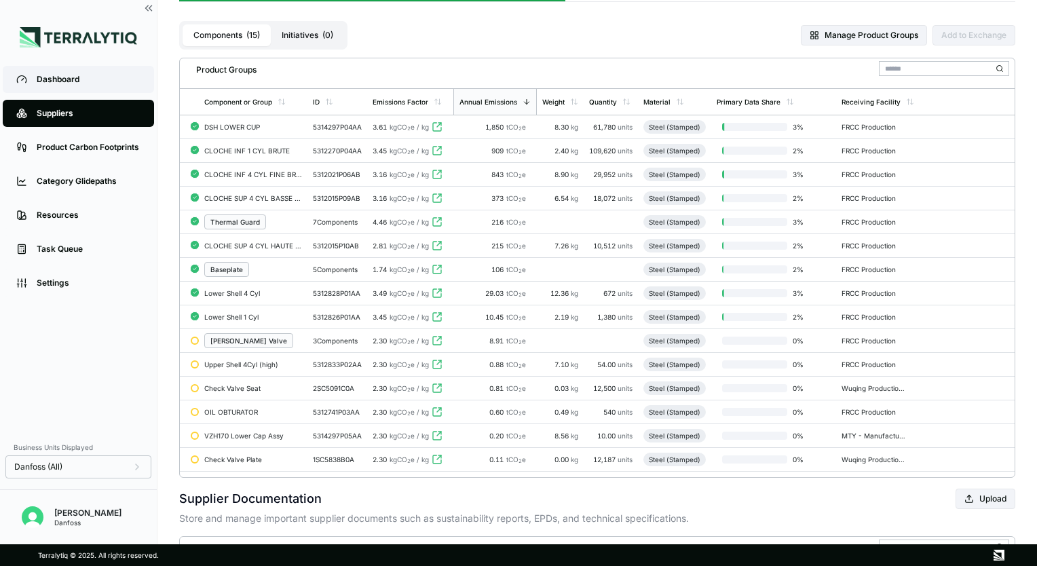
click at [78, 77] on div "Dashboard" at bounding box center [89, 79] width 104 height 11
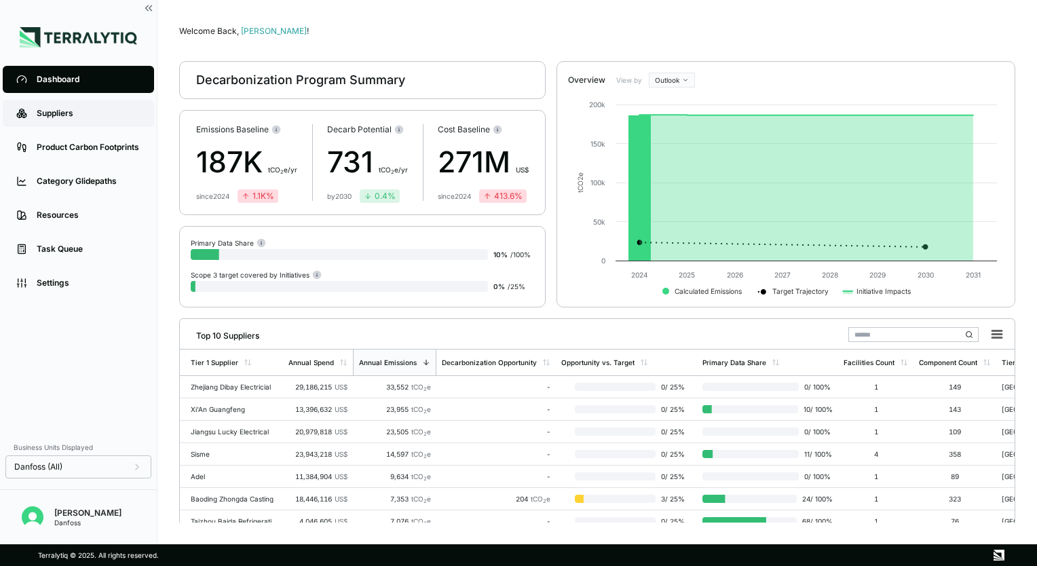
click at [79, 115] on div "Suppliers" at bounding box center [89, 113] width 104 height 11
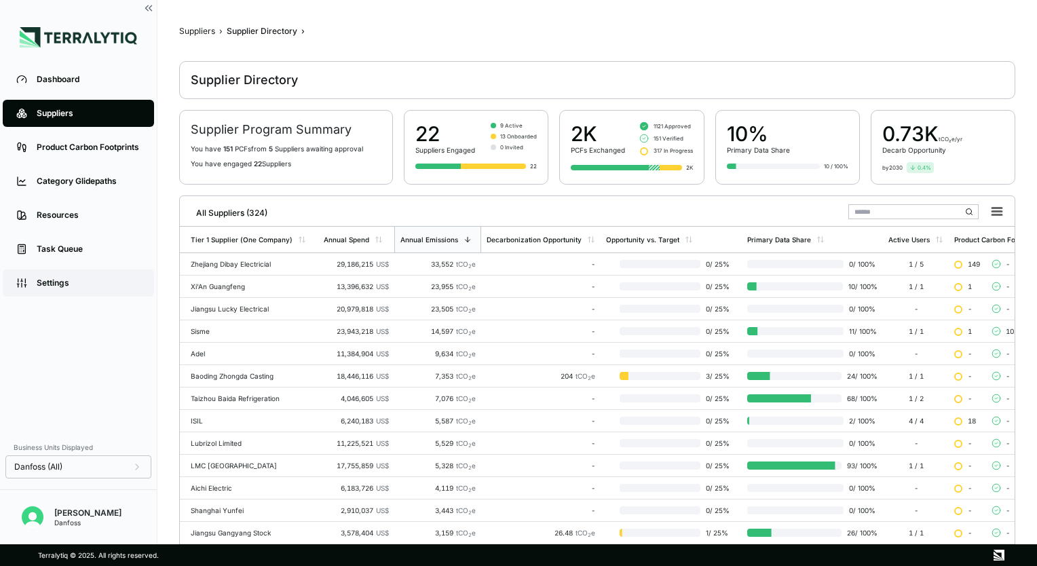
click at [83, 288] on div "Settings" at bounding box center [89, 283] width 104 height 11
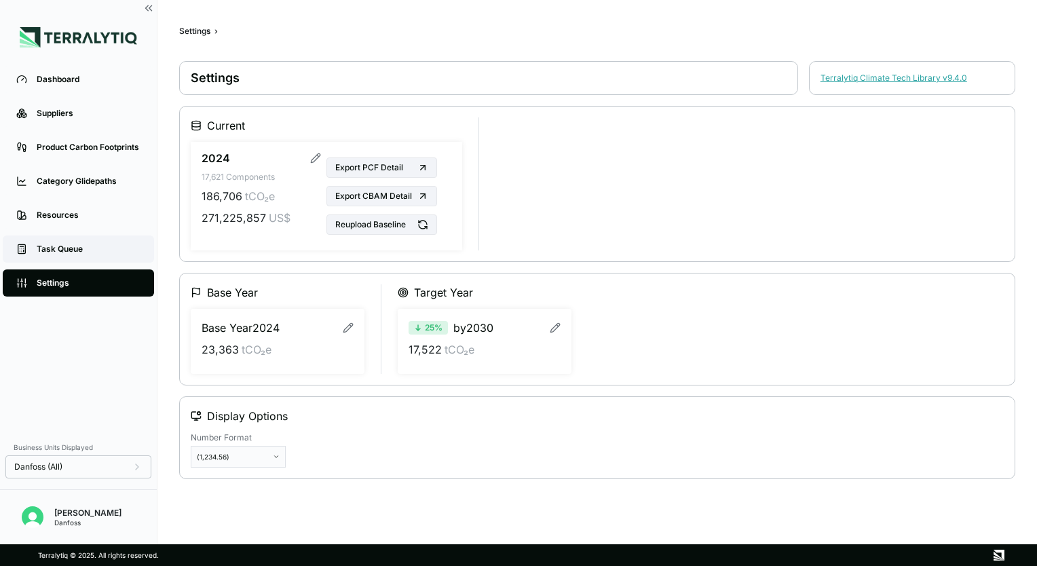
click at [88, 251] on div "Task Queue" at bounding box center [89, 249] width 104 height 11
